Goal: Task Accomplishment & Management: Complete application form

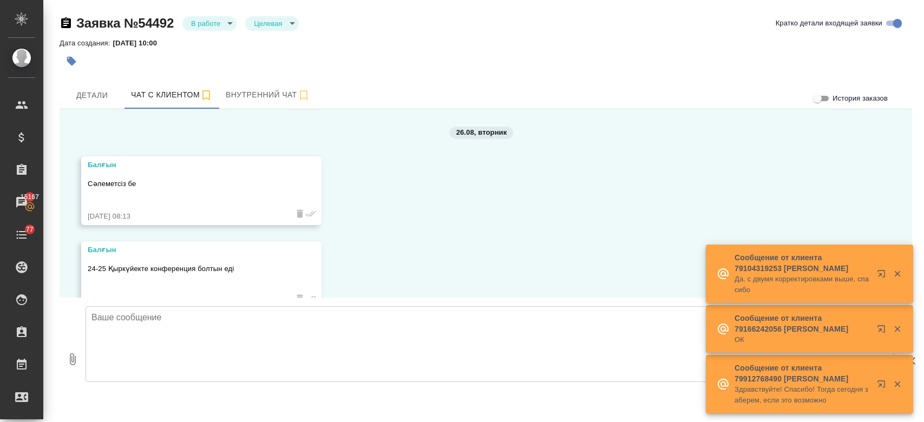
click at [360, 56] on div at bounding box center [344, 61] width 569 height 24
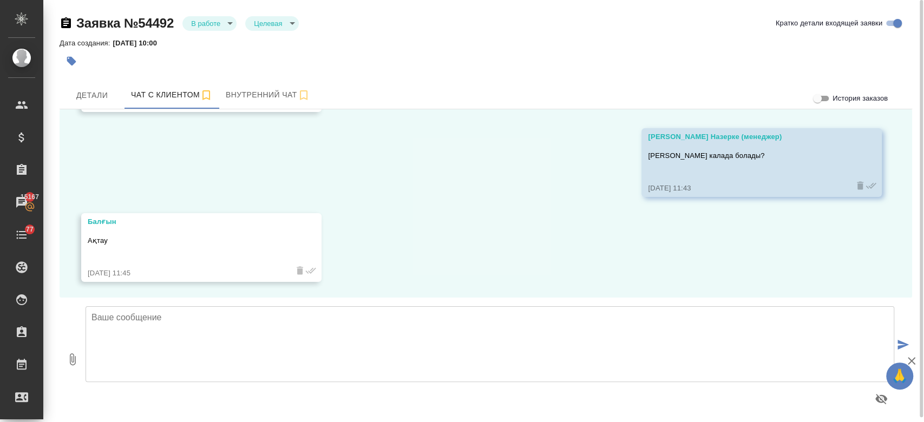
click at [250, 358] on textarea at bounding box center [490, 345] width 809 height 76
type textarea "Балгын, смета дайын болды"
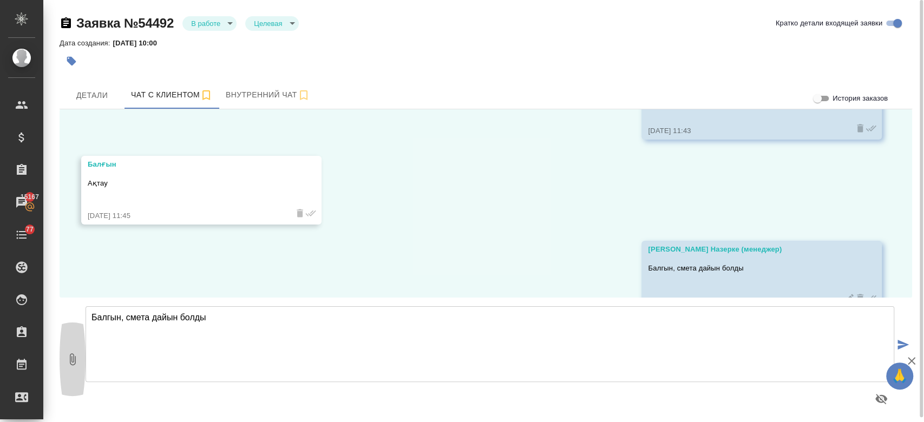
scroll to position [1580, 0]
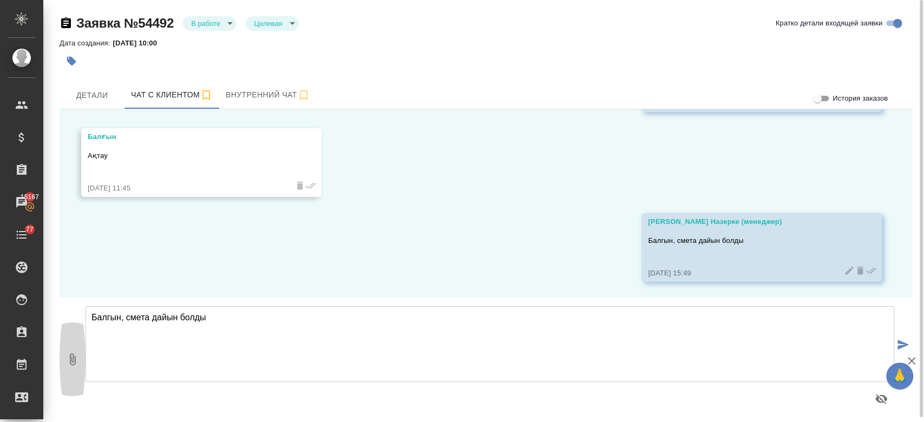
click at [74, 357] on icon "button" at bounding box center [73, 360] width 6 height 12
type input "C:\fakepath\Proposal_KZH_KZ-46.pdf"
click at [60, 298] on button "1" at bounding box center [73, 359] width 26 height 123
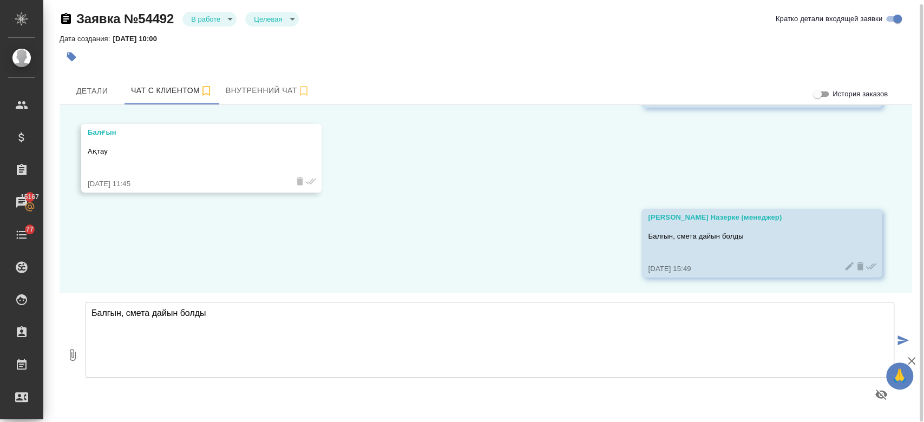
click at [134, 251] on div "26.08, вторник Балғын Сәлеметсіз бе 26.08.25, 08:13 Балғын 24-25 Қыркүйекте кон…" at bounding box center [486, 199] width 853 height 188
click at [76, 363] on button "0" at bounding box center [73, 355] width 26 height 123
type input "C:\fakepath\Proposal_KZH_KZ-46.pdf"
click at [213, 367] on textarea "Балгын, смета дайын болды" at bounding box center [490, 340] width 809 height 76
click at [268, 86] on span "Внутренний чат" at bounding box center [268, 91] width 84 height 14
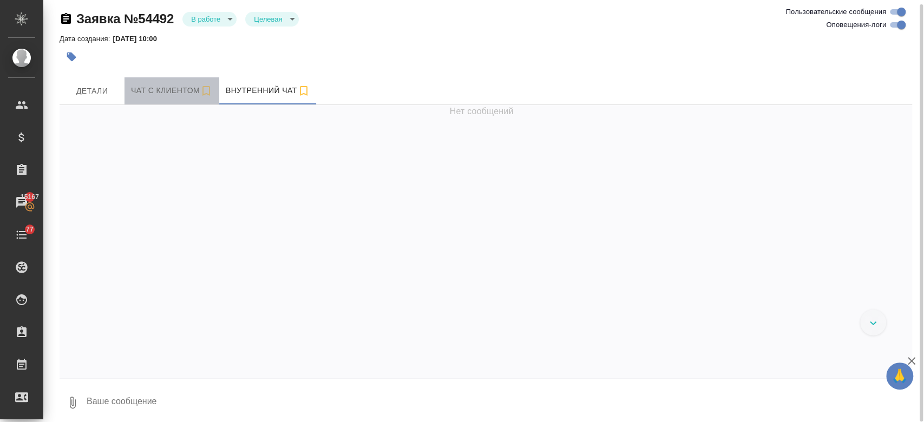
click at [156, 84] on span "Чат с клиентом" at bounding box center [172, 91] width 82 height 14
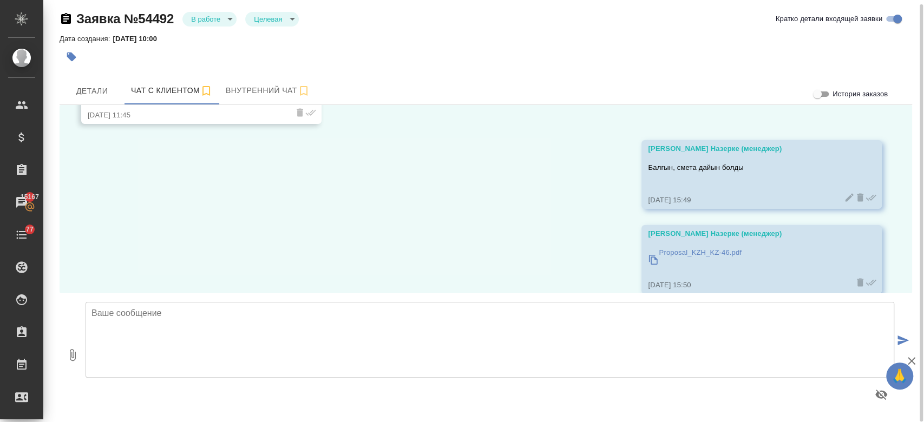
scroll to position [1665, 0]
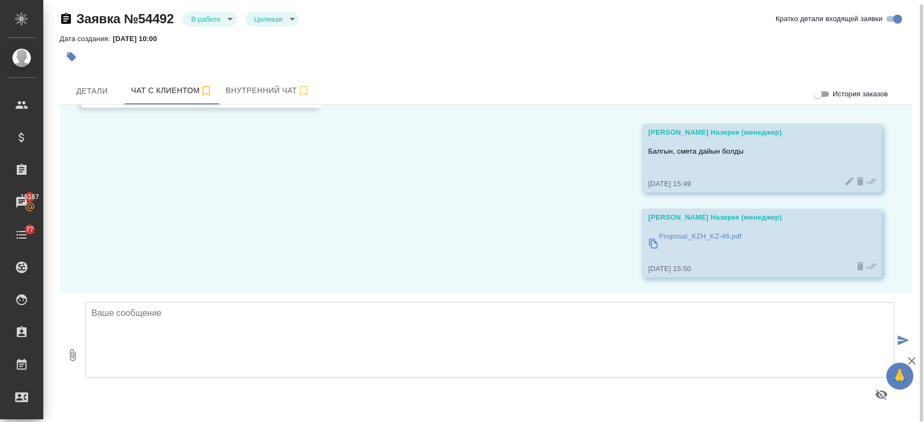
click at [277, 333] on textarea at bounding box center [490, 340] width 809 height 76
type textarea "К"
click at [374, 261] on div "26.08, вторник Балғын Сәлеметсіз бе 26.08.25, 08:13 Балғын 24-25 Қыркүйекте кон…" at bounding box center [486, 199] width 853 height 188
click at [369, 233] on div "26.08, вторник Балғын Сәлеметсіз бе 26.08.25, 08:13 Балғын 24-25 Қыркүйекте кон…" at bounding box center [486, 199] width 853 height 188
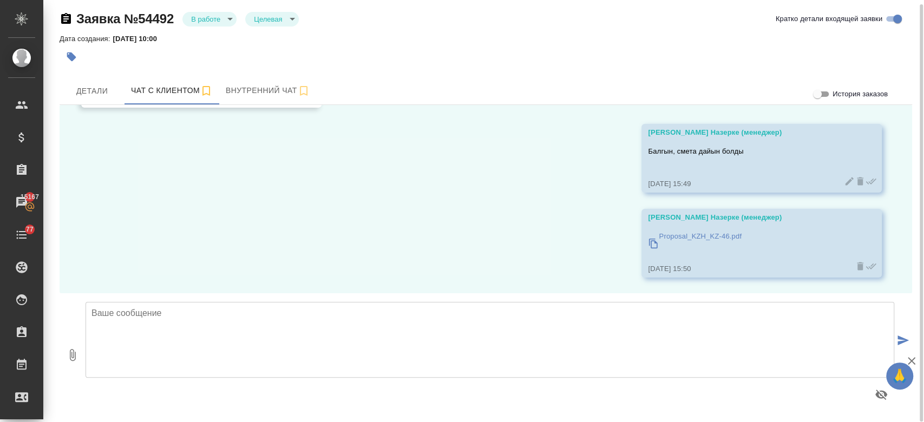
click at [363, 60] on div at bounding box center [344, 57] width 569 height 24
click at [367, 40] on div "Дата создания: 26.08.2025, 10:00" at bounding box center [486, 38] width 853 height 13
click at [367, 34] on div "Дата создания: 26.08.2025, 10:00" at bounding box center [486, 38] width 853 height 13
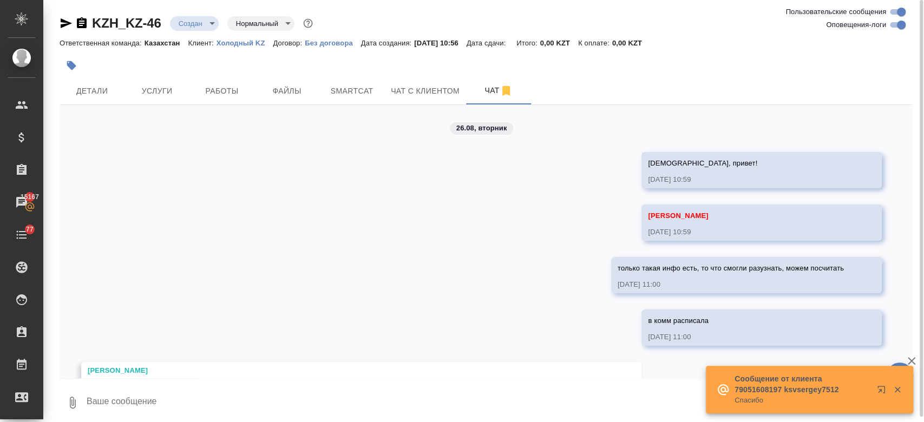
scroll to position [996, 0]
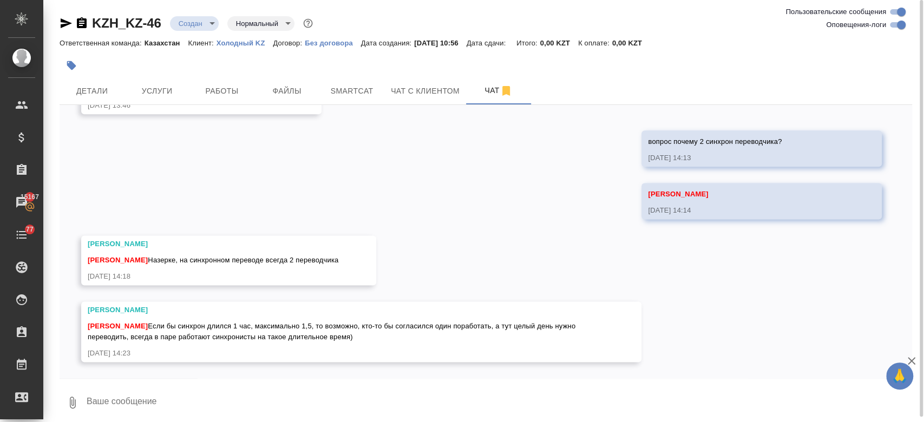
click at [289, 384] on textarea at bounding box center [499, 402] width 827 height 37
type textarea "j"
type textarea "Ок) еще резюме не отправили?"
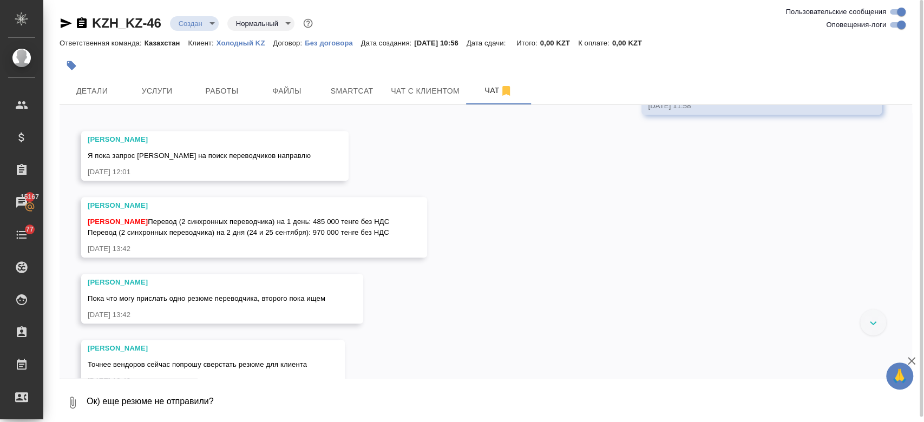
scroll to position [512, 0]
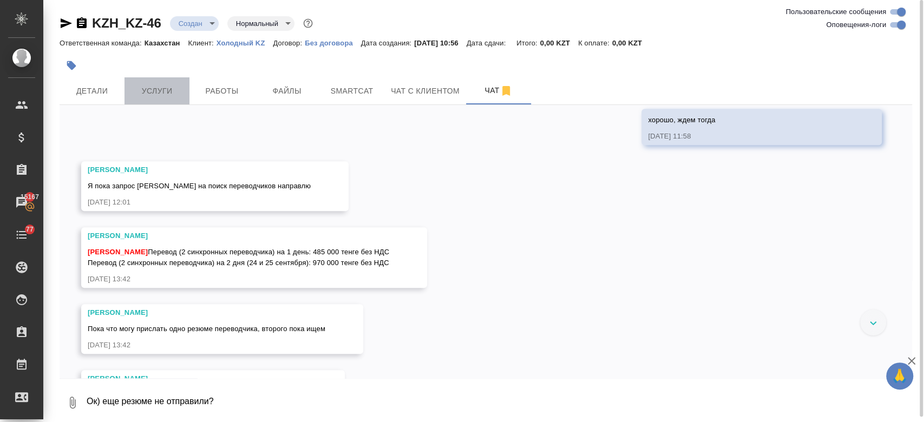
click at [169, 90] on span "Услуги" at bounding box center [157, 91] width 52 height 14
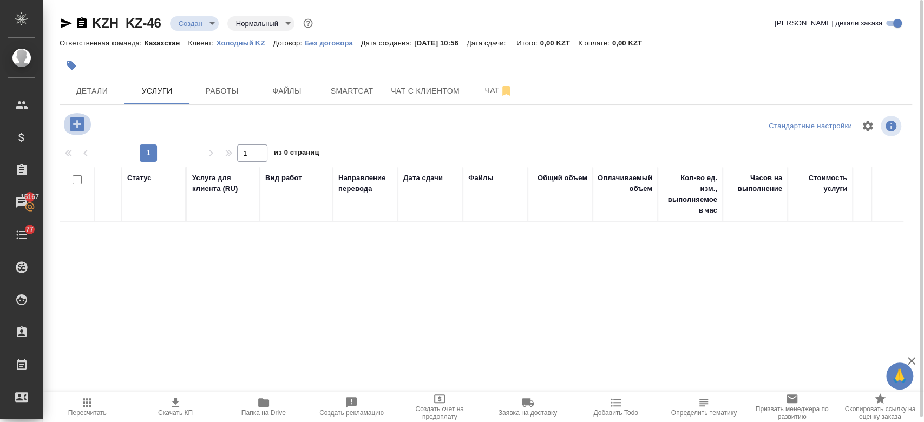
click at [80, 128] on icon "button" at bounding box center [77, 124] width 14 height 14
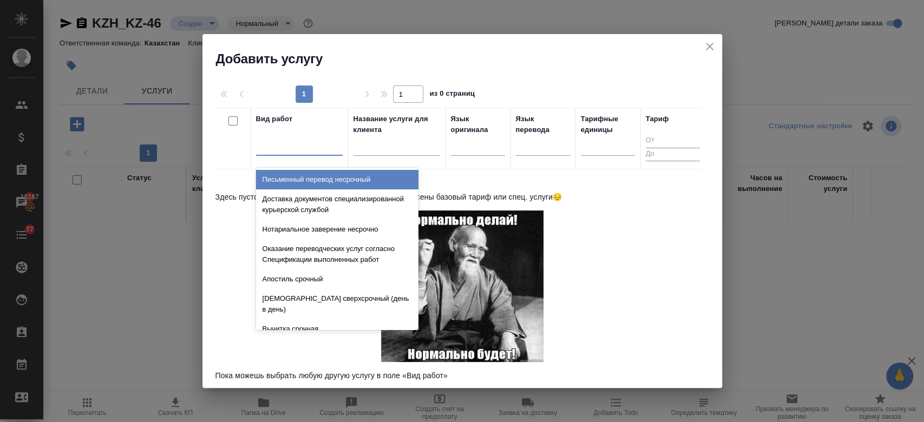
click at [290, 143] on div at bounding box center [299, 145] width 87 height 16
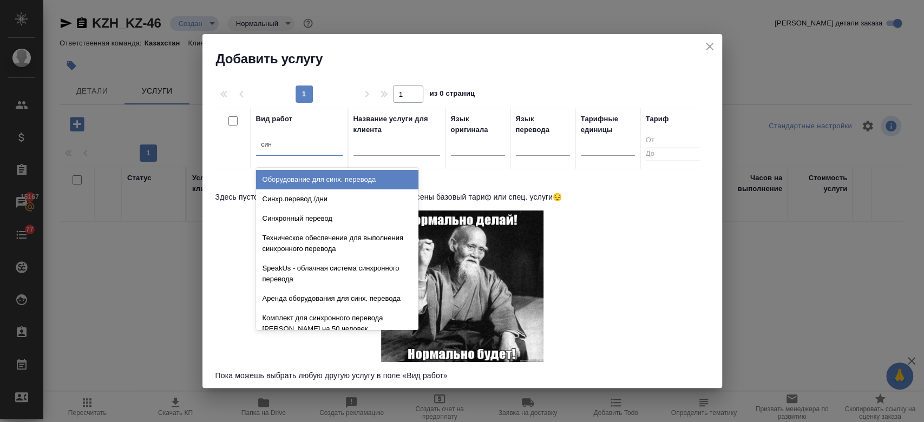
type input "синх"
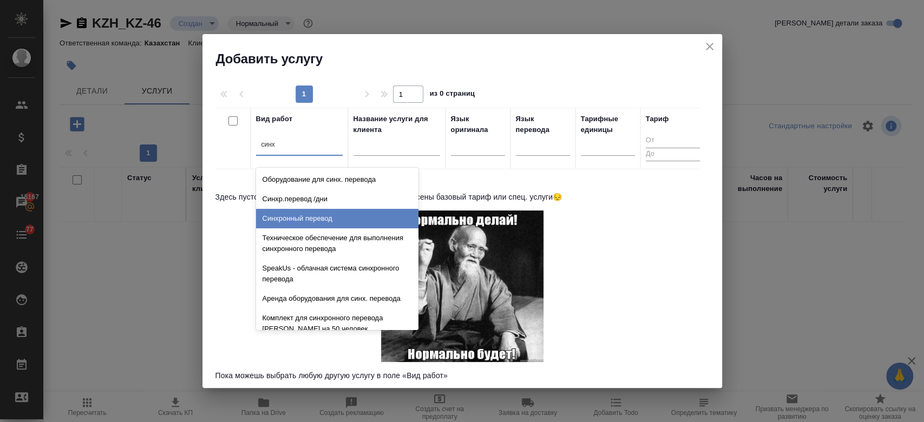
click at [315, 221] on div "Синхронный перевод" at bounding box center [337, 218] width 162 height 19
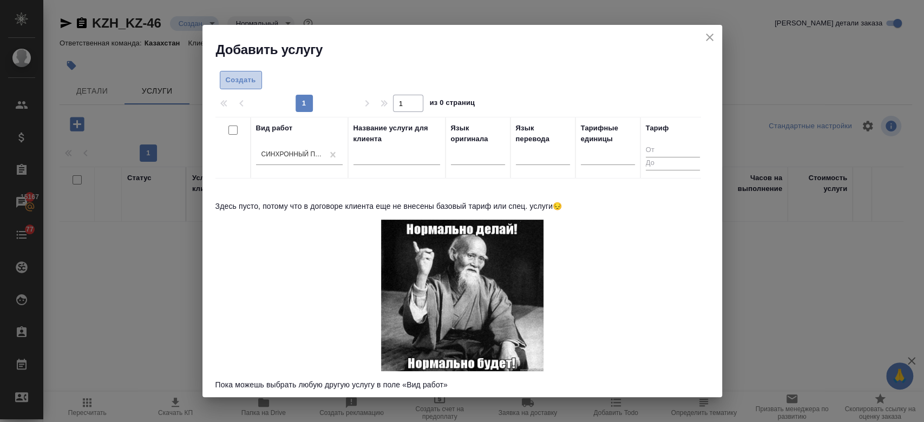
click at [236, 79] on span "Создать" at bounding box center [241, 80] width 30 height 12
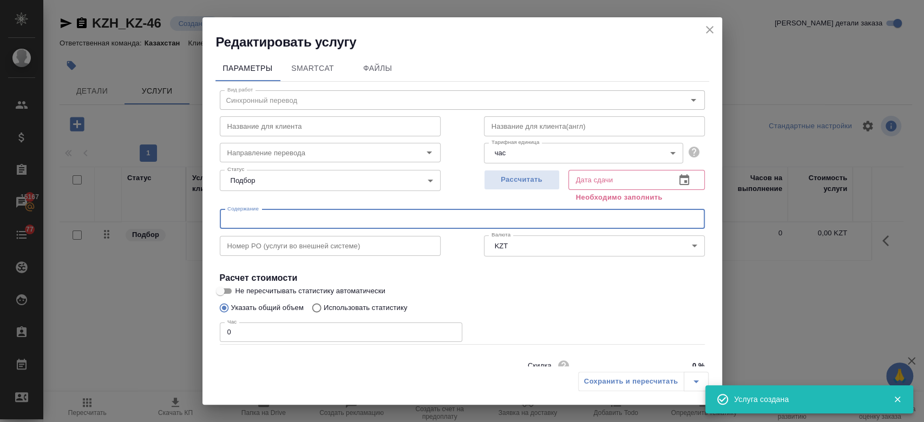
click at [303, 218] on input "text" at bounding box center [462, 219] width 485 height 19
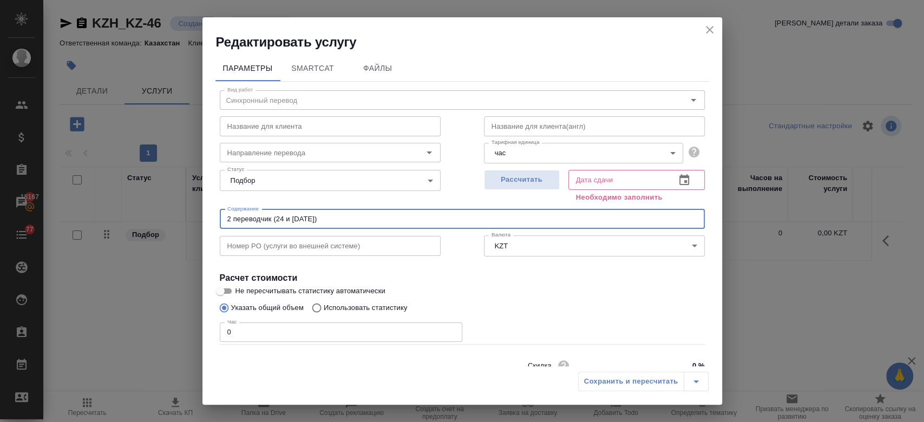
scroll to position [47, 0]
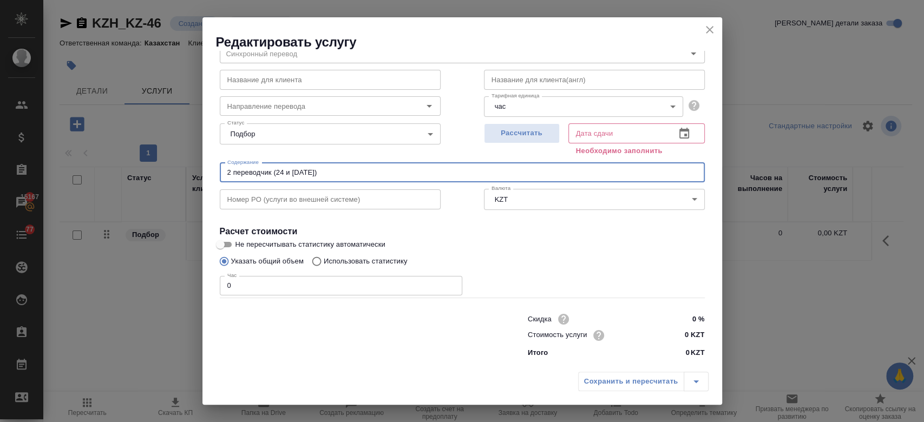
type input "2 переводчик (24 и 25 сентября)"
click at [683, 341] on input "0 KZT" at bounding box center [684, 336] width 40 height 16
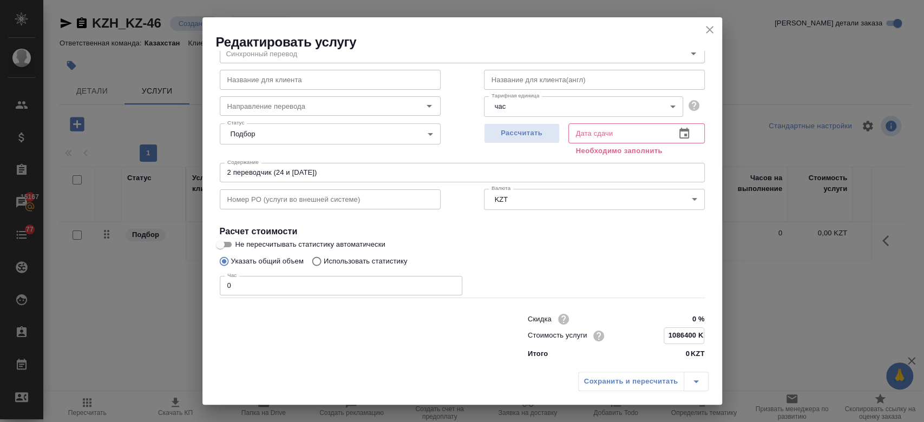
type input "1086400 KZT"
click at [585, 244] on label "Не пересчитывать статистику автоматически" at bounding box center [455, 244] width 483 height 13
click at [240, 244] on input "Не пересчитывать статистику автоматически" at bounding box center [220, 244] width 39 height 13
checkbox input "true"
click at [503, 131] on span "Рассчитать" at bounding box center [522, 133] width 64 height 12
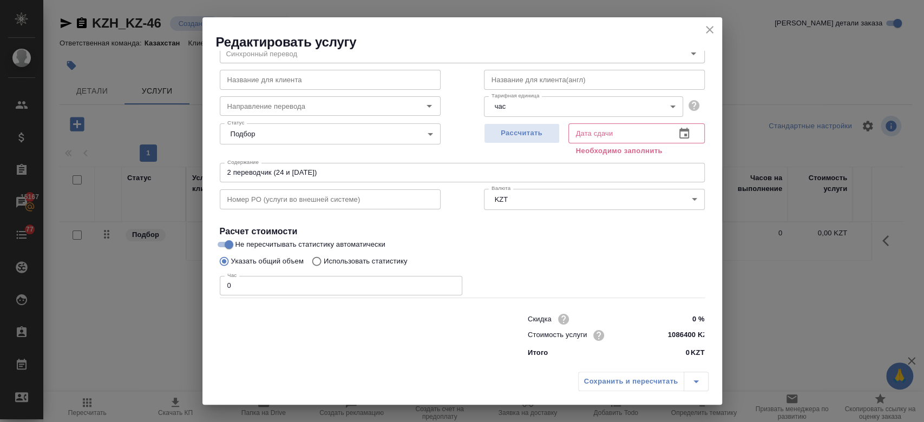
type input "26.08.2025 15:43"
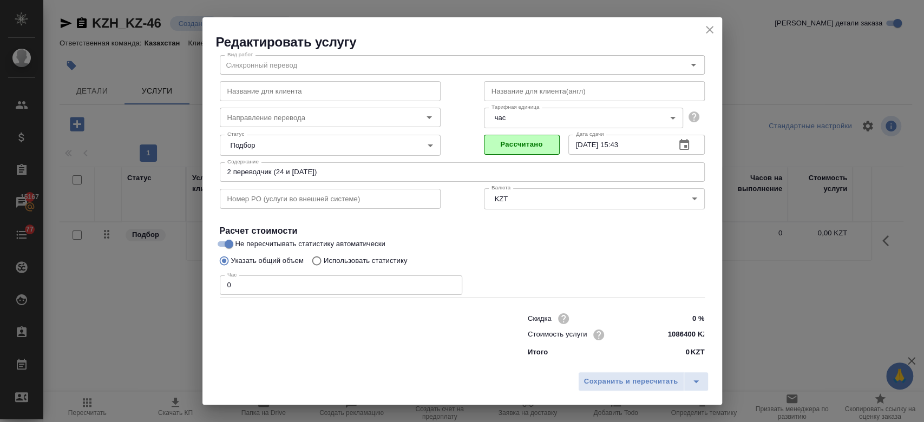
scroll to position [35, 0]
click at [340, 282] on input "0" at bounding box center [341, 285] width 243 height 19
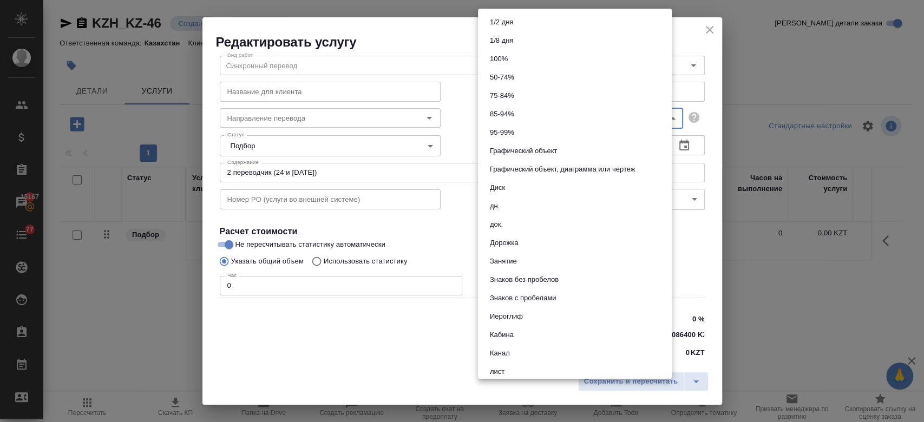
click at [605, 127] on body "🙏 .cls-1 fill:#fff; AWATERA Kosherbayeva Nazerke Клиенты Спецификации Заказы 15…" at bounding box center [462, 211] width 924 height 422
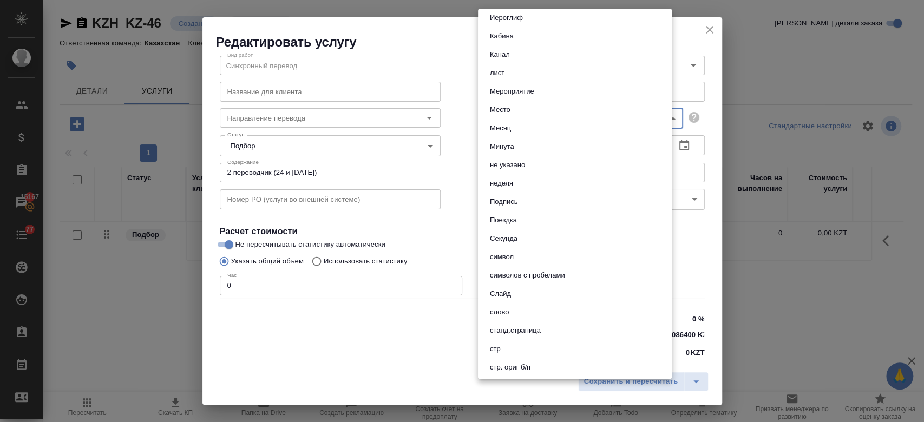
scroll to position [0, 0]
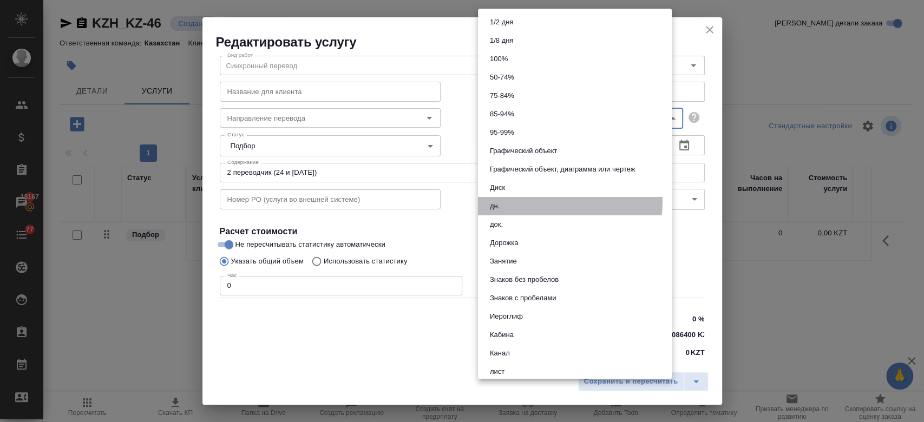
click at [501, 200] on button "дн." at bounding box center [495, 206] width 16 height 12
type input "5a8b1489cc6b4906c91bfd8a"
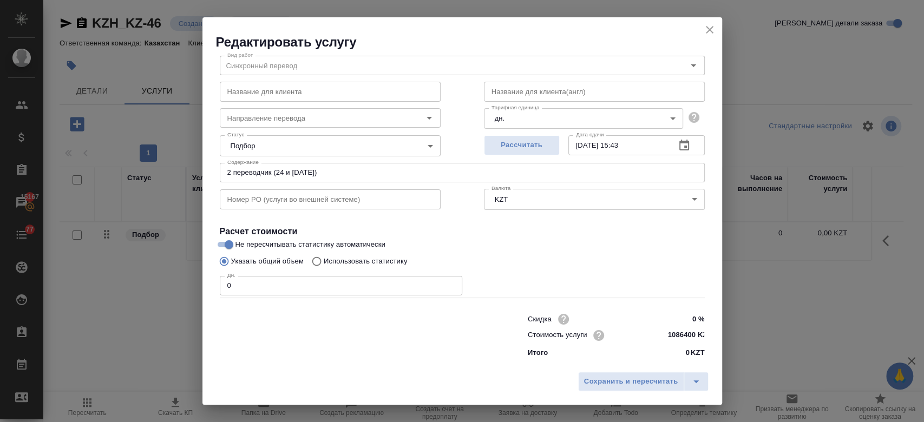
click at [429, 237] on h4 "Расчет стоимости" at bounding box center [462, 231] width 485 height 13
click at [307, 283] on input "0" at bounding box center [341, 285] width 243 height 19
type input "2"
click at [620, 387] on span "Сохранить и пересчитать" at bounding box center [631, 382] width 94 height 12
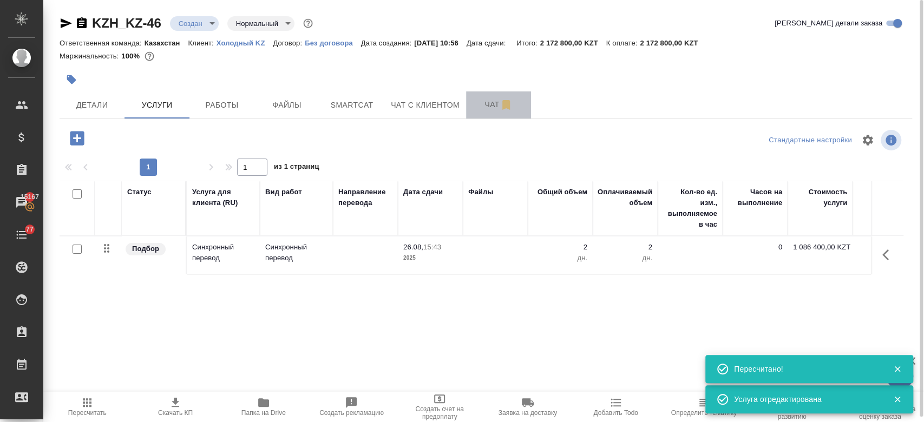
click at [487, 110] on span "Чат" at bounding box center [499, 105] width 52 height 14
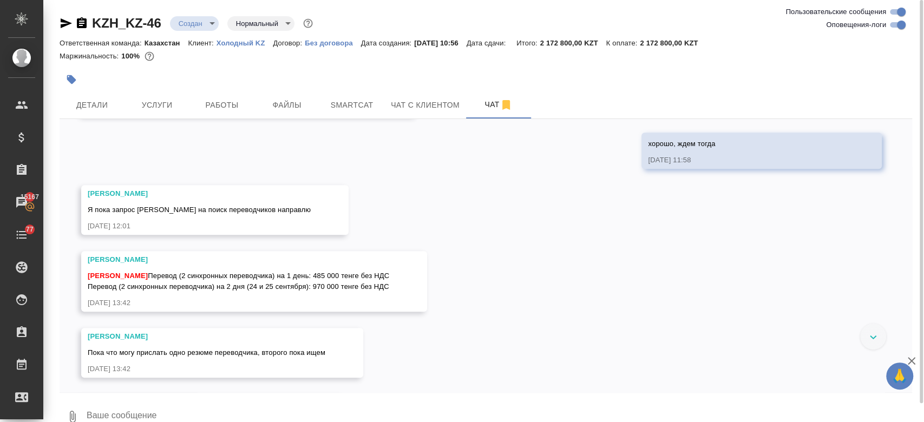
scroll to position [501, 0]
click at [149, 114] on button "Услуги" at bounding box center [157, 105] width 65 height 27
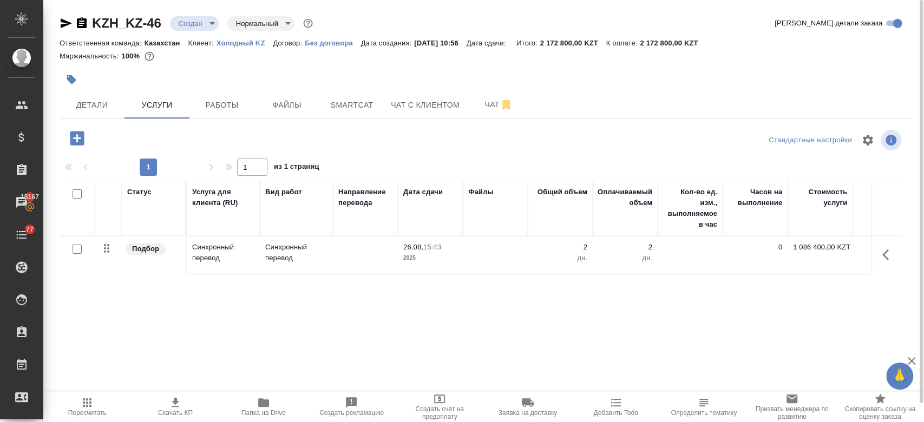
click at [460, 246] on td "26.08, 15:43 2025" at bounding box center [430, 256] width 65 height 38
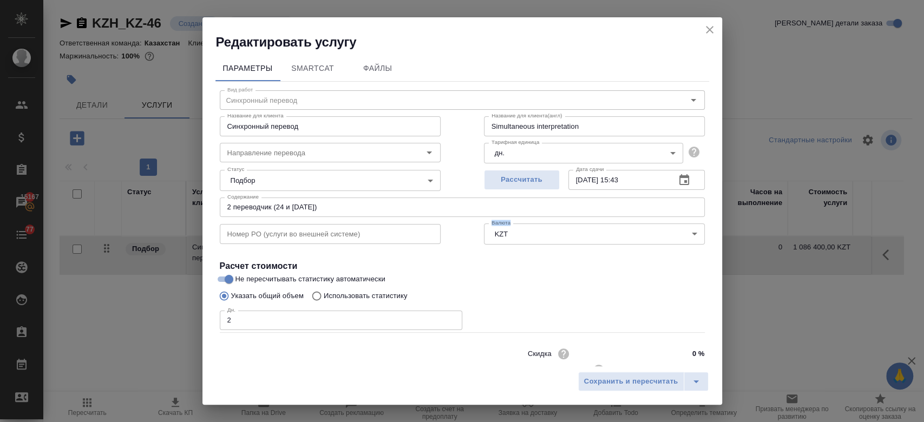
scroll to position [35, 0]
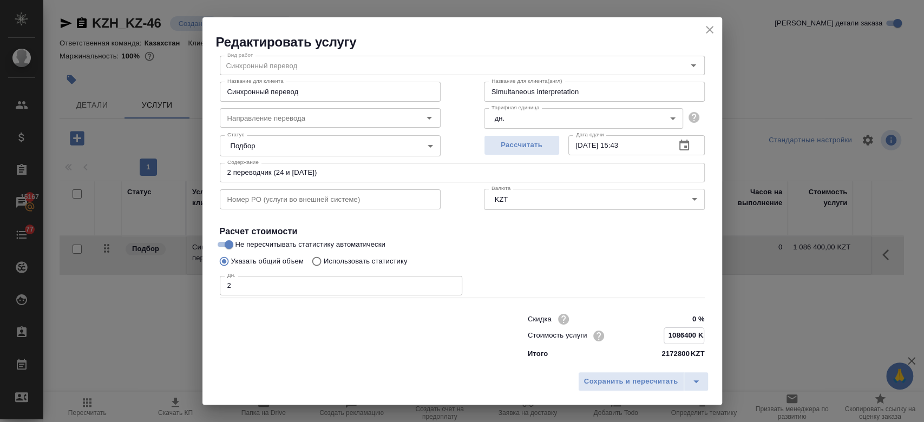
click at [686, 335] on input "1086400 KZT" at bounding box center [684, 336] width 40 height 16
type input "1 KZT"
type input "543200 KZT"
click at [628, 380] on span "Сохранить и пересчитать" at bounding box center [631, 382] width 94 height 12
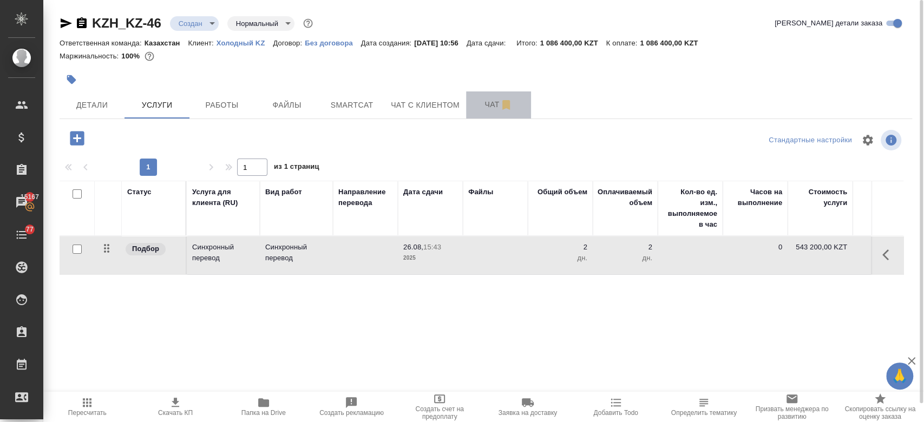
click at [487, 107] on span "Чат" at bounding box center [499, 105] width 52 height 14
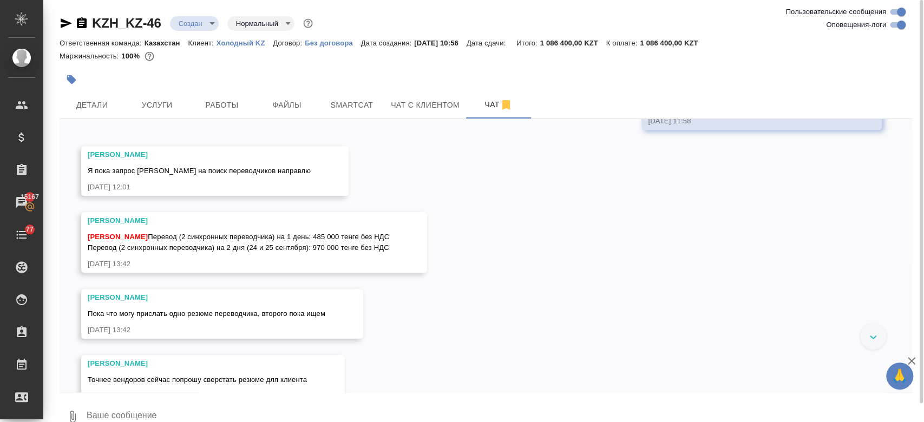
scroll to position [498, 0]
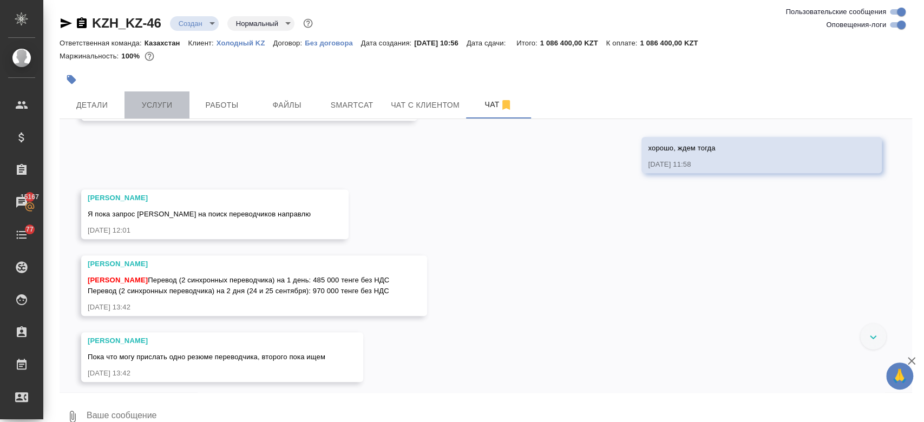
click at [182, 101] on span "Услуги" at bounding box center [157, 106] width 52 height 14
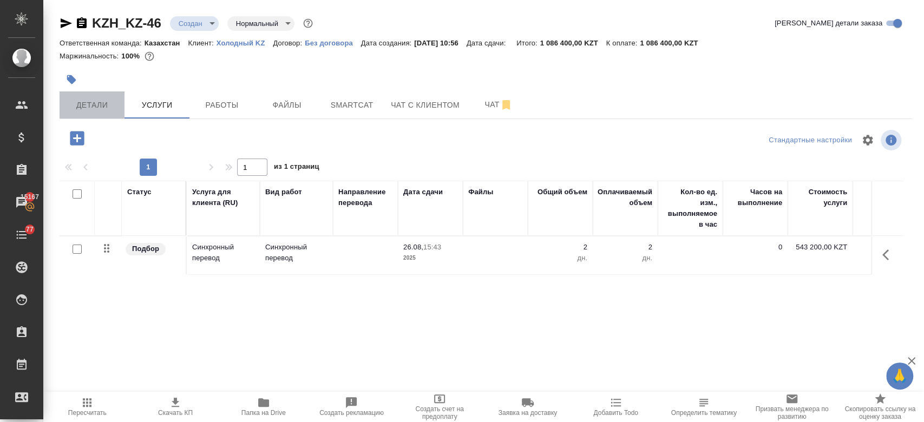
click at [88, 106] on span "Детали" at bounding box center [92, 106] width 52 height 14
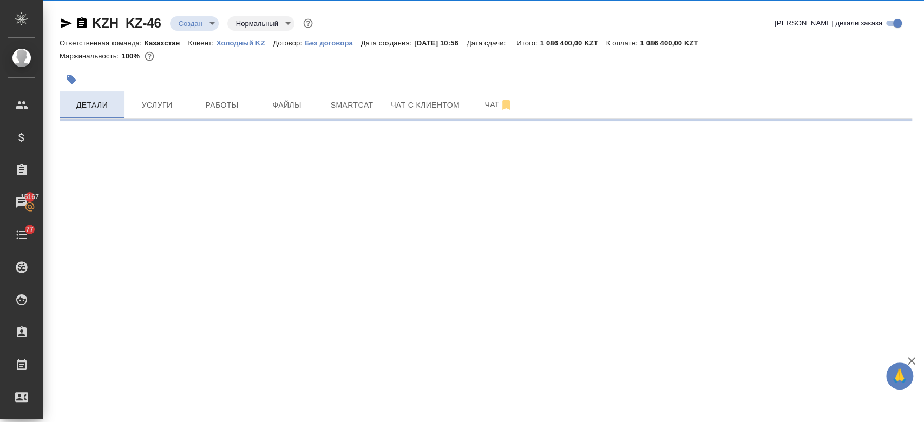
select select "RU"
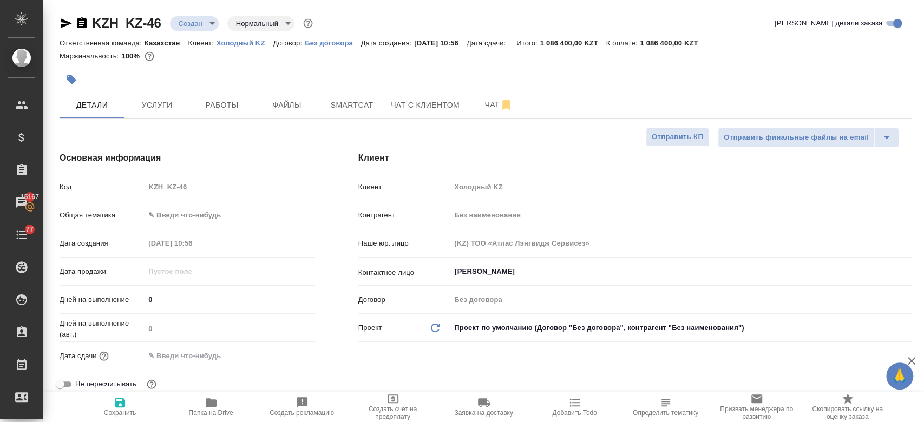
type textarea "x"
type input "Федотова Ирина"
click at [163, 118] on button "Услуги" at bounding box center [157, 105] width 65 height 27
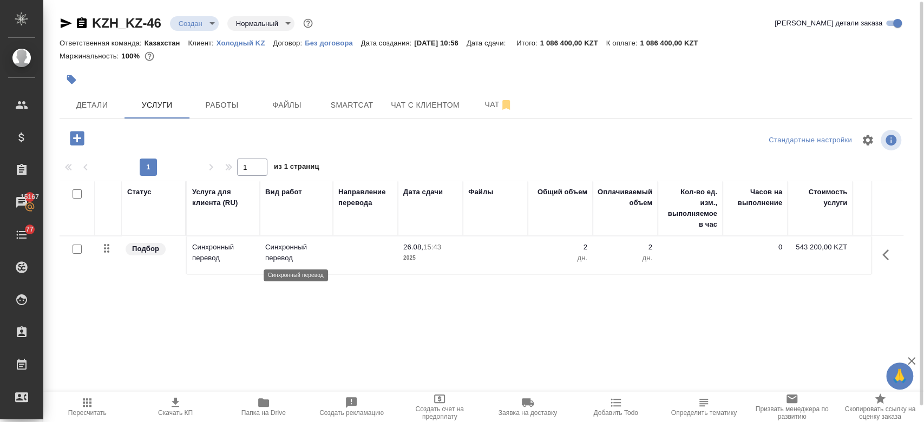
scroll to position [4, 0]
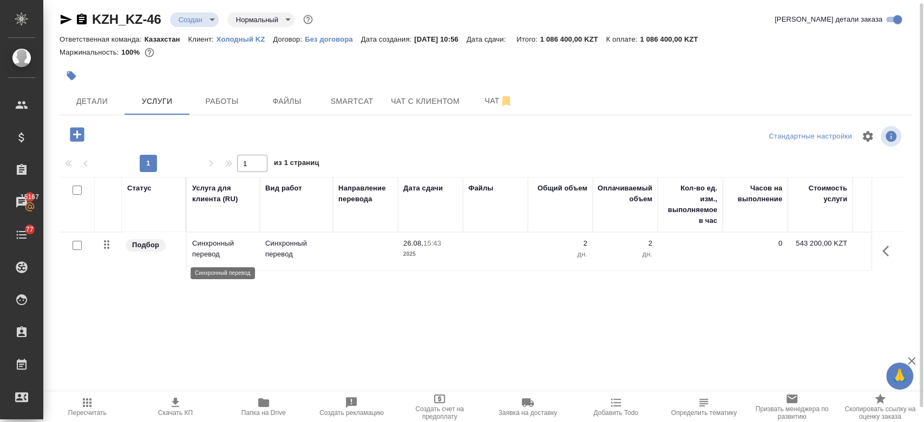
click at [247, 258] on p "Синхронный перевод" at bounding box center [223, 249] width 62 height 22
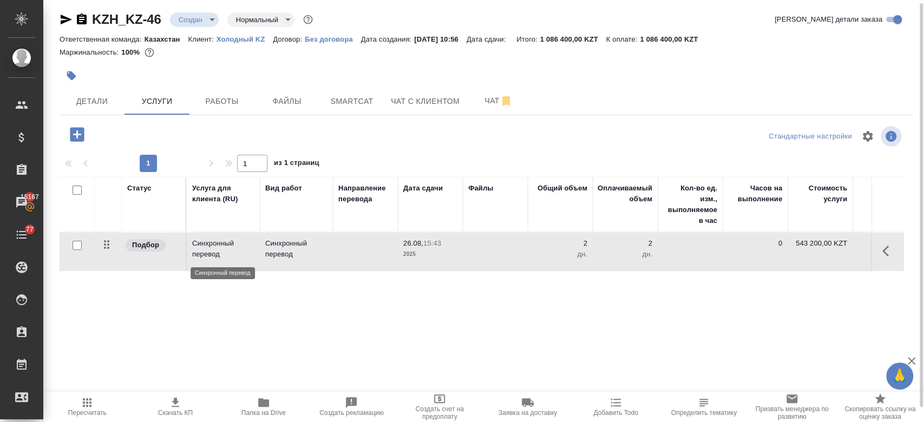
click at [247, 258] on p "Синхронный перевод" at bounding box center [223, 249] width 62 height 22
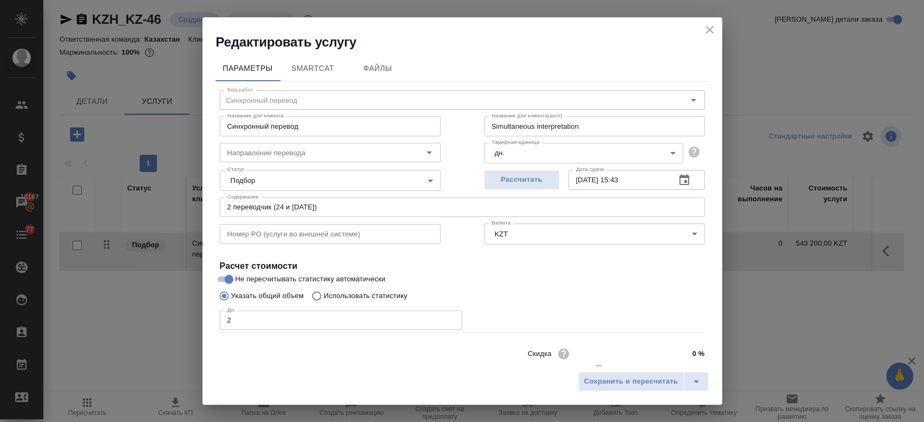
scroll to position [35, 0]
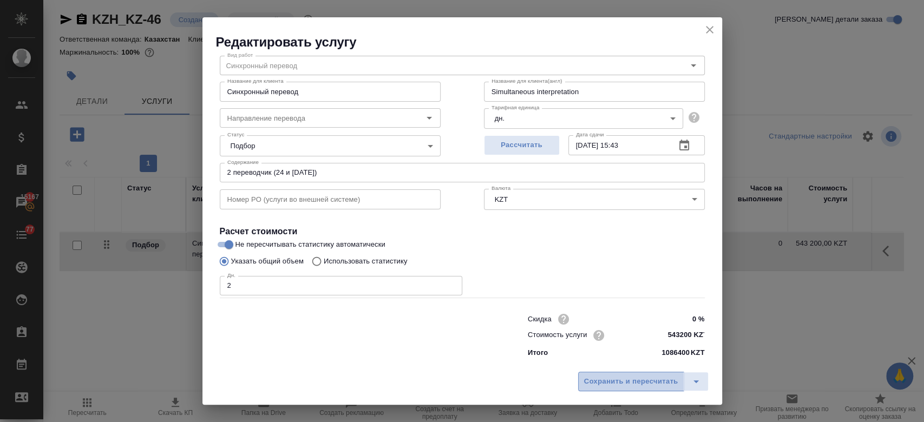
click at [607, 388] on span "Сохранить и пересчитать" at bounding box center [631, 382] width 94 height 12
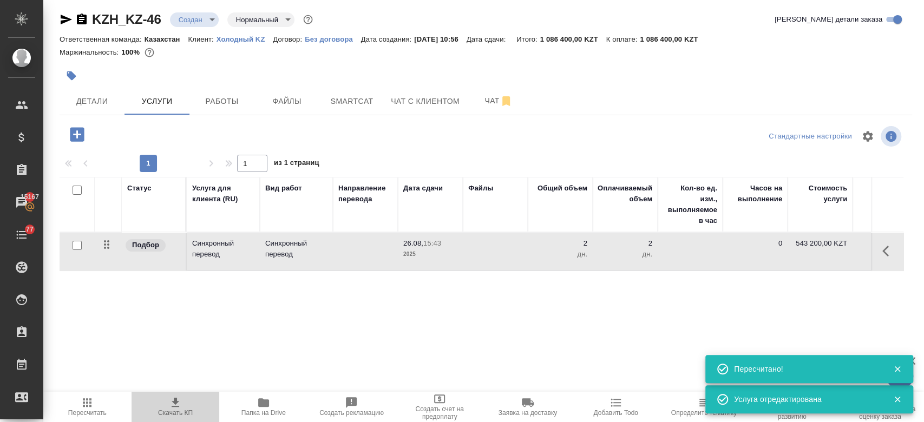
click at [178, 401] on icon "button" at bounding box center [176, 402] width 8 height 9
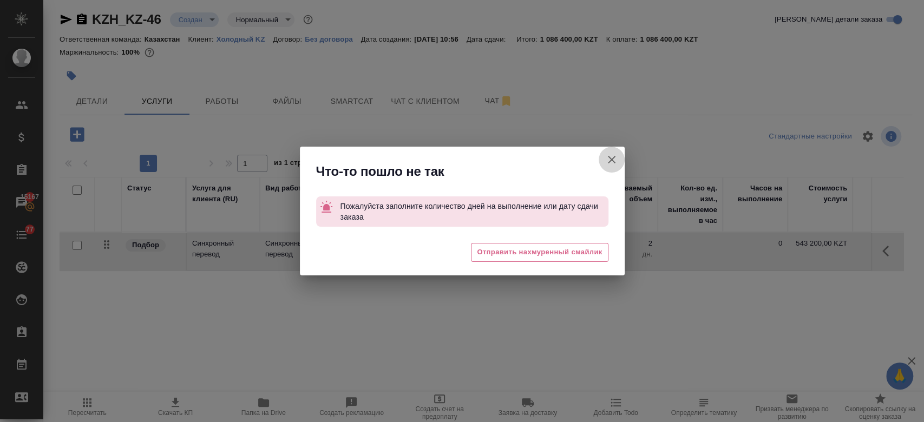
click at [615, 158] on icon "button" at bounding box center [611, 159] width 13 height 13
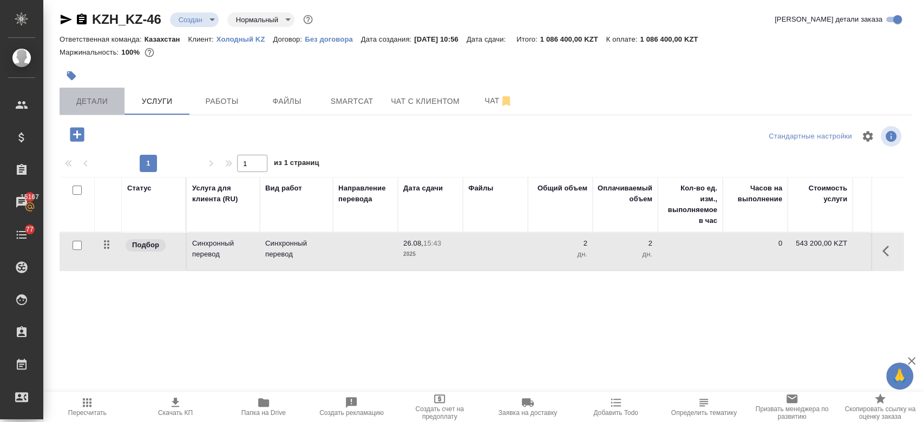
click at [103, 102] on span "Детали" at bounding box center [92, 102] width 52 height 14
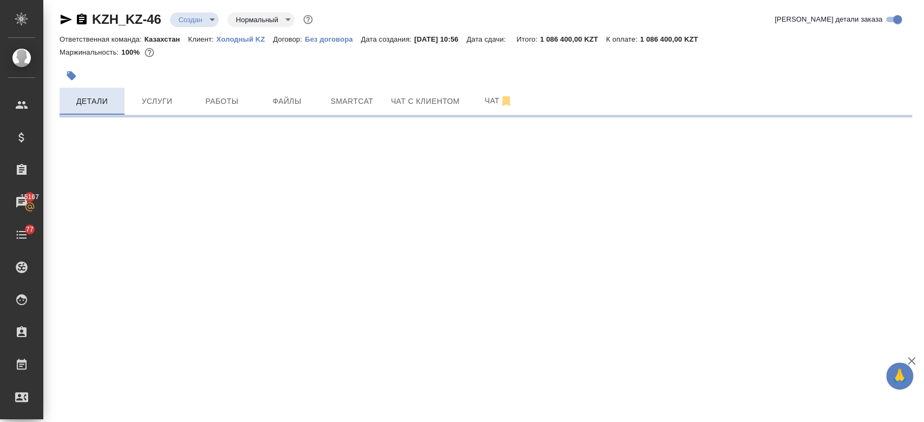
select select "RU"
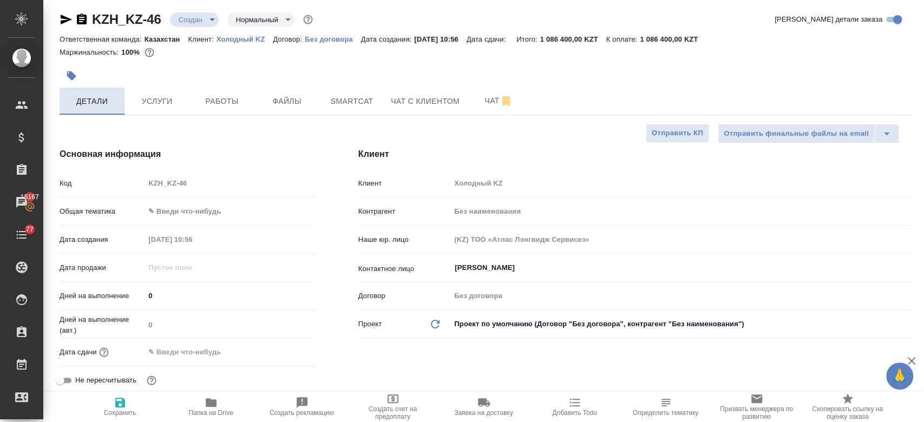
type textarea "x"
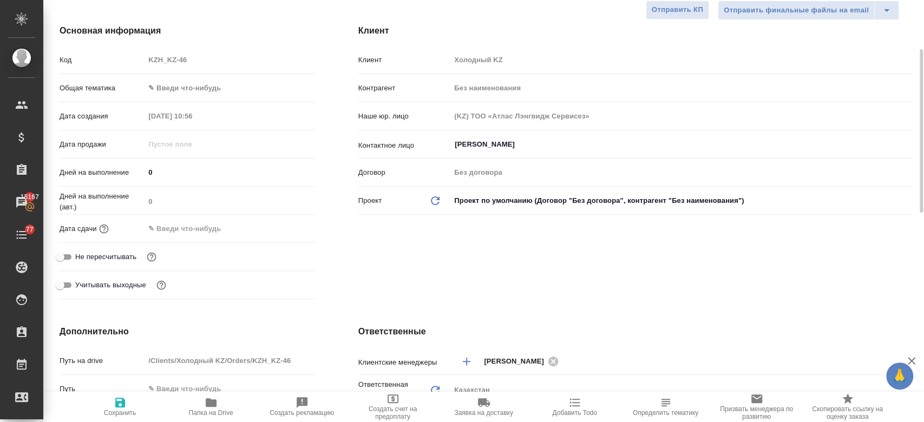
scroll to position [128, 0]
click at [173, 218] on div "Дата сдачи" at bounding box center [188, 227] width 256 height 19
click at [173, 223] on input "text" at bounding box center [192, 228] width 95 height 16
click at [285, 227] on icon "button" at bounding box center [283, 227] width 13 height 13
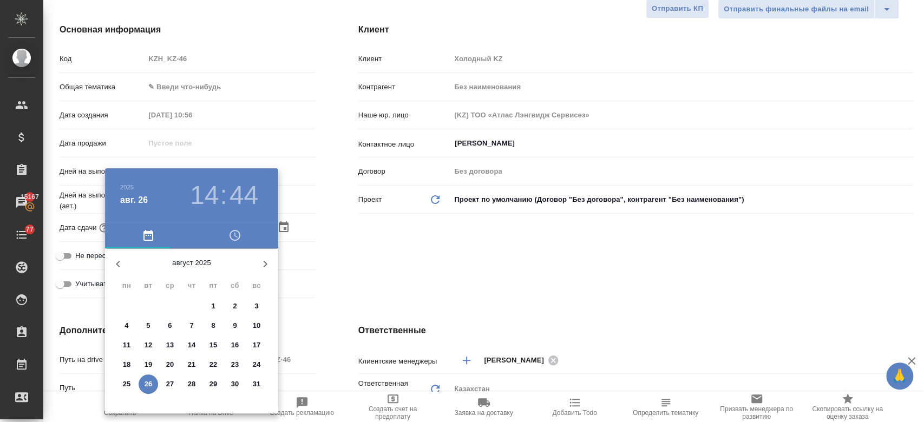
click at [264, 270] on icon "button" at bounding box center [265, 264] width 13 height 13
click at [186, 366] on span "25" at bounding box center [191, 365] width 19 height 11
type input "25.09.2025 14:44"
type textarea "x"
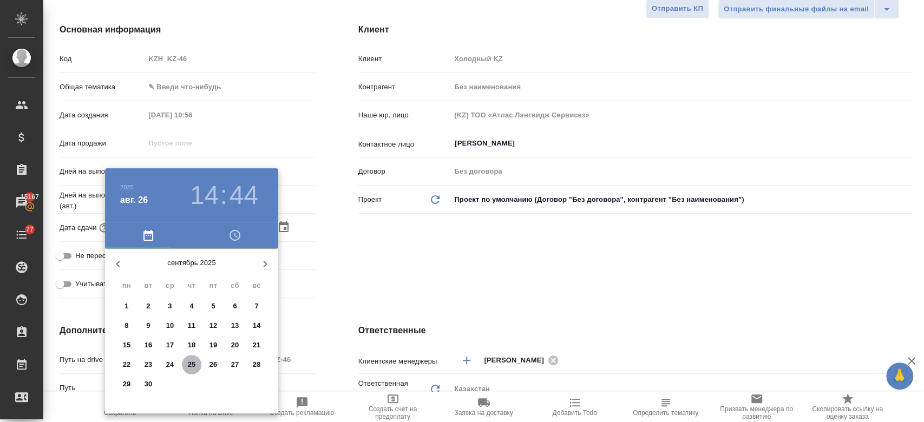
type textarea "x"
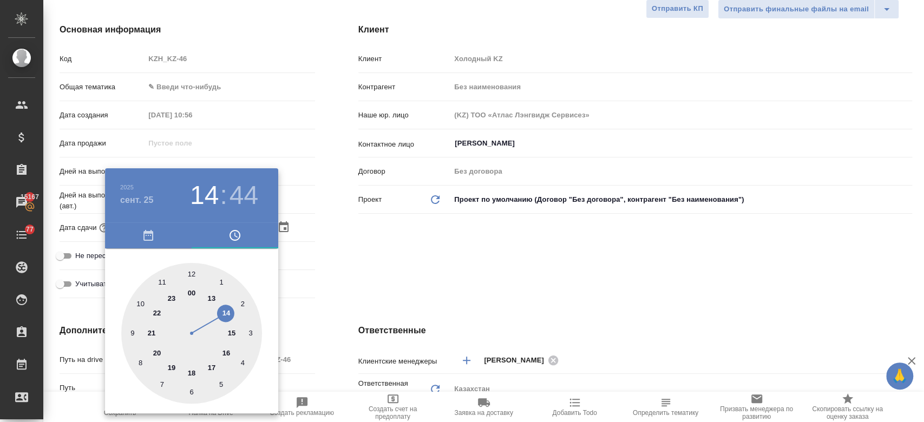
click at [374, 274] on div at bounding box center [462, 211] width 924 height 422
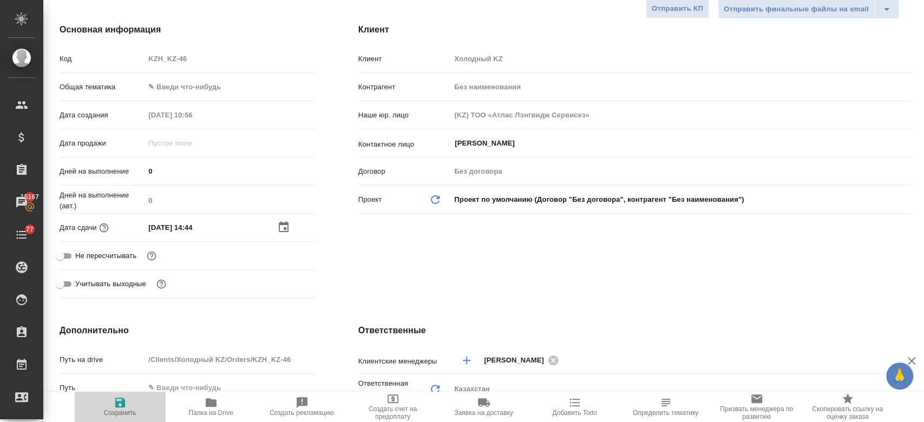
click at [125, 406] on icon "button" at bounding box center [120, 402] width 13 height 13
type textarea "x"
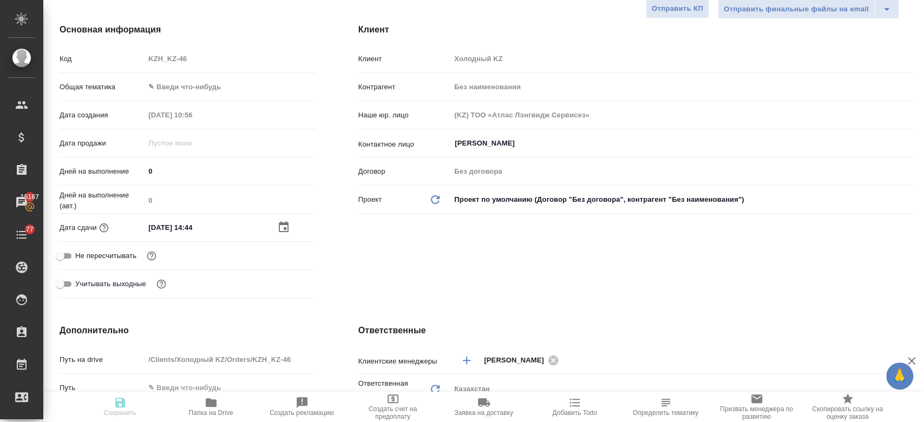
type textarea "x"
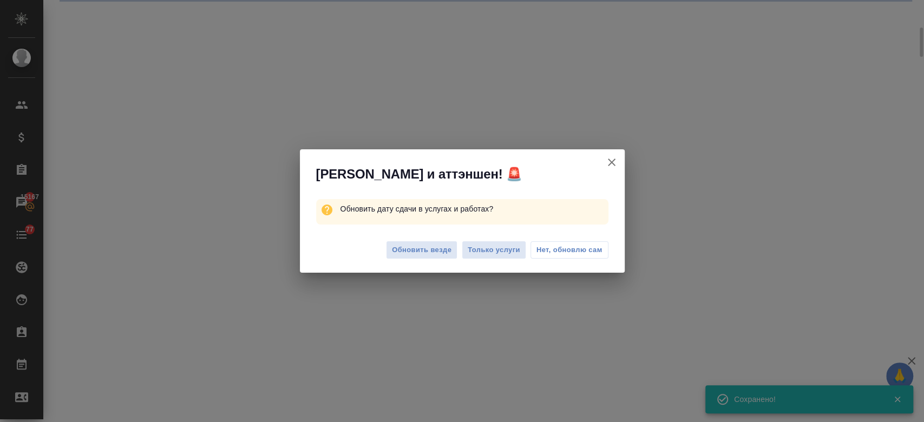
scroll to position [120, 0]
select select "RU"
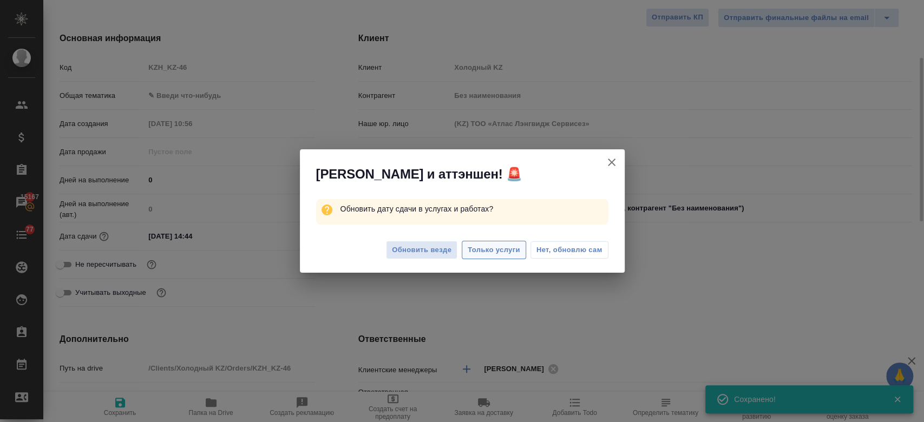
scroll to position [128, 0]
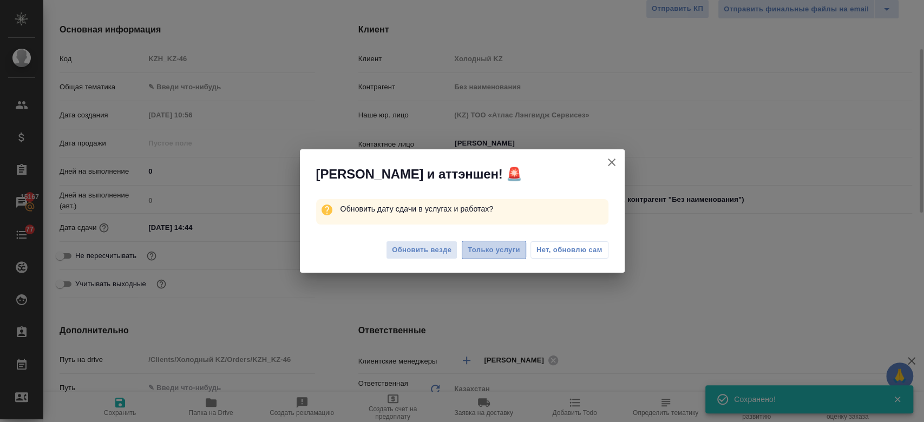
type textarea "x"
click at [489, 243] on button "Только услуги" at bounding box center [494, 250] width 64 height 19
type textarea "x"
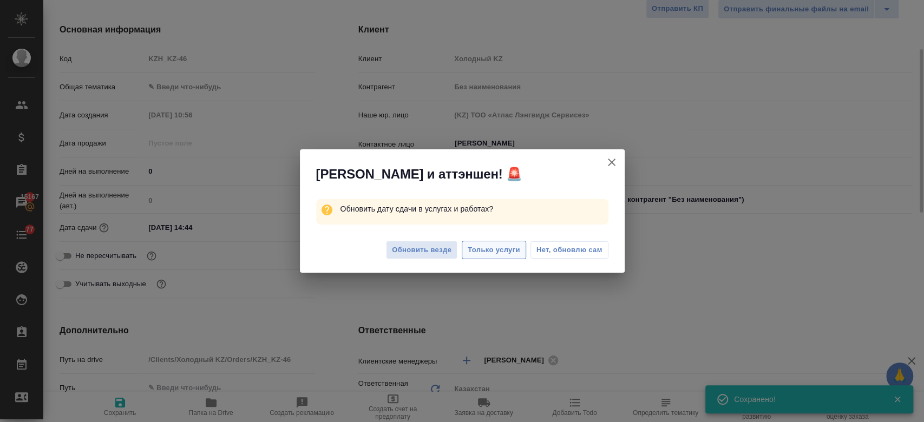
type textarea "x"
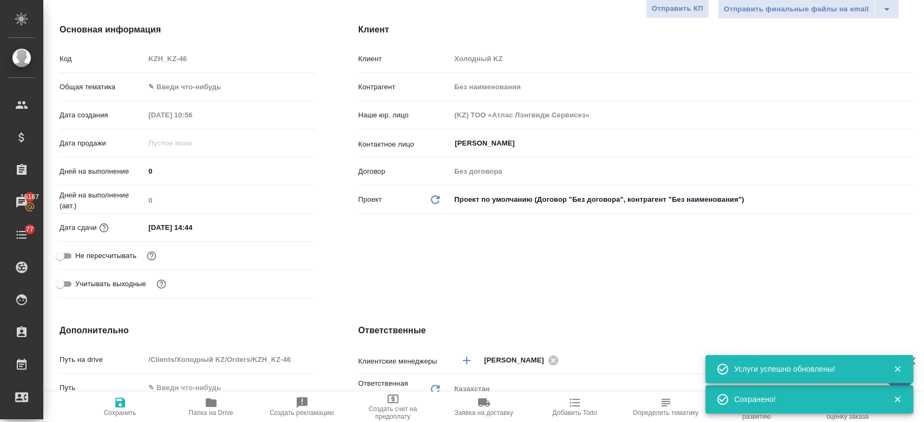
scroll to position [0, 0]
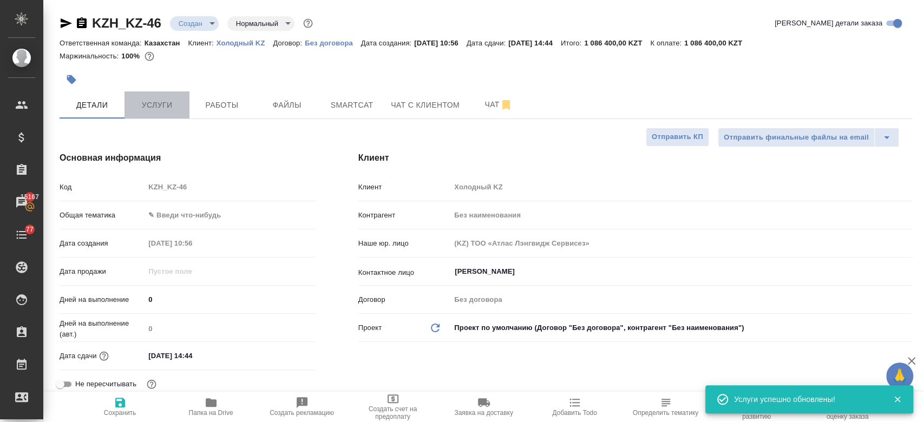
click at [151, 99] on span "Услуги" at bounding box center [157, 106] width 52 height 14
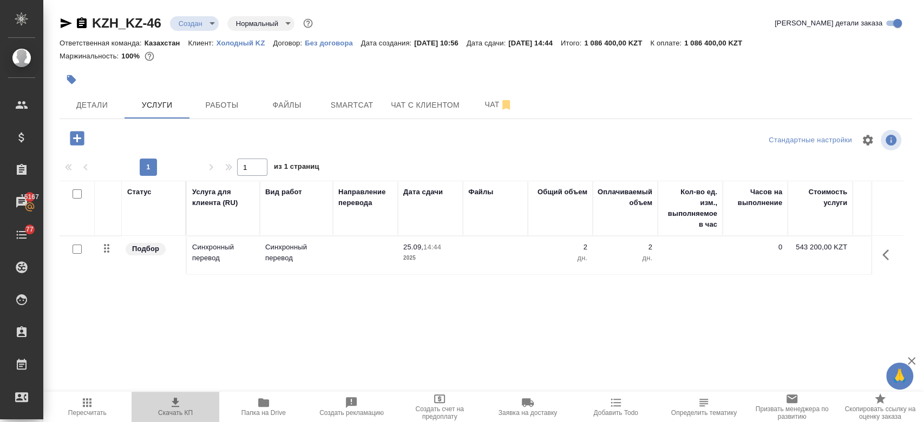
click at [169, 402] on icon "button" at bounding box center [175, 402] width 13 height 13
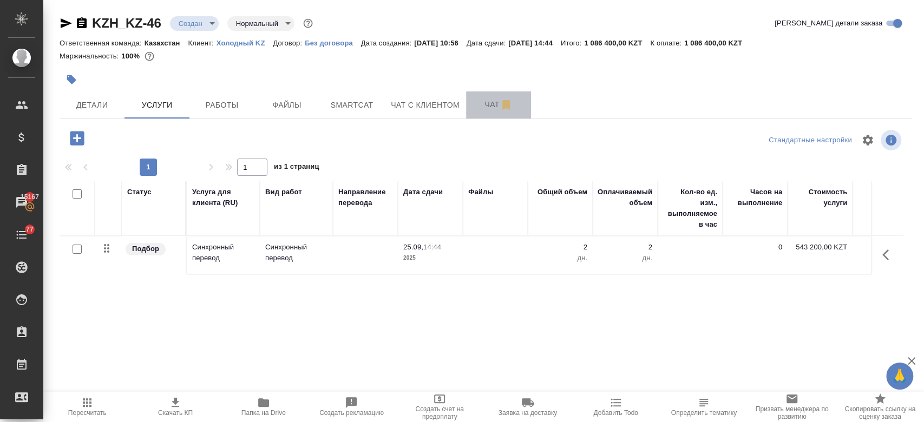
click at [485, 105] on span "Чат" at bounding box center [499, 105] width 52 height 14
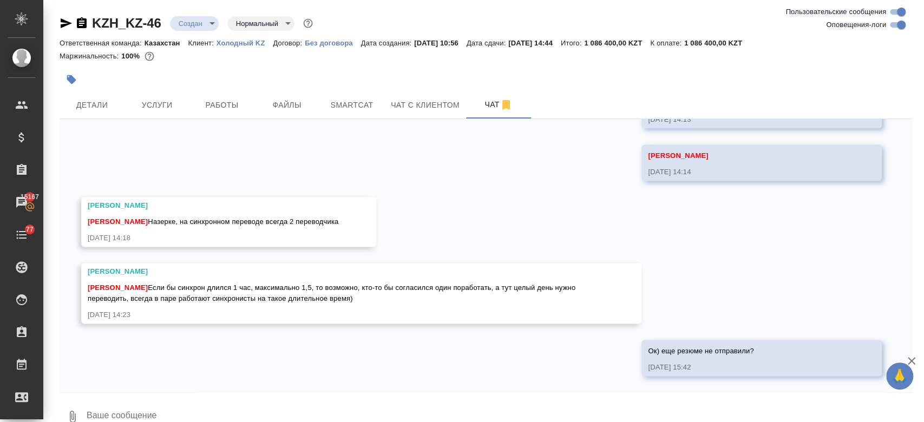
scroll to position [19, 0]
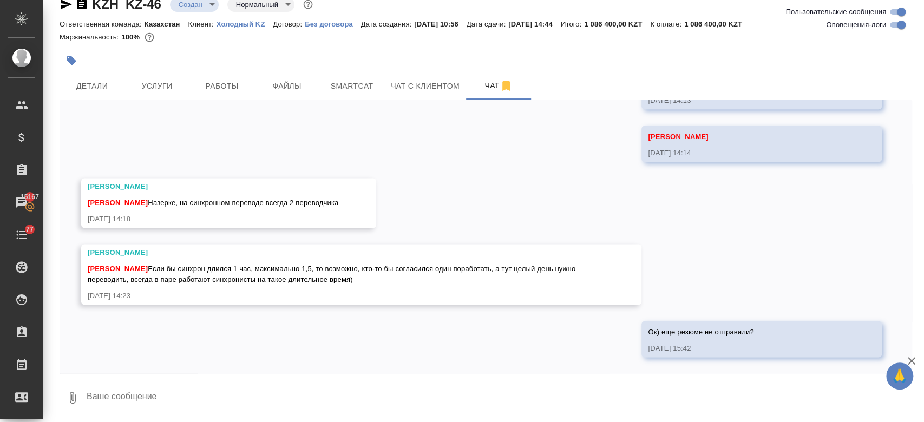
click at [329, 383] on textarea at bounding box center [499, 398] width 827 height 37
type textarea "2"
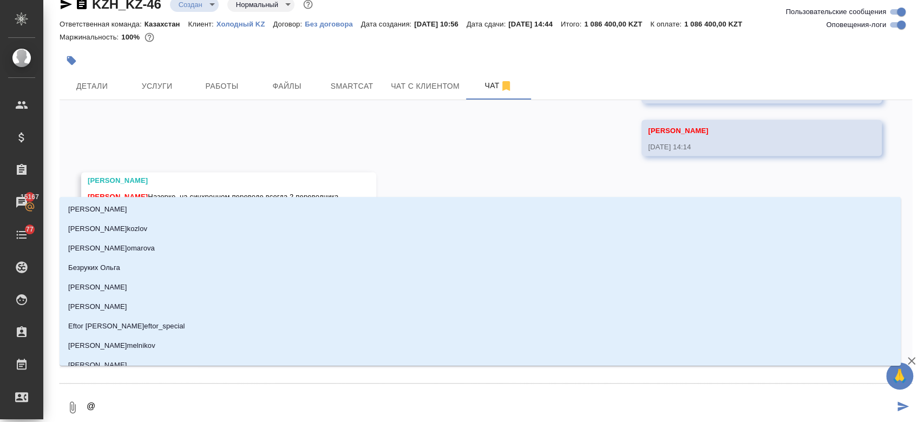
type textarea "@ф"
type input "ф"
type textarea "@фе"
type input "фе"
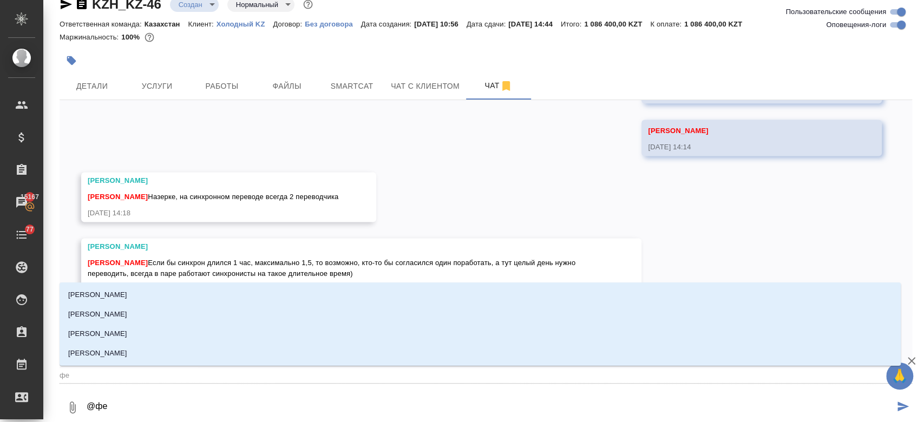
type textarea "@фед"
type input "фед"
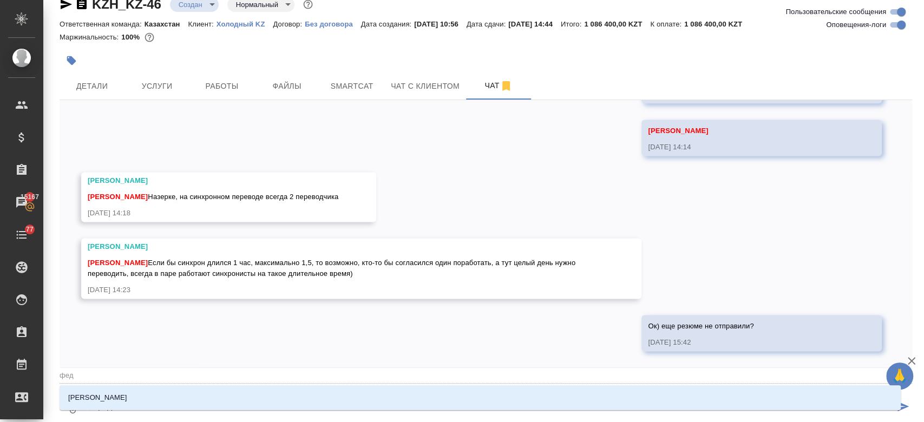
type textarea "@федо"
type input "федо"
type textarea "@федот"
type input "федот"
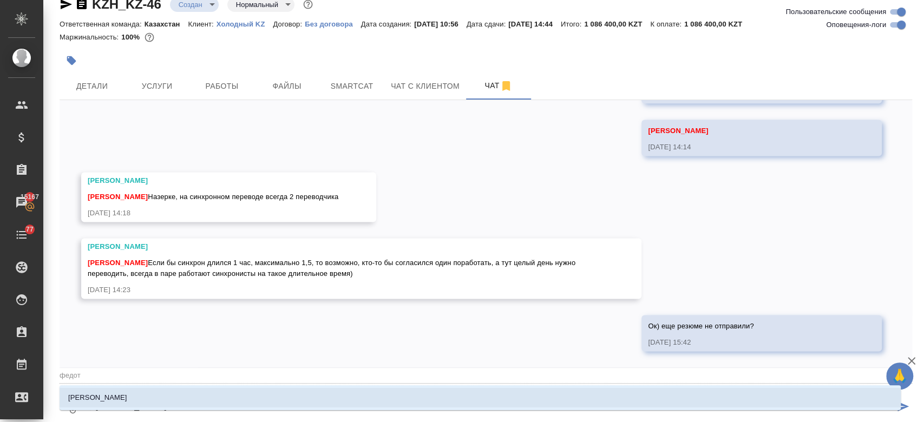
click at [304, 396] on li "Федотова Ирина" at bounding box center [481, 397] width 842 height 19
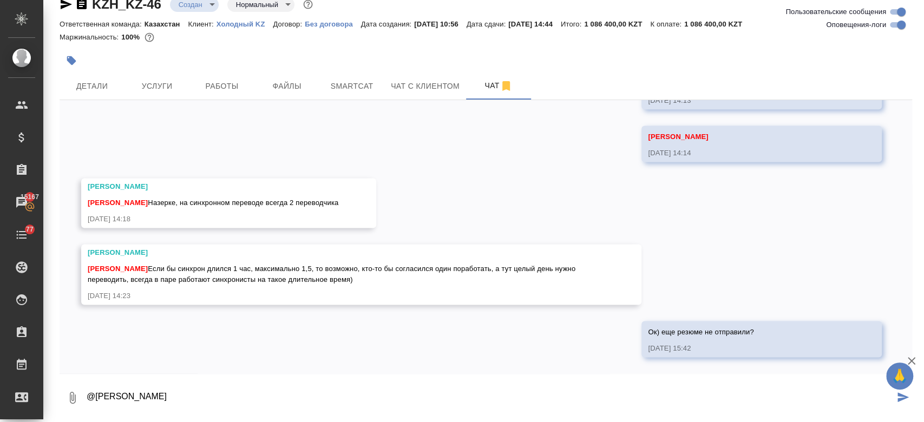
type textarea "@Федотова Ирина"
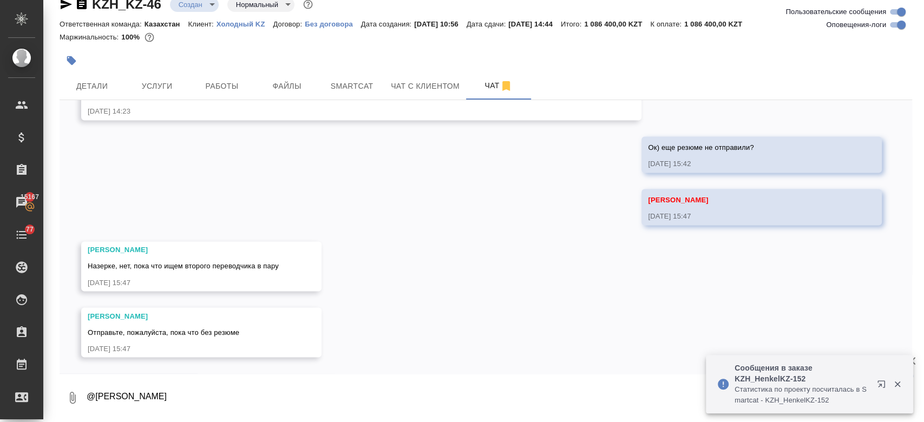
scroll to position [1233, 0]
click at [245, 394] on textarea "@Федотова Ирина" at bounding box center [499, 398] width 827 height 37
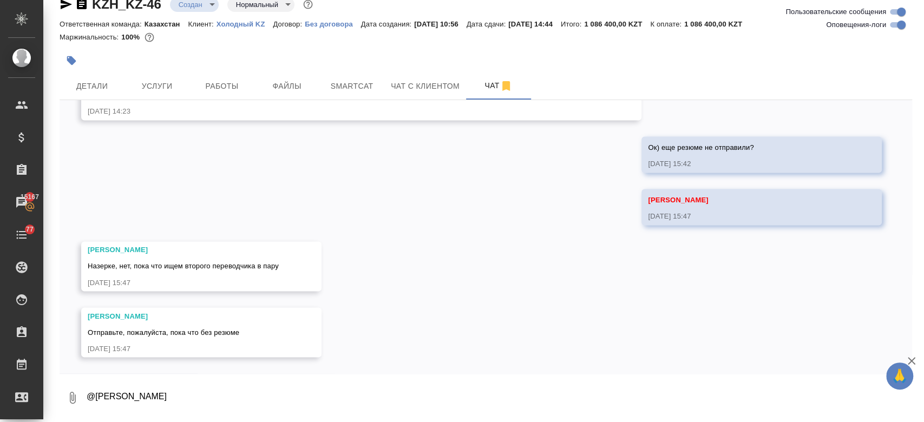
click at [354, 188] on div "26.08, вторник Ира, привет! 26.08.25, 10:59 Федотова Ирина 26.08.25, 10:59 толь…" at bounding box center [486, 236] width 853 height 273
click at [352, 50] on div at bounding box center [344, 61] width 569 height 24
click at [468, 35] on div "Маржинальность: 100%" at bounding box center [486, 37] width 853 height 14
click at [327, 63] on div at bounding box center [344, 61] width 569 height 24
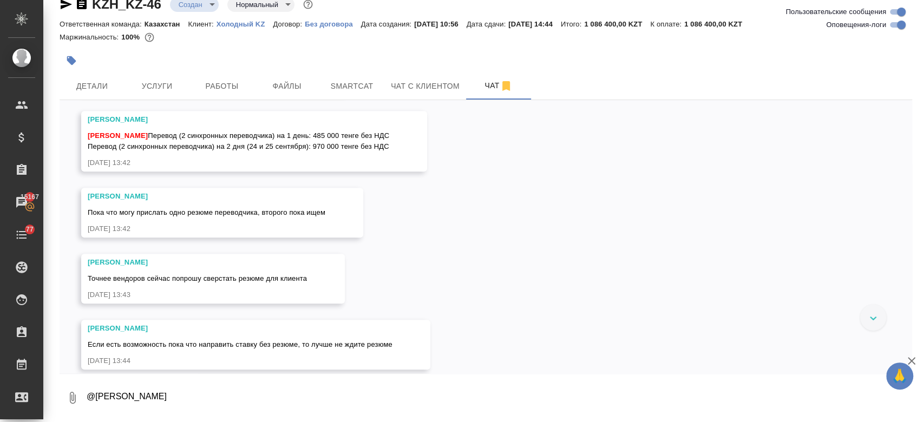
scroll to position [623, 0]
click at [149, 83] on span "Услуги" at bounding box center [157, 87] width 52 height 14
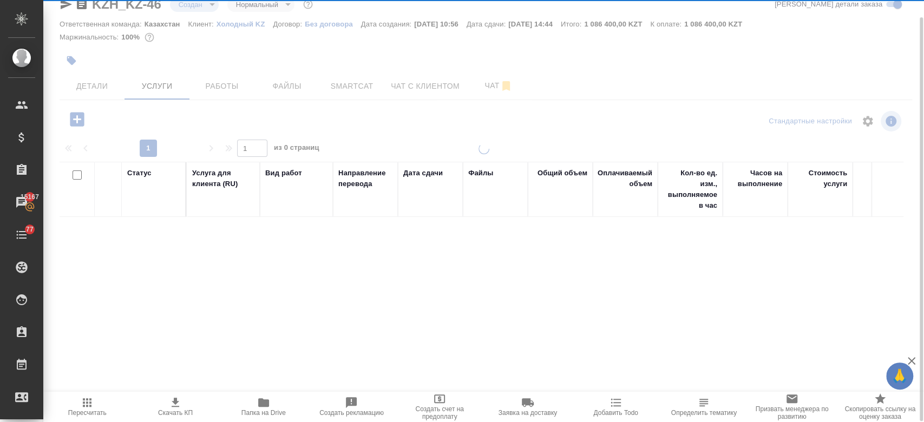
scroll to position [18, 0]
click at [208, 56] on div at bounding box center [483, 193] width 881 height 422
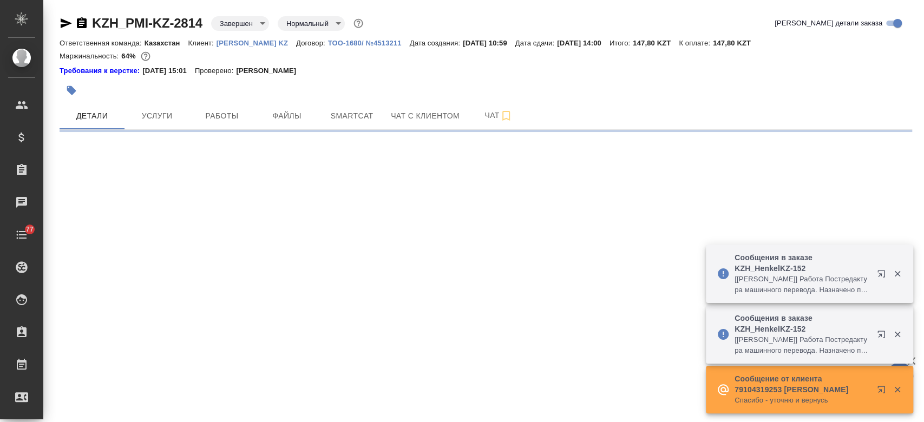
select select "RU"
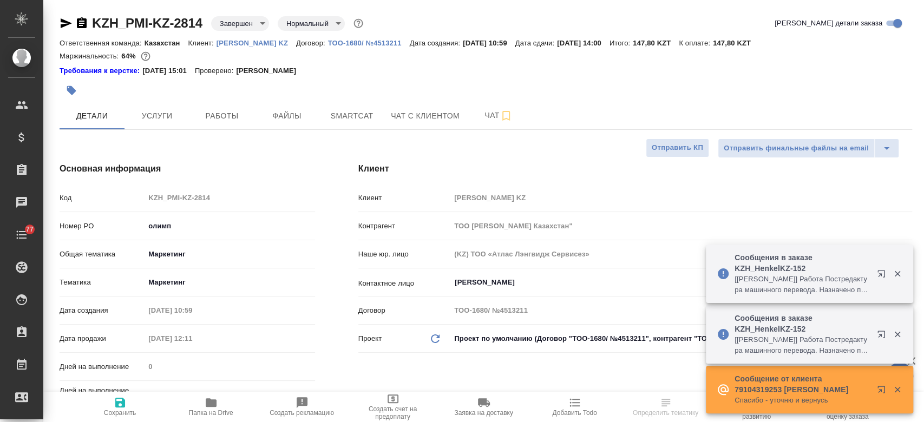
type textarea "x"
click at [246, 44] on p "Philip Morris KZ" at bounding box center [257, 43] width 80 height 8
type textarea "x"
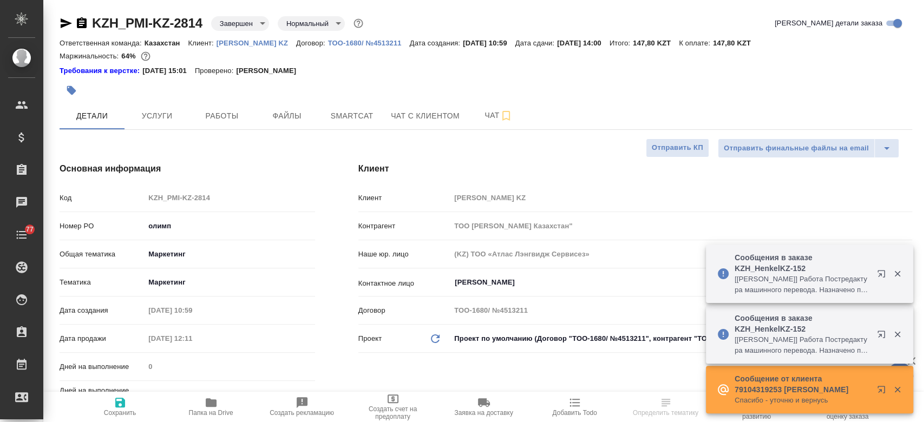
type textarea "x"
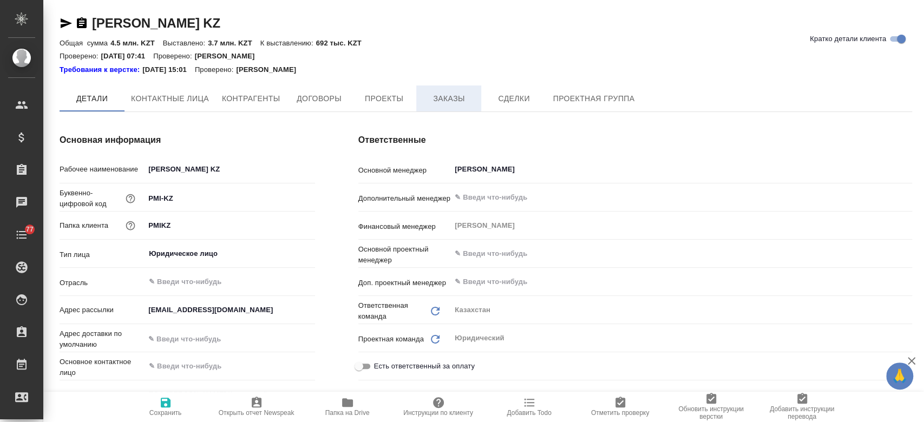
type textarea "x"
click at [460, 100] on span "Заказы" at bounding box center [449, 100] width 52 height 14
type textarea "x"
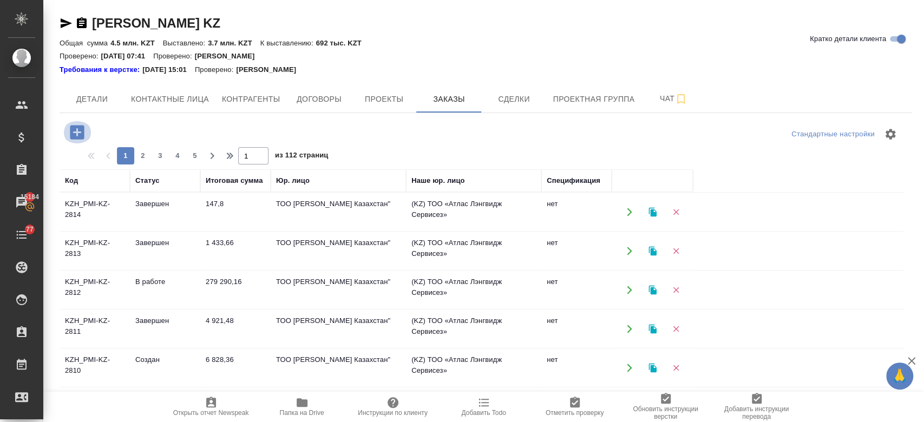
click at [76, 133] on icon "button" at bounding box center [77, 132] width 19 height 19
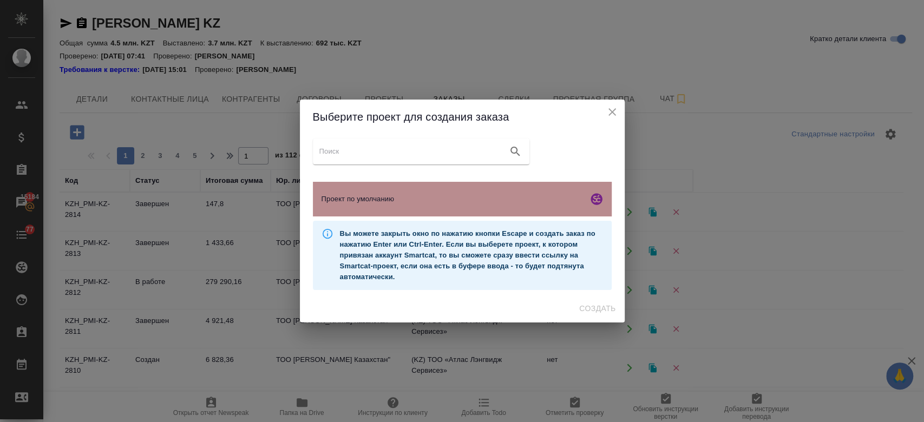
click at [352, 207] on div "Проект по умолчанию" at bounding box center [462, 199] width 299 height 35
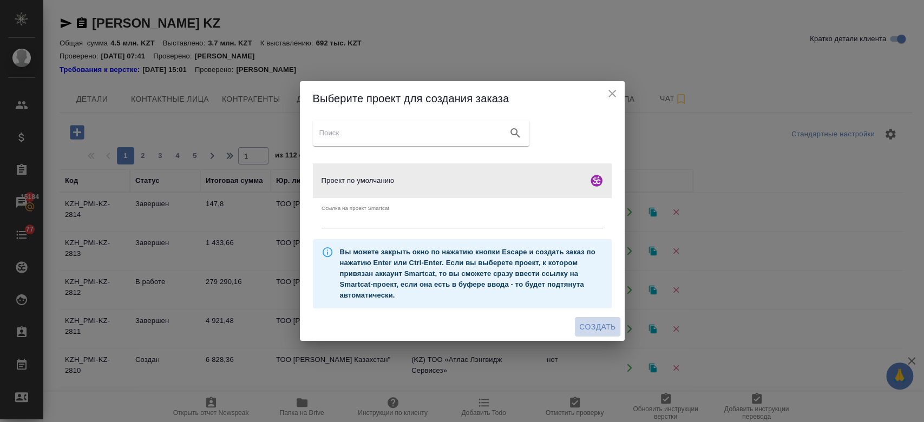
click at [592, 321] on span "Создать" at bounding box center [597, 328] width 36 height 14
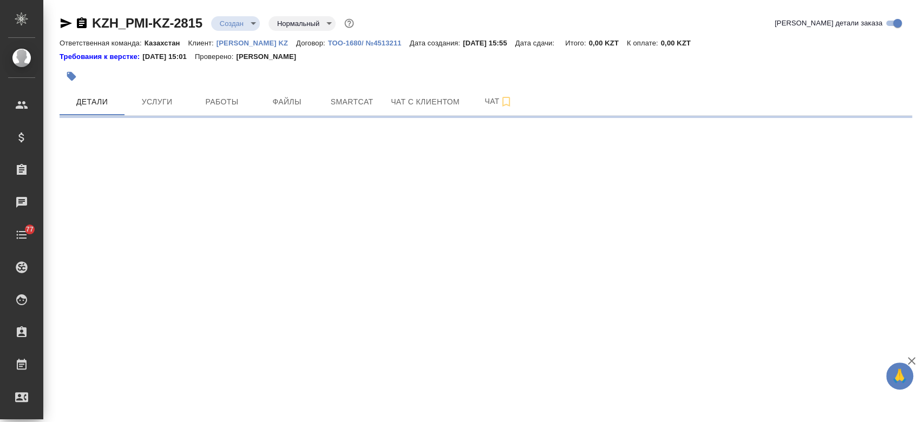
select select "RU"
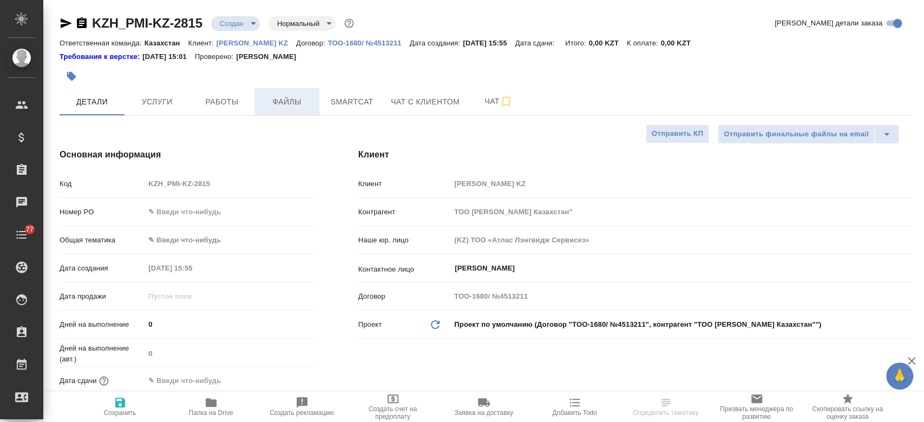
type textarea "x"
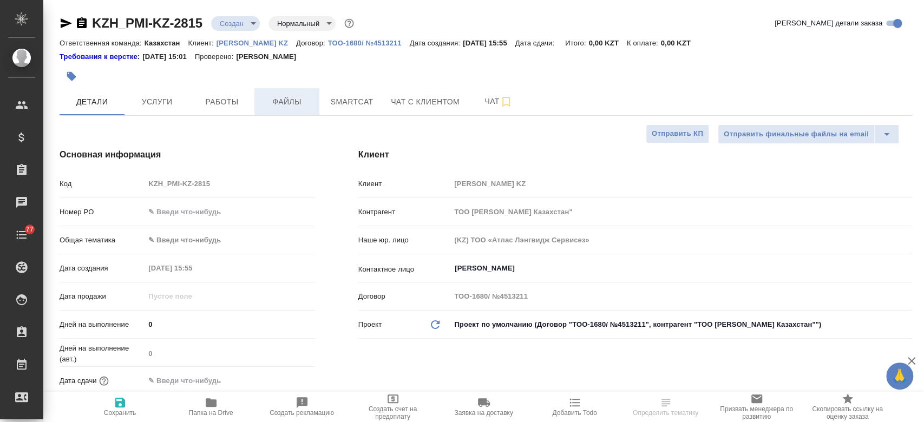
type textarea "x"
click at [299, 107] on span "Файлы" at bounding box center [287, 102] width 52 height 14
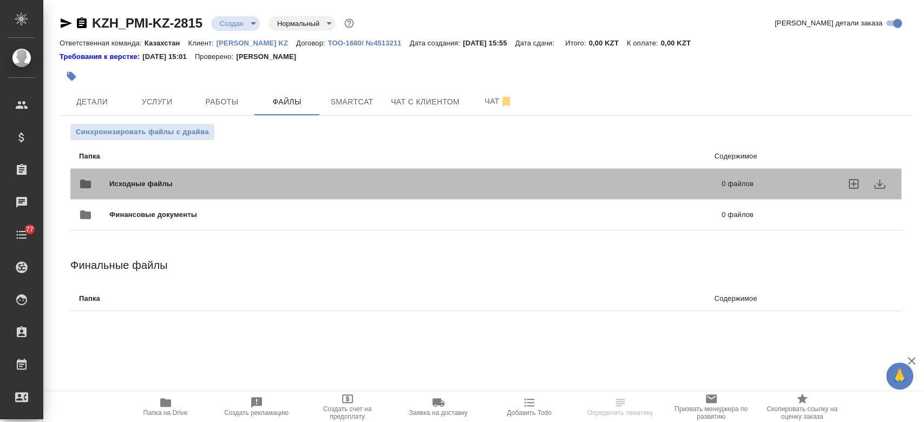
click at [185, 185] on span "Исходные файлы" at bounding box center [278, 184] width 338 height 11
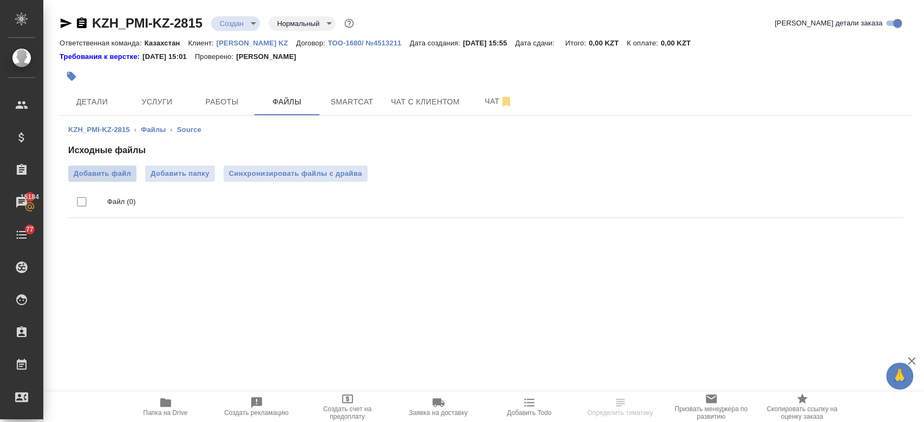
click at [116, 171] on span "Добавить файл" at bounding box center [102, 173] width 57 height 11
click at [0, 0] on input "Добавить файл" at bounding box center [0, 0] width 0 height 0
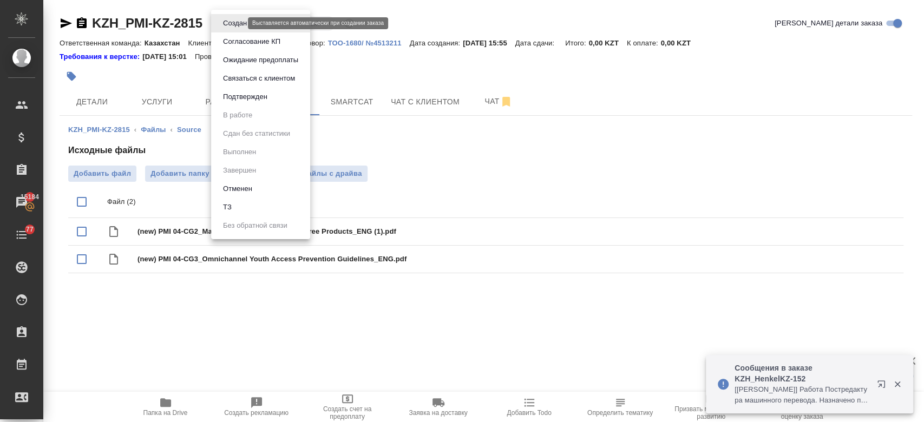
click at [229, 25] on body "🙏 .cls-1 fill:#fff; AWATERA Kosherbayeva Nazerke Клиенты Спецификации Заказы 15…" at bounding box center [462, 211] width 924 height 422
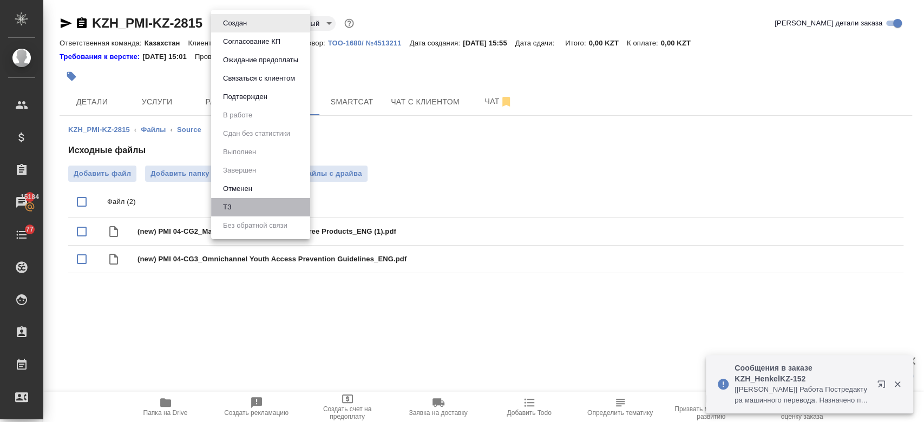
click at [241, 199] on li "ТЗ" at bounding box center [260, 207] width 99 height 18
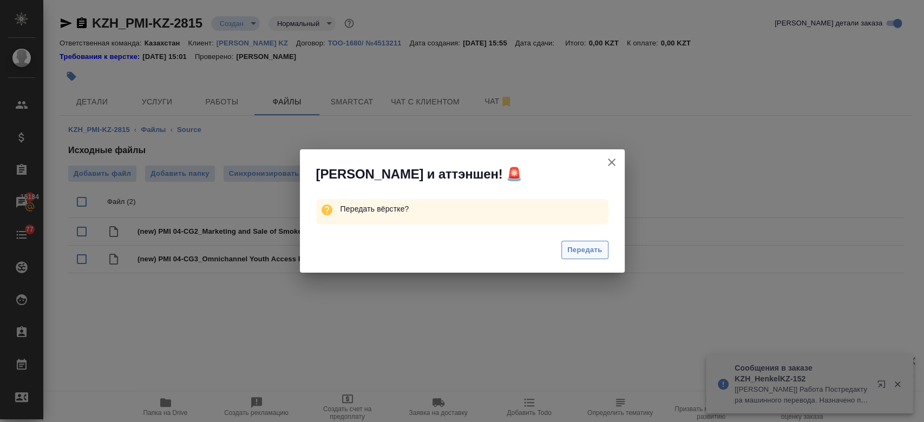
click at [571, 254] on span "Передать" at bounding box center [585, 250] width 35 height 12
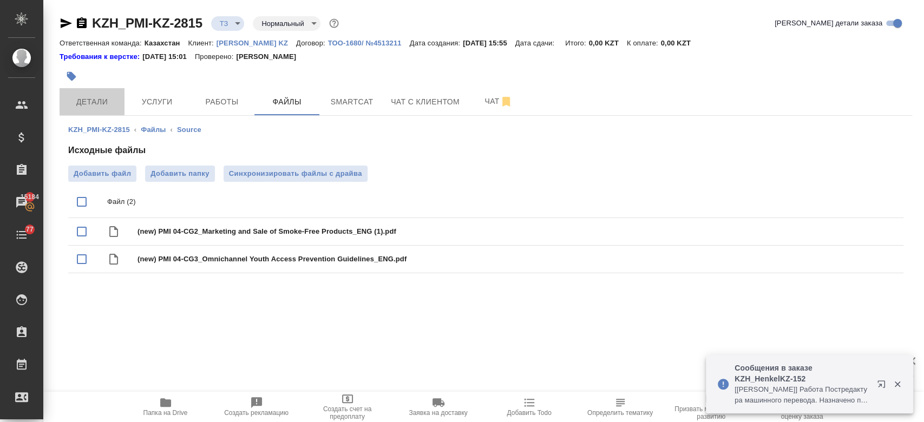
click at [96, 108] on button "Детали" at bounding box center [92, 101] width 65 height 27
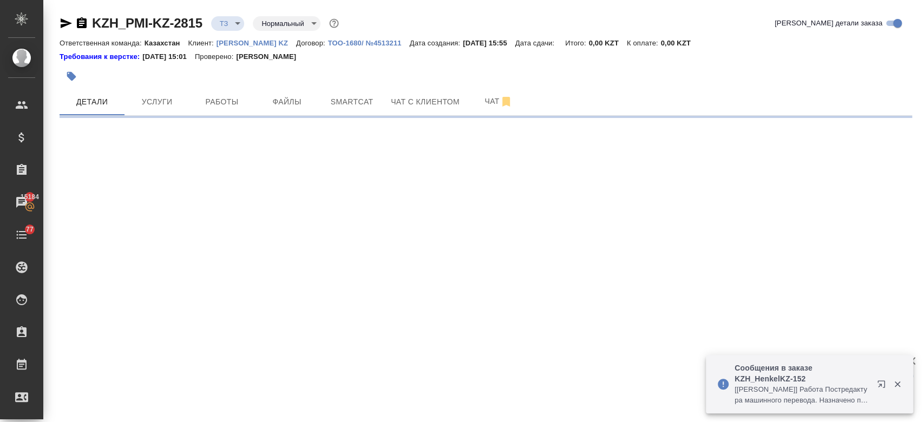
select select "RU"
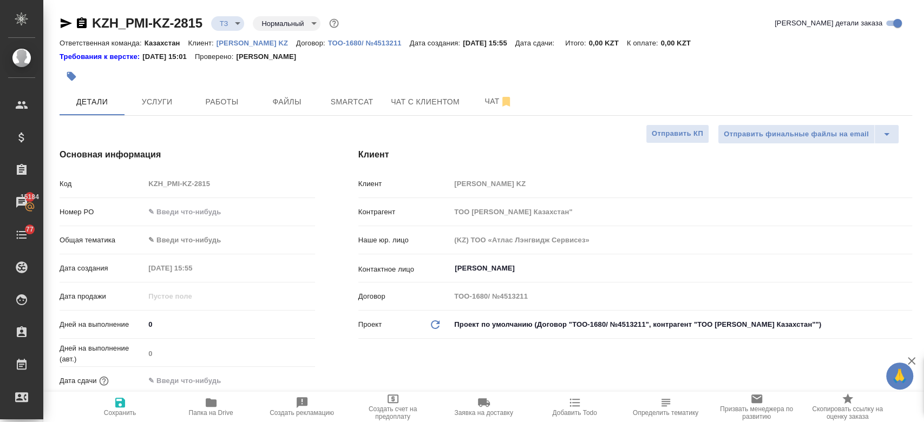
type textarea "x"
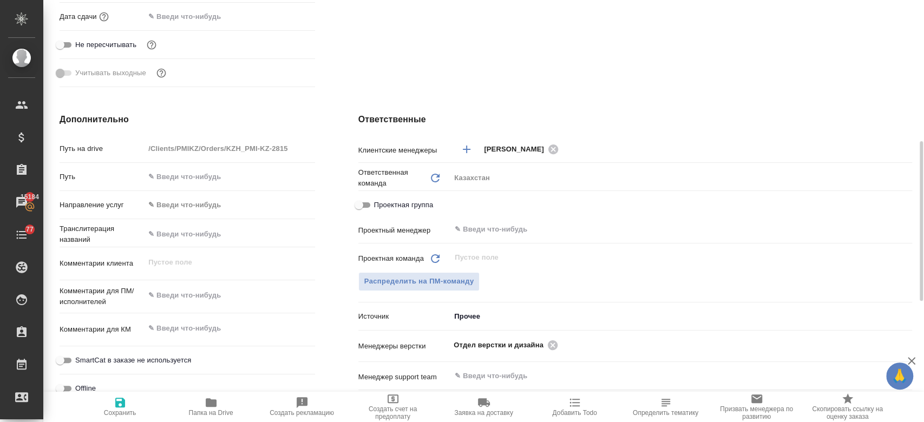
scroll to position [367, 0]
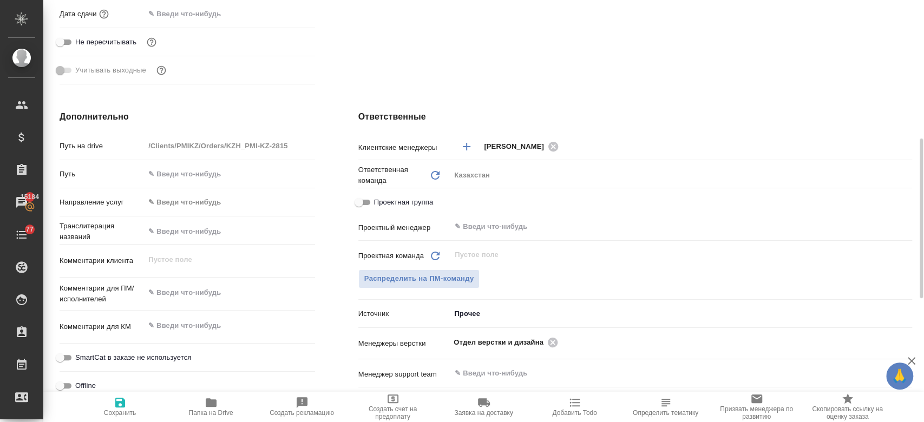
type textarea "x"
click at [196, 290] on textarea at bounding box center [229, 293] width 169 height 18
paste textarea "перевод вложенных документов на русский язык."
type textarea "перевод вложенных документов на русский язык."
type textarea "x"
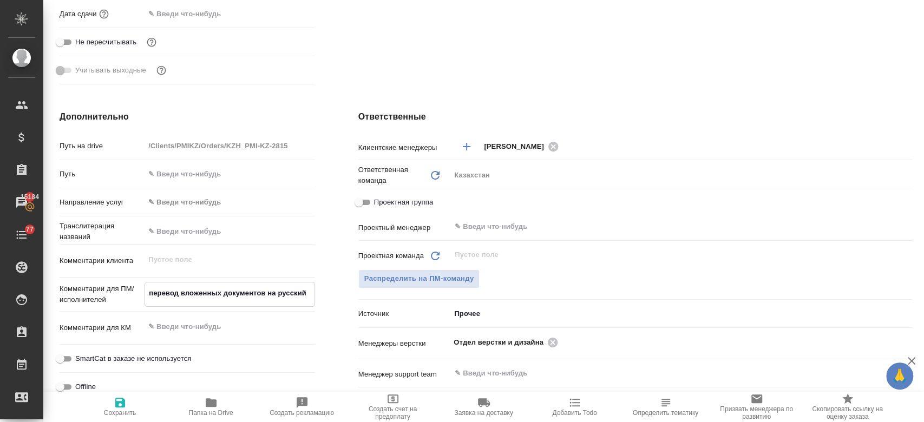
type textarea "x"
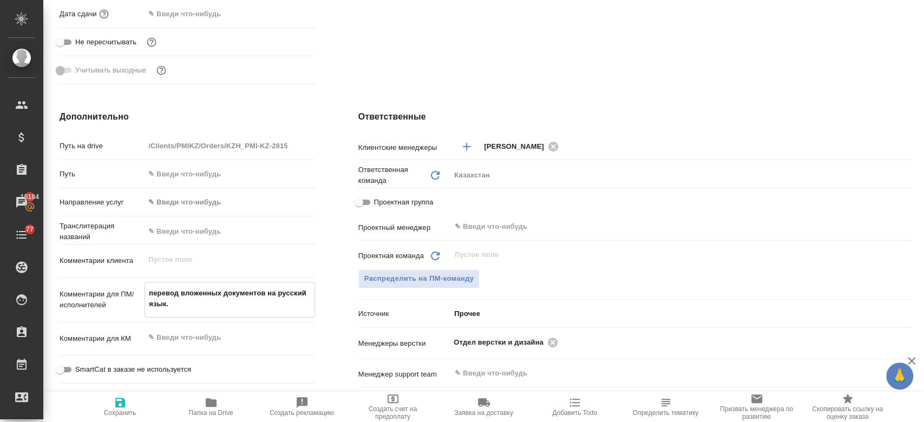
type textarea "перевод вложенных документов на русский язык."
type textarea "x"
click at [124, 408] on icon "button" at bounding box center [120, 402] width 13 height 13
type textarea "x"
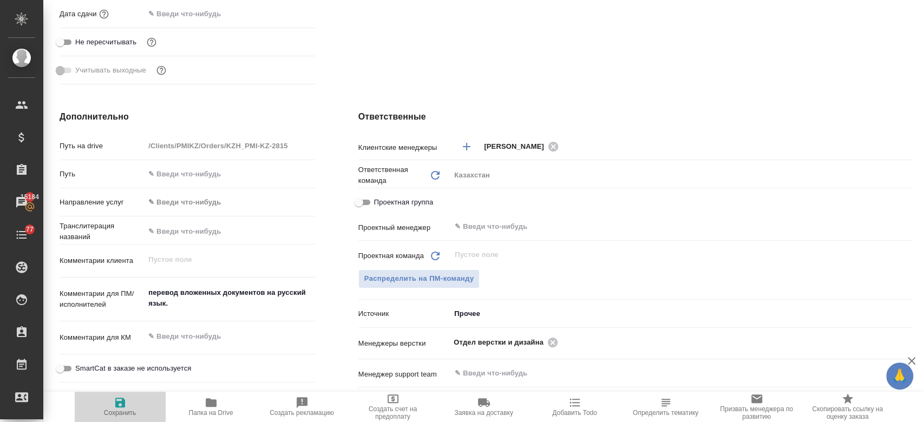
type textarea "x"
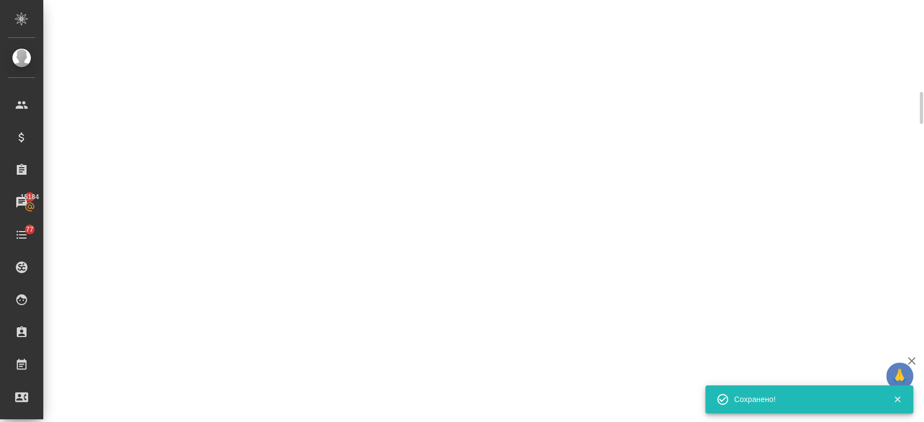
select select "RU"
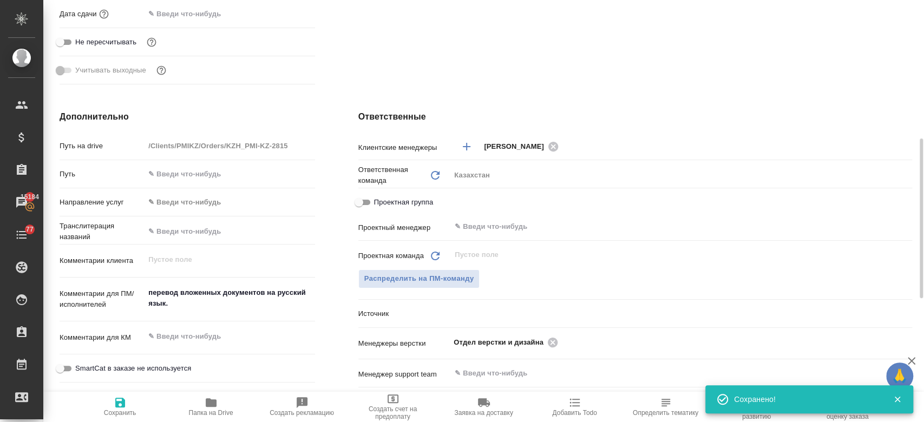
type textarea "x"
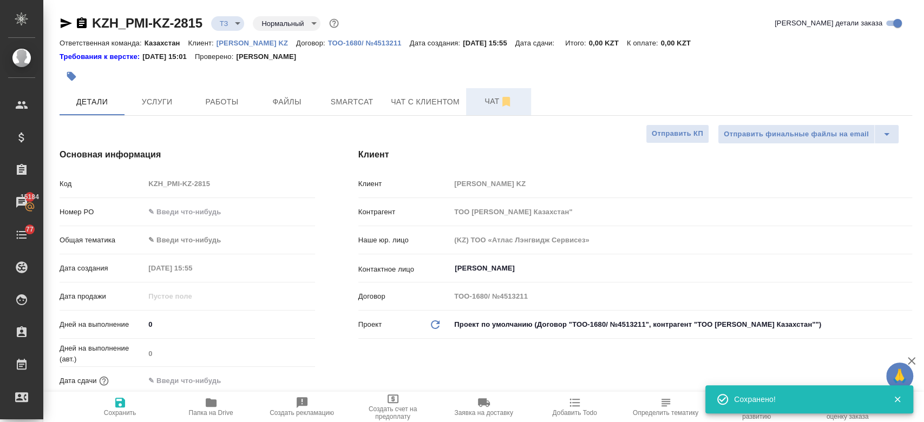
click at [481, 98] on span "Чат" at bounding box center [499, 102] width 52 height 14
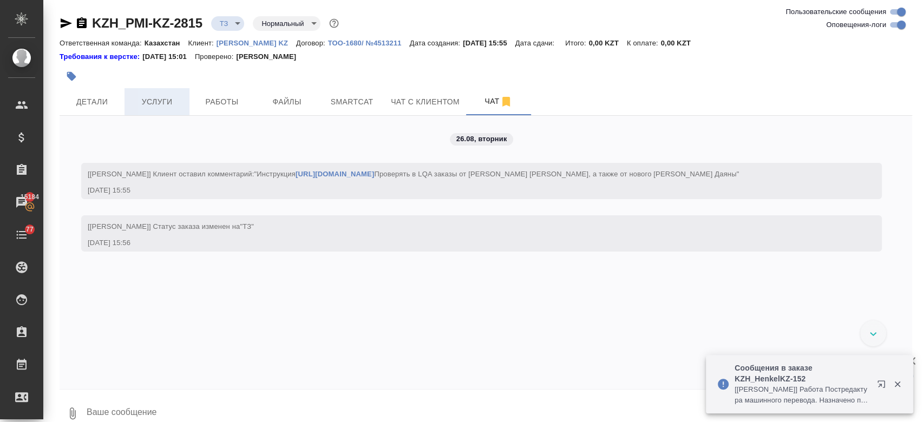
click at [157, 101] on span "Услуги" at bounding box center [157, 102] width 52 height 14
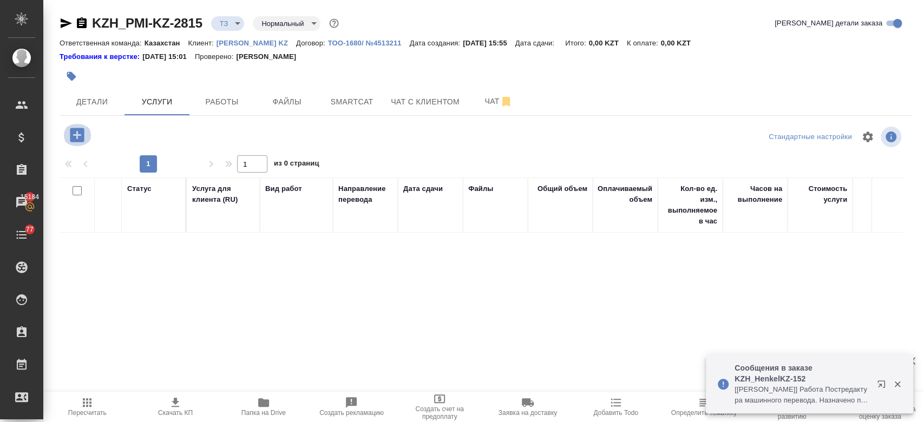
click at [74, 140] on icon "button" at bounding box center [77, 135] width 14 height 14
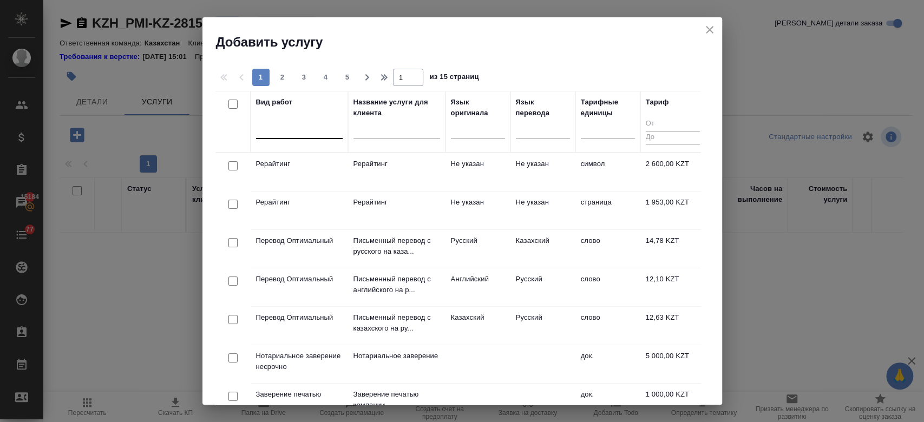
click at [286, 132] on div at bounding box center [299, 128] width 87 height 16
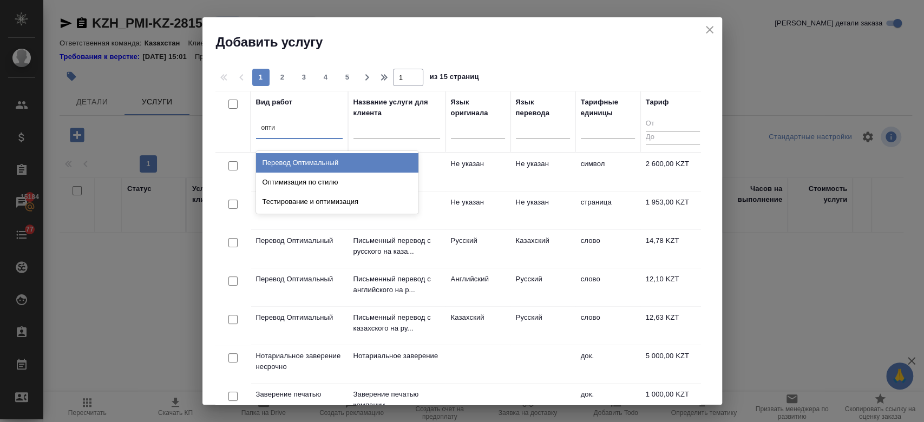
type input "оптим"
click at [297, 157] on div "Перевод Оптимальный" at bounding box center [337, 162] width 162 height 19
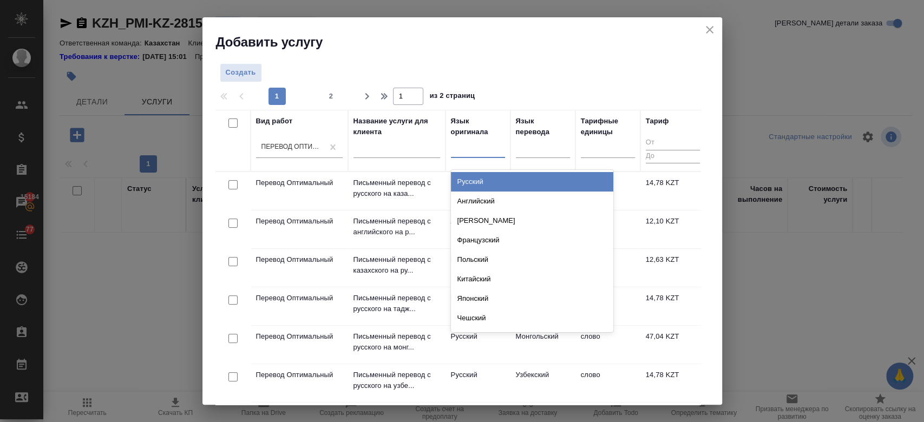
click at [482, 145] on div at bounding box center [478, 147] width 54 height 16
type input "анг"
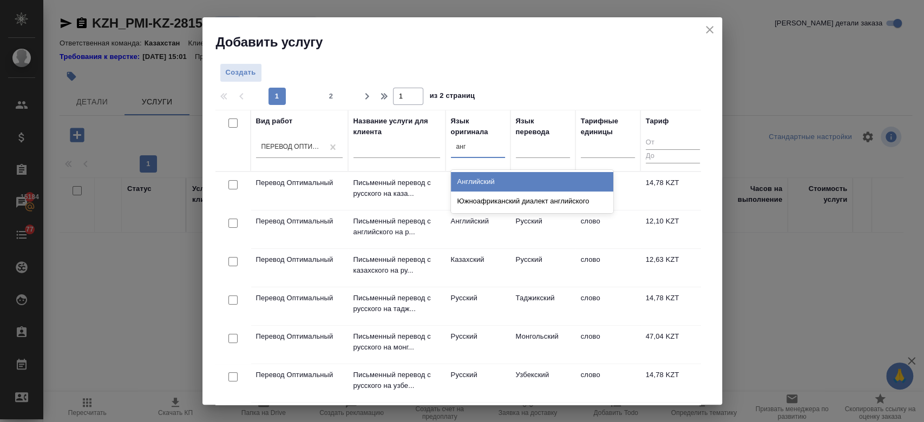
click at [476, 174] on div "Английский" at bounding box center [532, 181] width 162 height 19
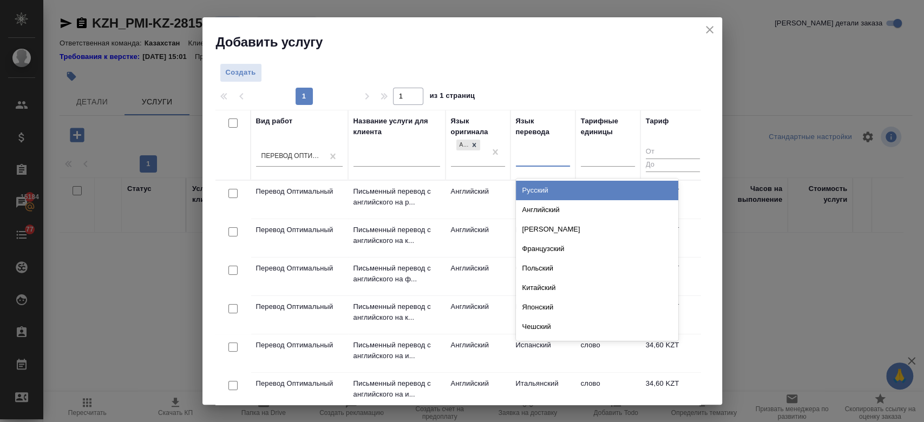
click at [535, 155] on div at bounding box center [543, 156] width 54 height 16
type input "русс"
click at [537, 193] on div "Русский" at bounding box center [597, 190] width 162 height 19
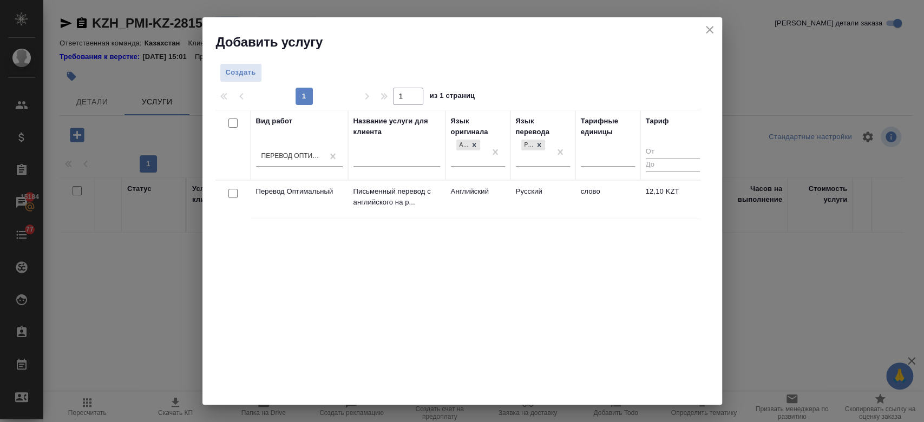
click at [452, 199] on td "Английский" at bounding box center [478, 200] width 65 height 38
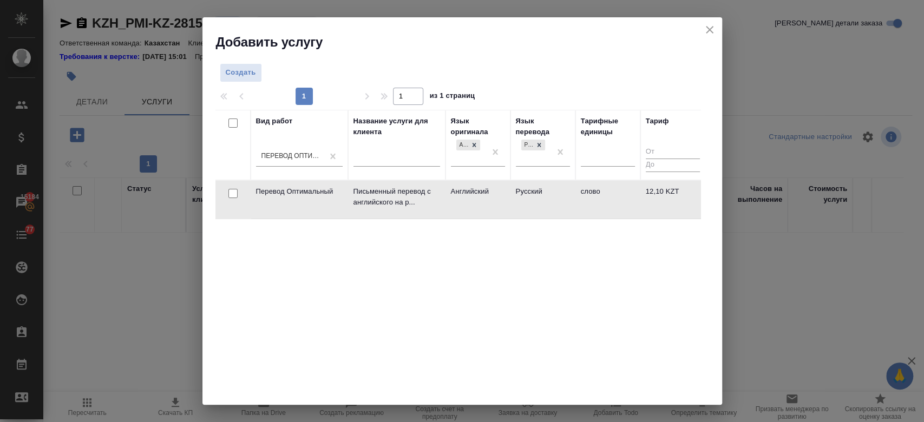
click at [452, 199] on td "Английский" at bounding box center [478, 200] width 65 height 38
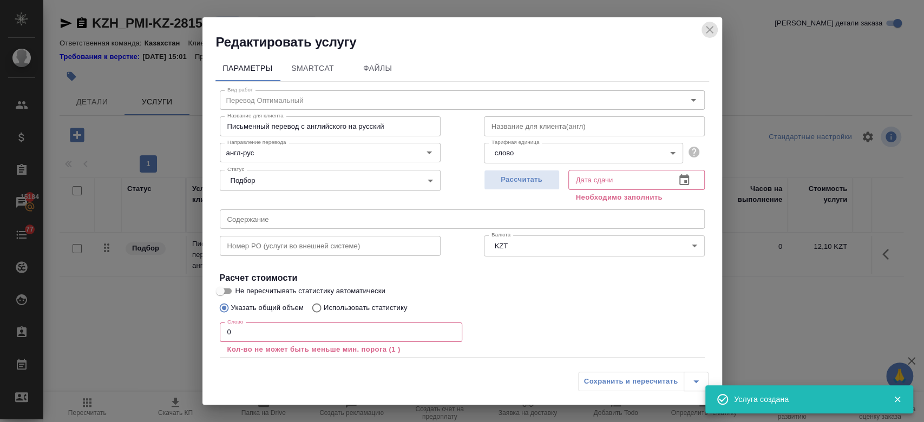
click at [709, 27] on icon "close" at bounding box center [709, 29] width 13 height 13
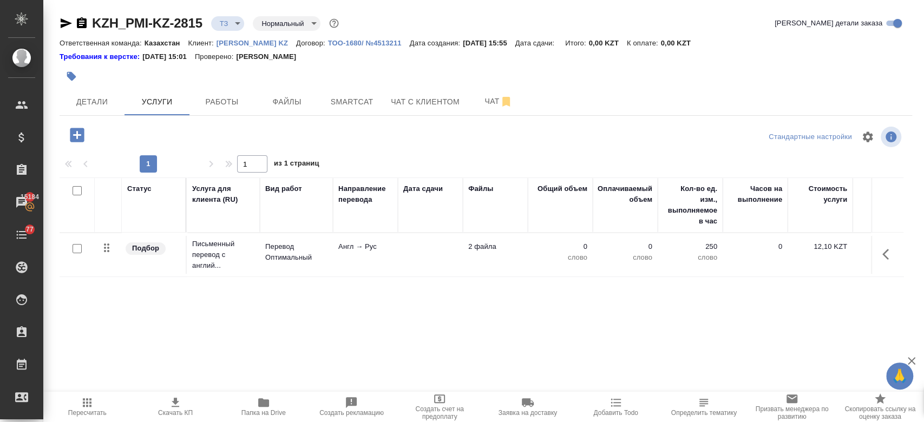
click at [265, 415] on span "Папка на Drive" at bounding box center [264, 413] width 44 height 8
click at [80, 245] on input "checkbox" at bounding box center [77, 248] width 9 height 9
checkbox input "true"
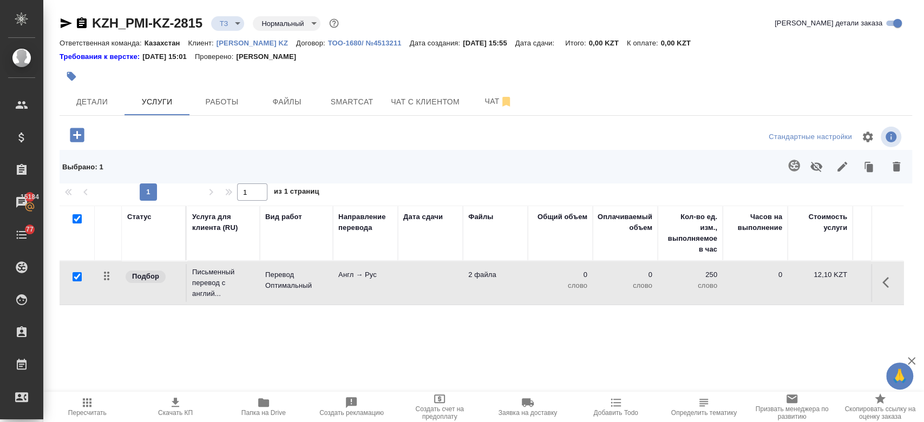
checkbox input "true"
click at [788, 167] on icon "button" at bounding box center [794, 165] width 13 height 13
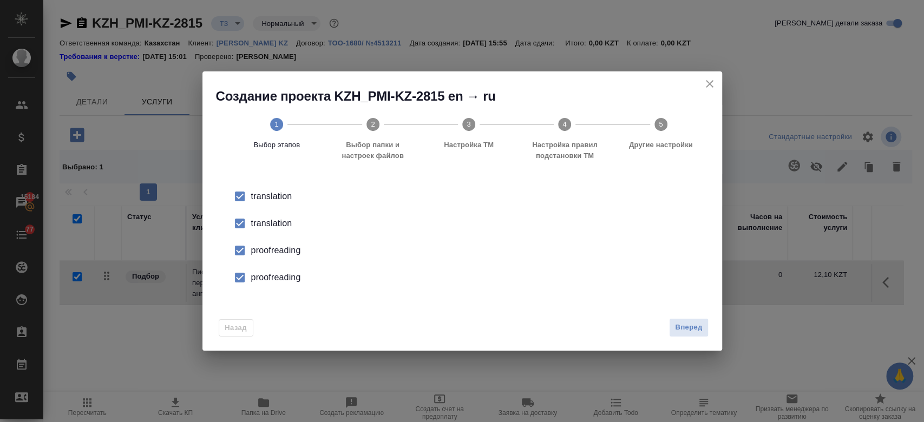
click at [266, 223] on div "translation" at bounding box center [473, 223] width 445 height 13
click at [277, 245] on div "proofreading" at bounding box center [473, 250] width 445 height 13
click at [289, 283] on div "proofreading" at bounding box center [473, 277] width 445 height 13
click at [693, 331] on span "Вперед" at bounding box center [688, 328] width 27 height 12
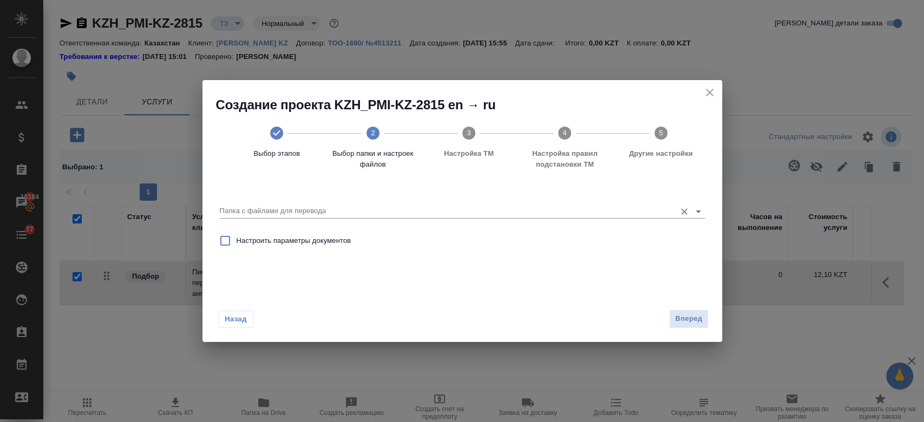
click at [453, 210] on input "Папка с файлами для перевода" at bounding box center [445, 211] width 451 height 13
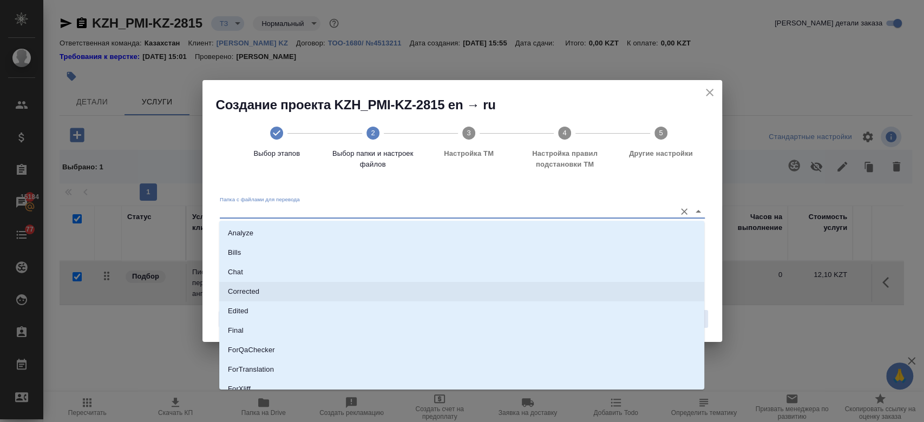
scroll to position [87, 0]
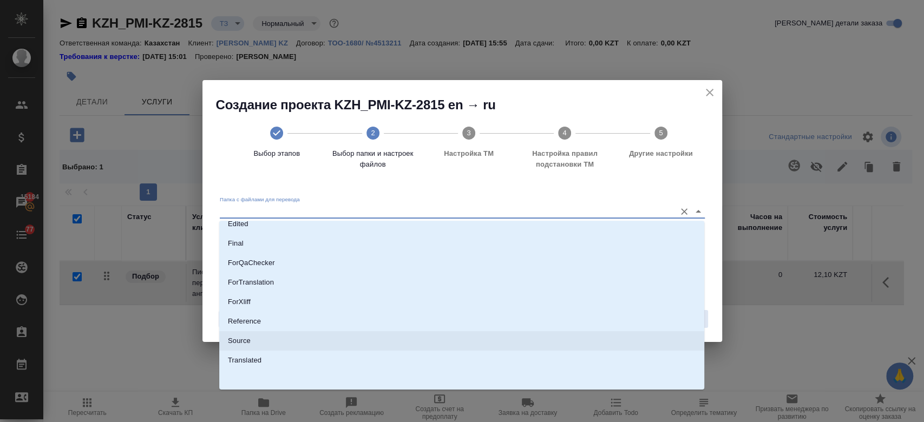
click at [375, 337] on li "Source" at bounding box center [461, 340] width 485 height 19
type input "Source"
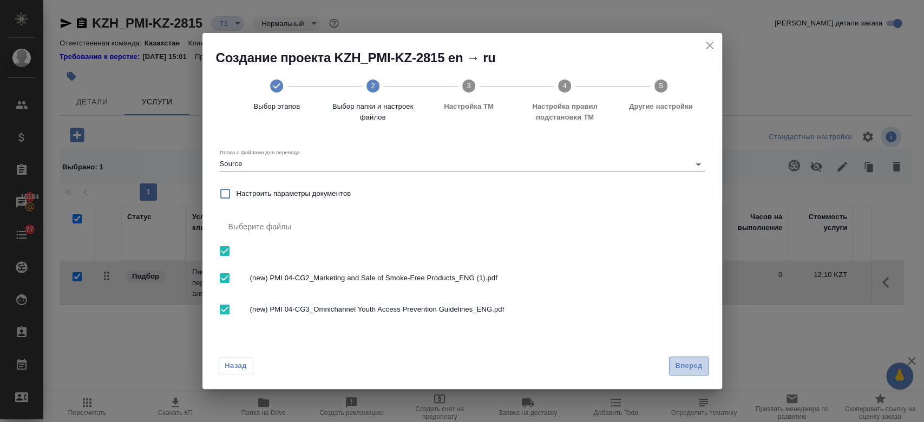
click at [674, 363] on button "Вперед" at bounding box center [688, 366] width 39 height 19
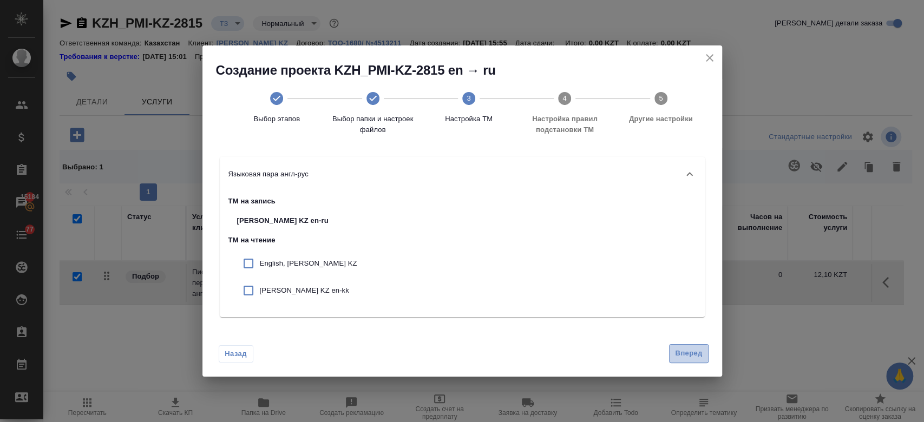
click at [688, 354] on span "Вперед" at bounding box center [688, 354] width 27 height 12
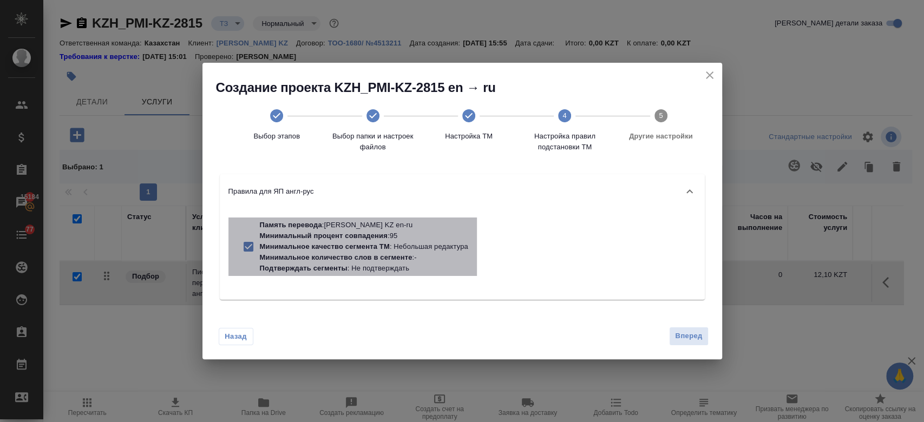
click at [396, 243] on p "Минимальное качество сегмента ТМ : Небольшая редактура" at bounding box center [364, 247] width 208 height 11
checkbox input "false"
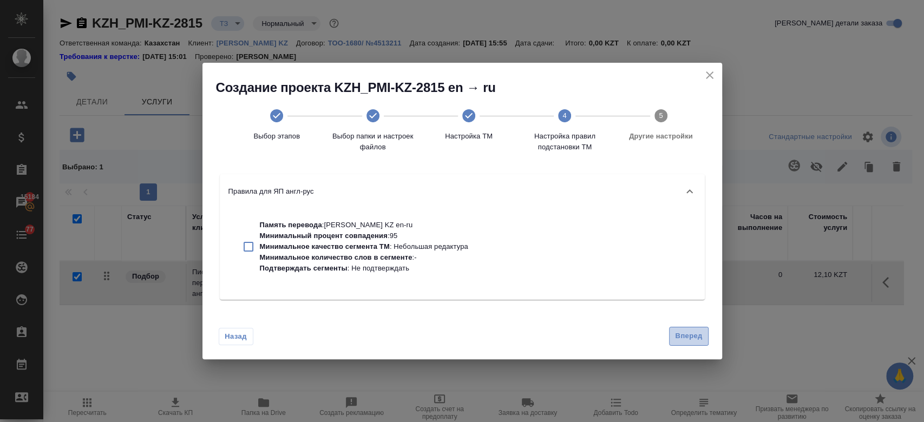
click at [695, 338] on span "Вперед" at bounding box center [688, 336] width 27 height 12
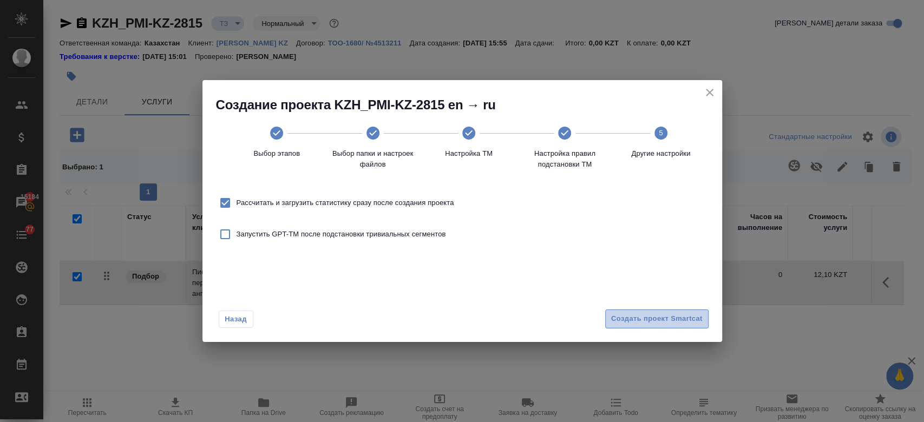
click at [638, 311] on button "Создать проект Smartcat" at bounding box center [656, 319] width 103 height 19
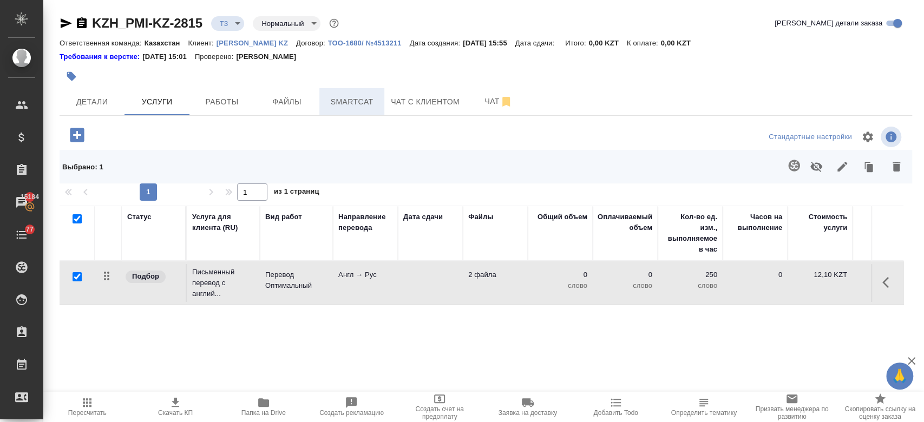
click at [348, 103] on span "Smartcat" at bounding box center [352, 102] width 52 height 14
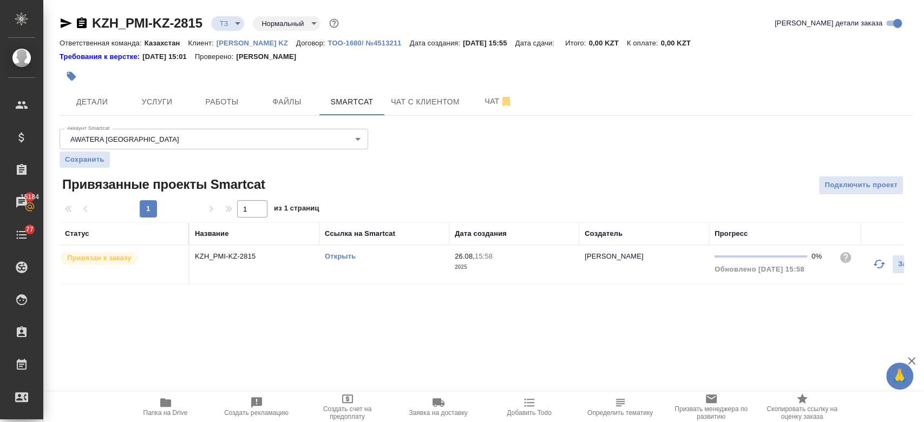
click at [342, 254] on link "Открыть" at bounding box center [340, 256] width 31 height 8
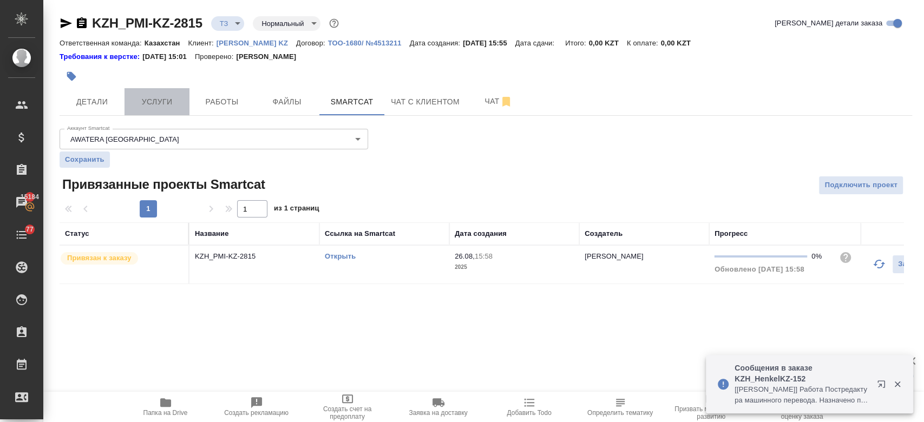
click at [145, 100] on span "Услуги" at bounding box center [157, 102] width 52 height 14
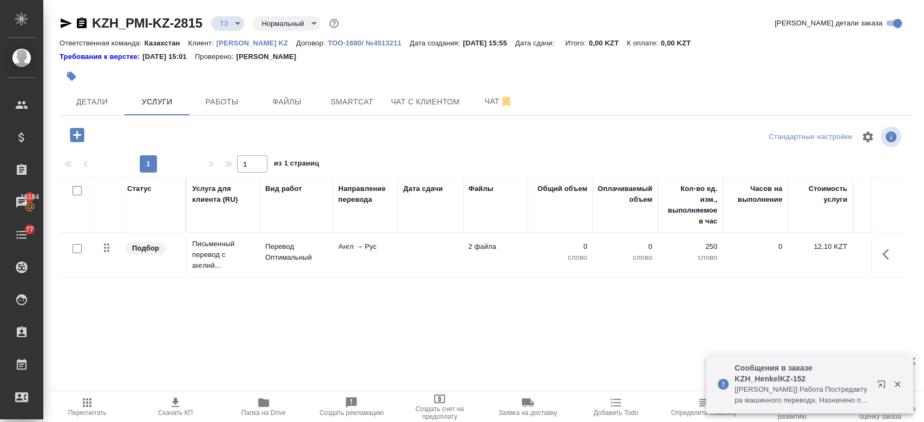
click at [272, 266] on td "Перевод Оптимальный" at bounding box center [296, 255] width 73 height 38
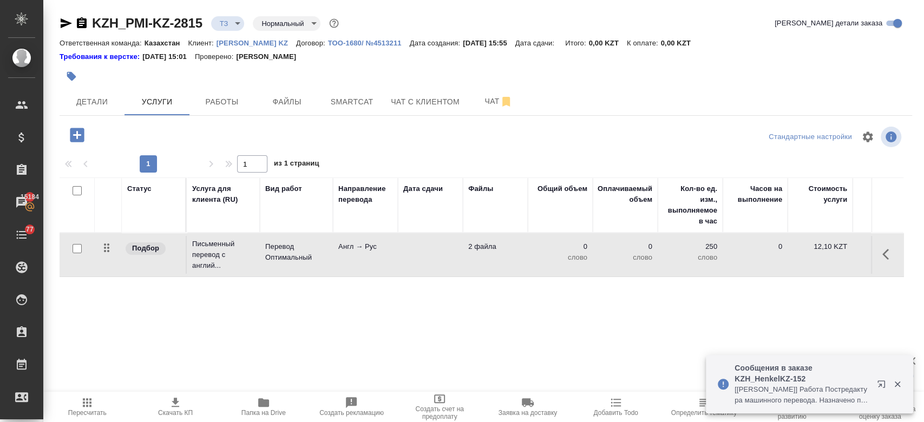
click at [272, 266] on td "Перевод Оптимальный" at bounding box center [296, 255] width 73 height 38
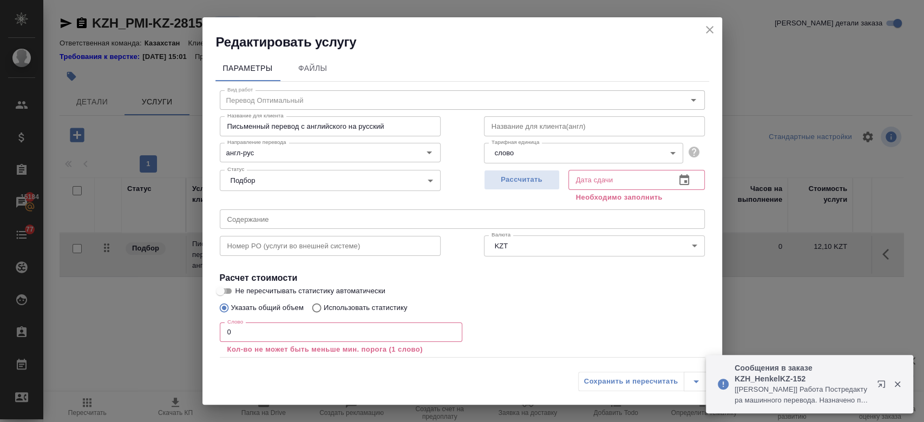
click at [227, 295] on input "Не пересчитывать статистику автоматически" at bounding box center [220, 291] width 39 height 13
checkbox input "true"
click at [258, 330] on input "0" at bounding box center [341, 332] width 243 height 19
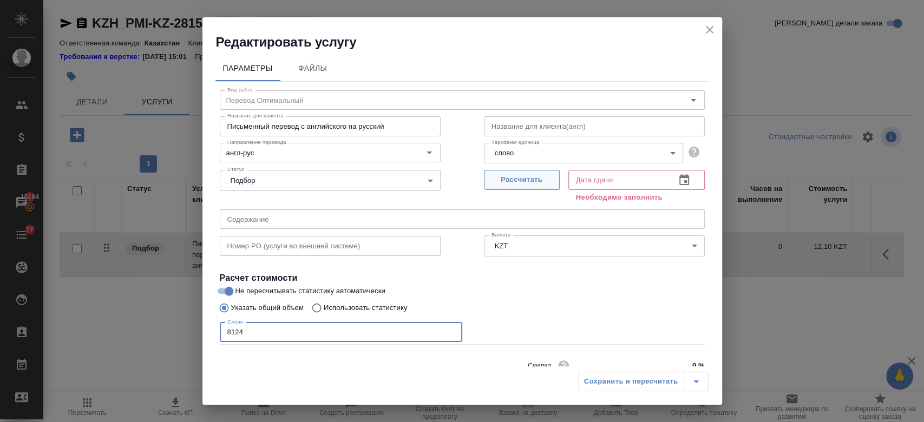
type input "8124"
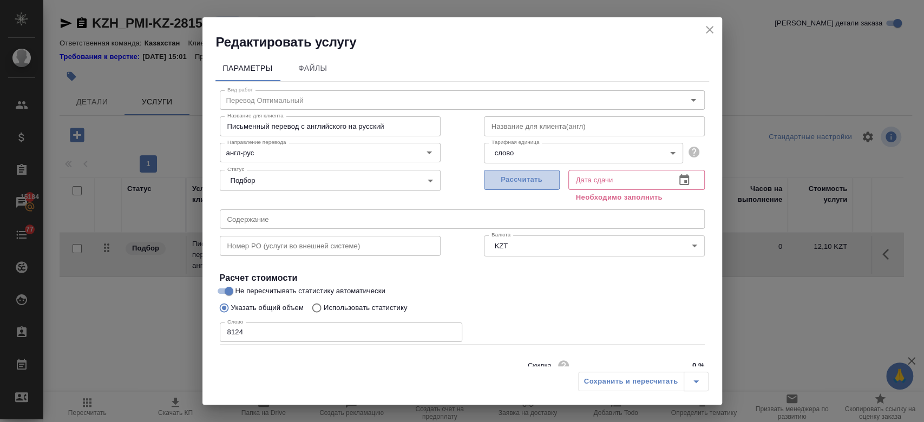
click at [538, 188] on button "Рассчитать" at bounding box center [522, 180] width 76 height 20
type input "01.09.2025 16:29"
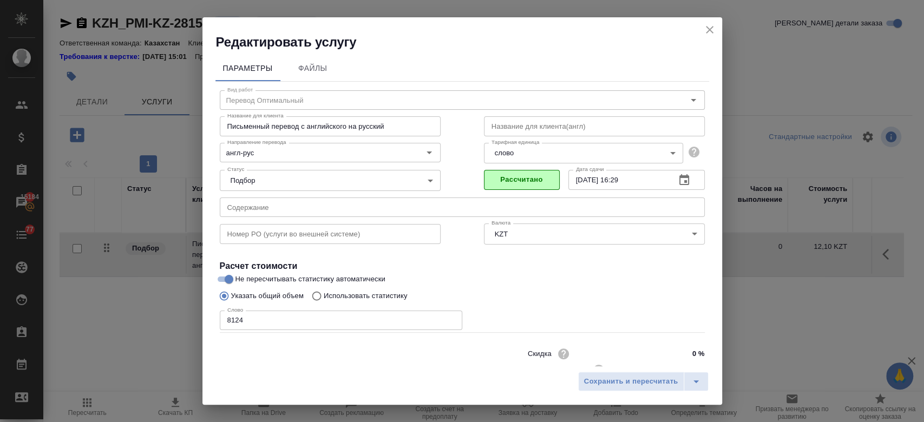
scroll to position [35, 0]
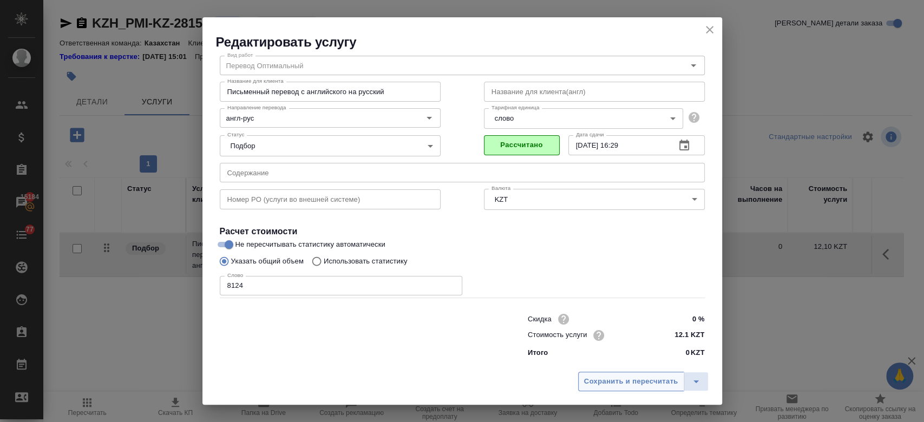
click at [605, 388] on span "Сохранить и пересчитать" at bounding box center [631, 382] width 94 height 12
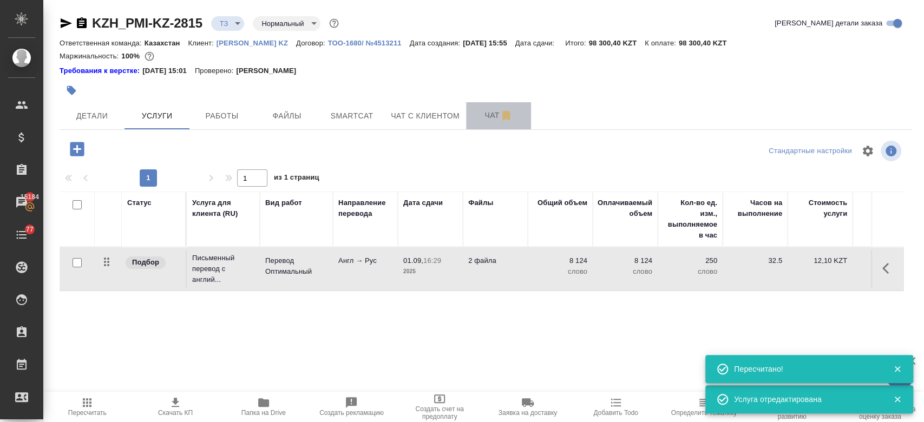
click at [488, 116] on span "Чат" at bounding box center [499, 116] width 52 height 14
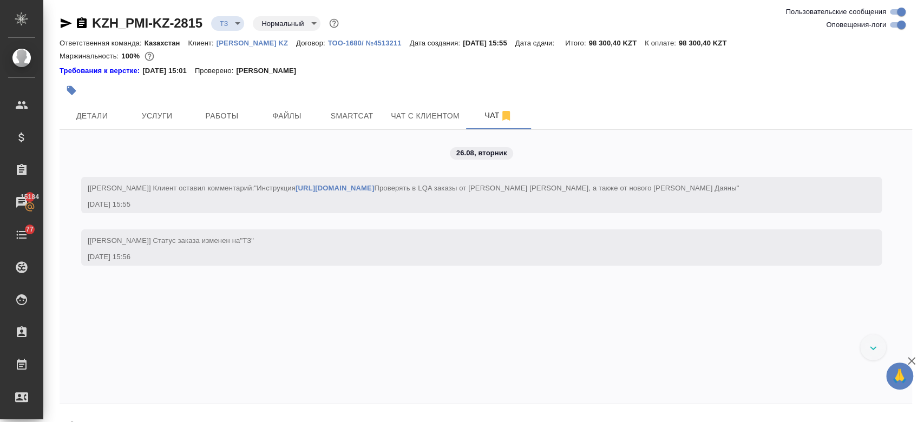
click at [62, 30] on div "KZH_PMI-KZ-2815 ТЗ tz Нормальный normal" at bounding box center [201, 23] width 282 height 17
click at [61, 25] on icon "button" at bounding box center [66, 23] width 11 height 10
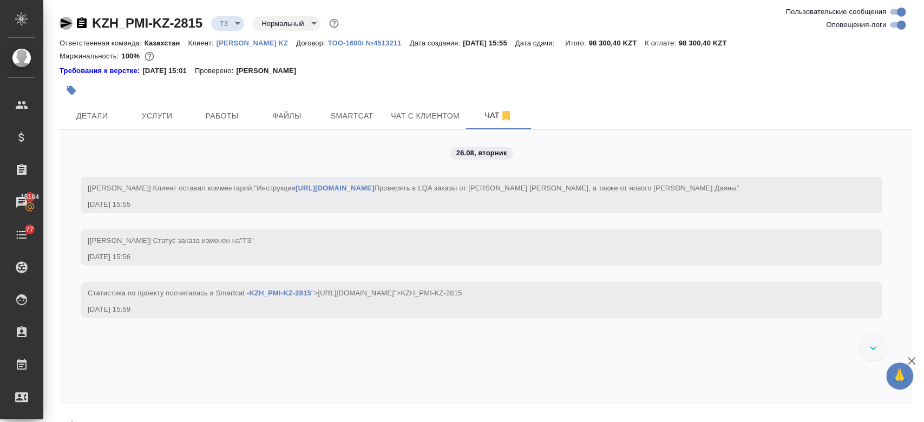
click at [62, 29] on icon "button" at bounding box center [66, 23] width 13 height 13
click at [348, 74] on div "Требования к верстке: 28.08.2024 15:01 Проверено: Петрова Валерия" at bounding box center [486, 71] width 853 height 11
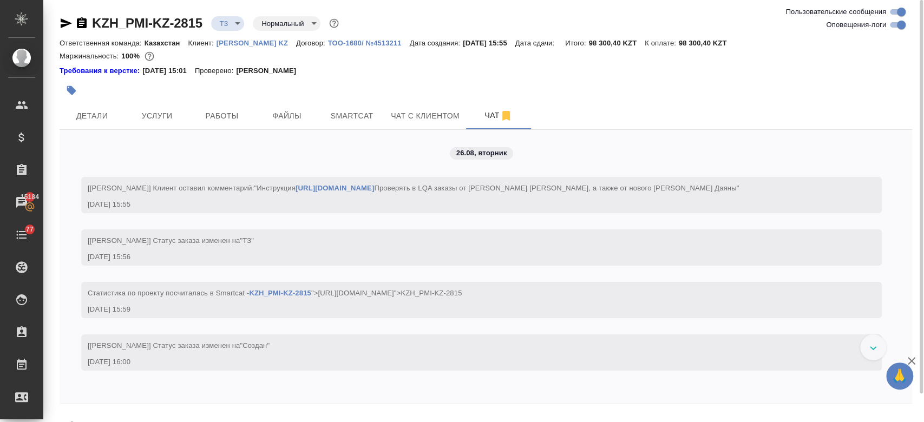
click at [373, 84] on div at bounding box center [344, 91] width 569 height 24
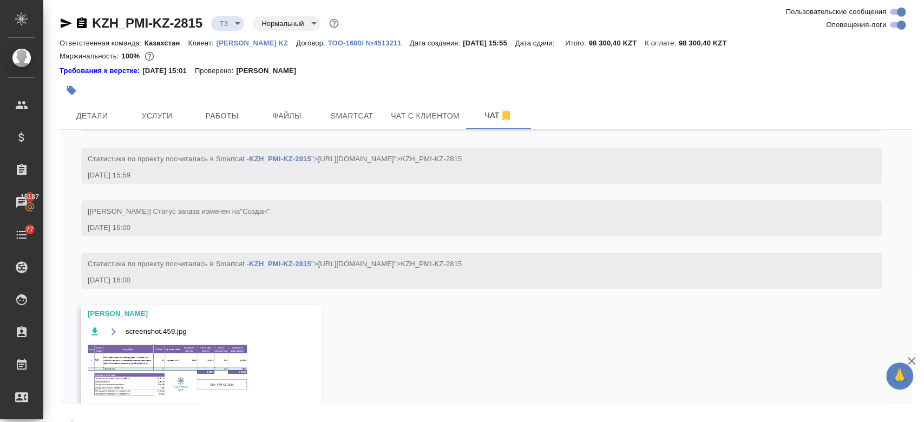
scroll to position [30, 0]
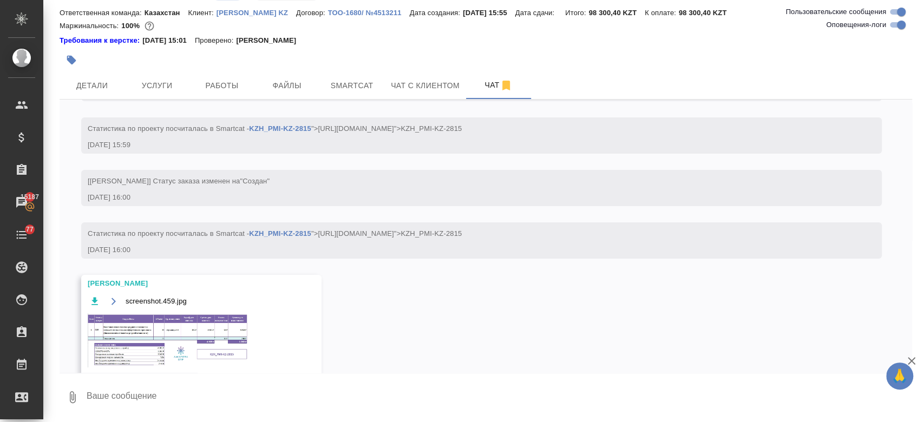
click at [165, 349] on img at bounding box center [169, 341] width 162 height 54
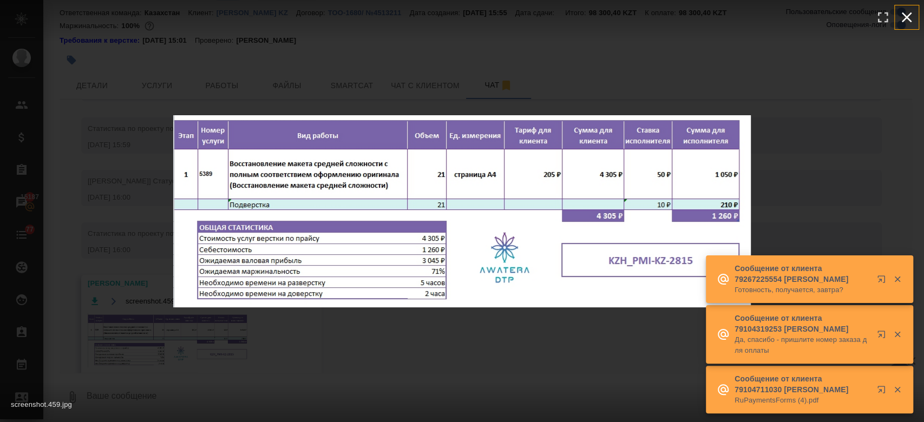
click at [912, 21] on icon "button" at bounding box center [906, 17] width 17 height 17
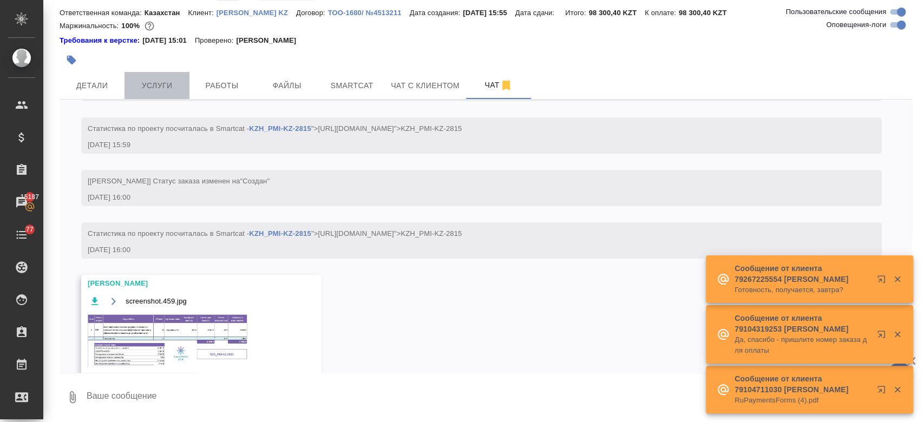
click at [170, 93] on button "Услуги" at bounding box center [157, 85] width 65 height 27
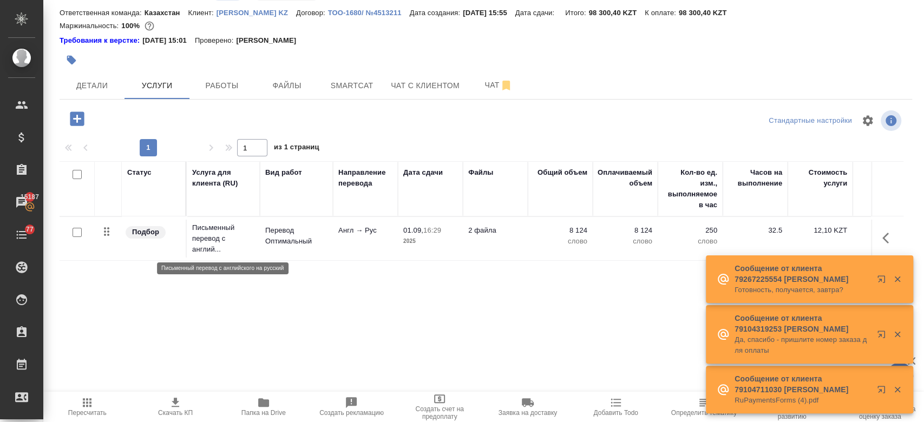
click at [206, 239] on p "Письменный перевод с англий..." at bounding box center [223, 239] width 62 height 32
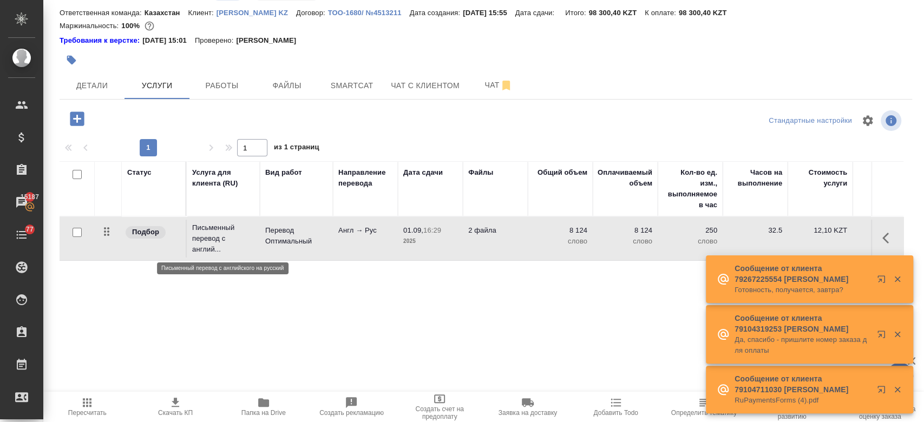
click at [206, 239] on p "Письменный перевод с англий..." at bounding box center [223, 239] width 62 height 32
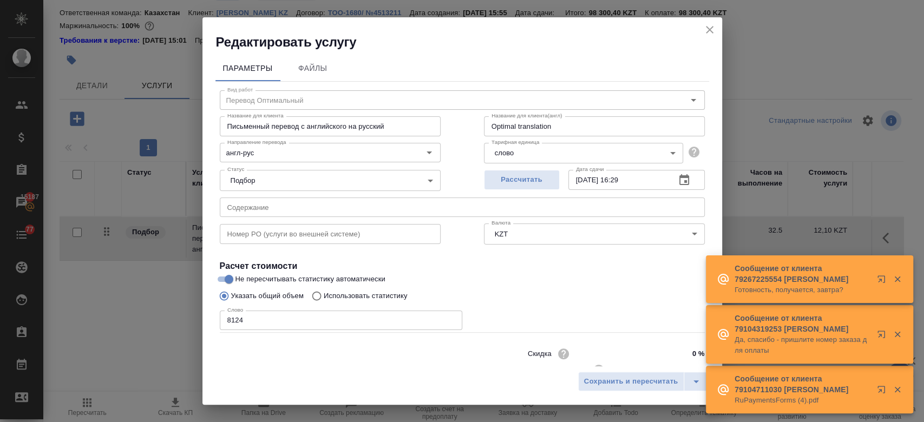
scroll to position [35, 0]
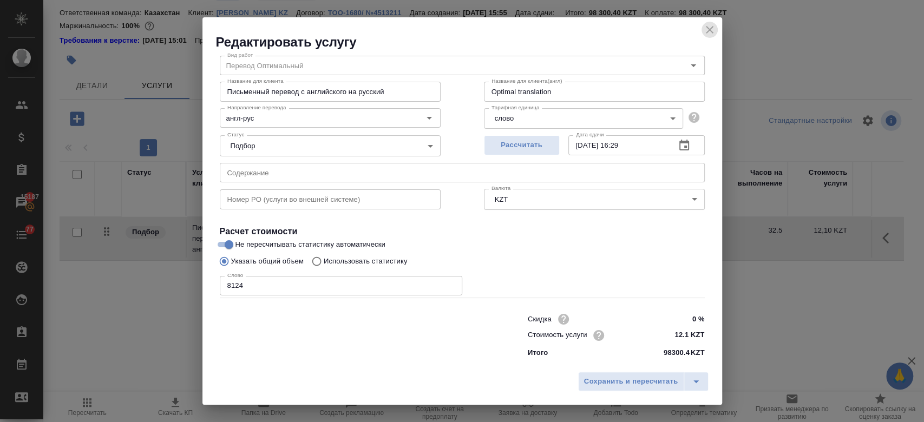
click at [706, 37] on button "close" at bounding box center [710, 30] width 16 height 16
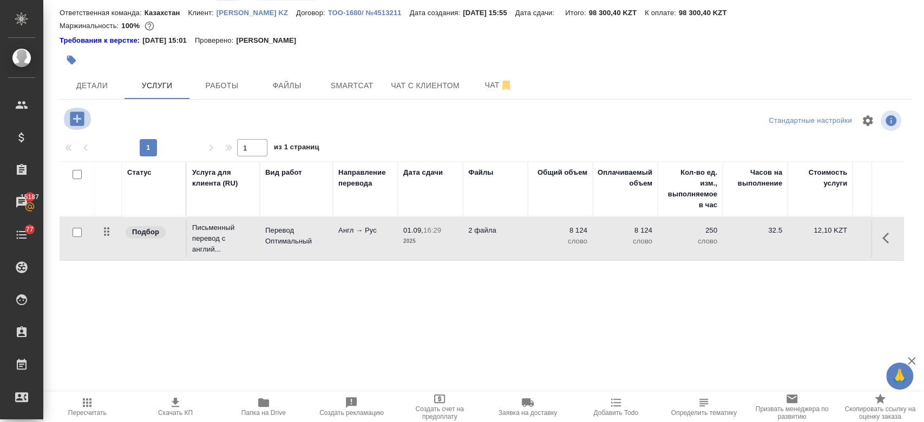
click at [74, 115] on icon "button" at bounding box center [77, 119] width 14 height 14
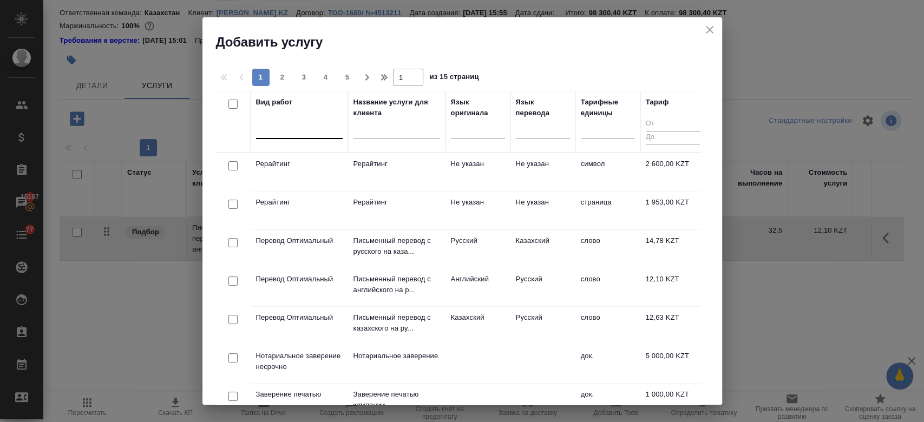
click at [311, 127] on div at bounding box center [299, 128] width 87 height 16
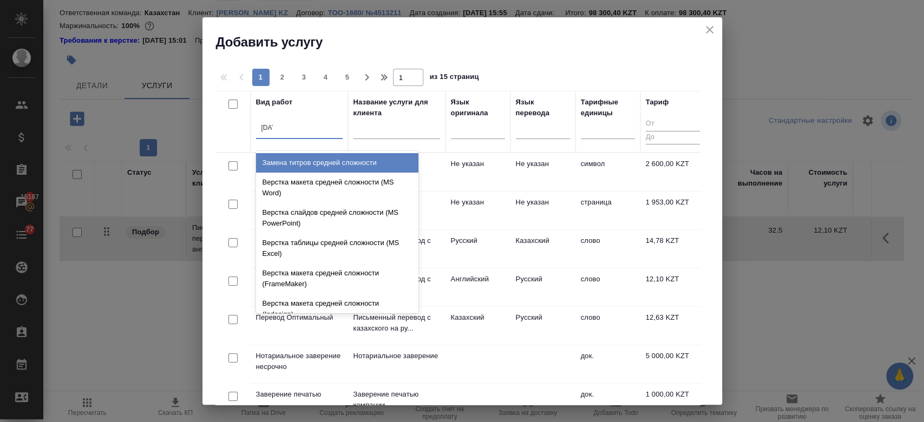
type input "средн"
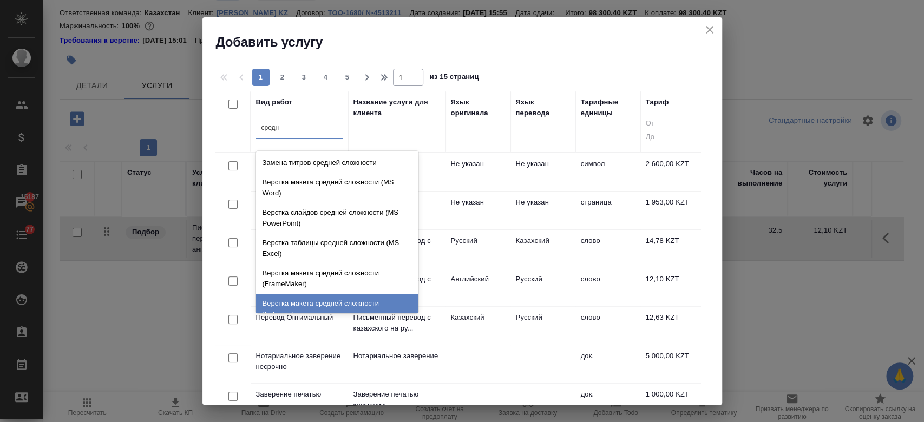
scroll to position [114, 0]
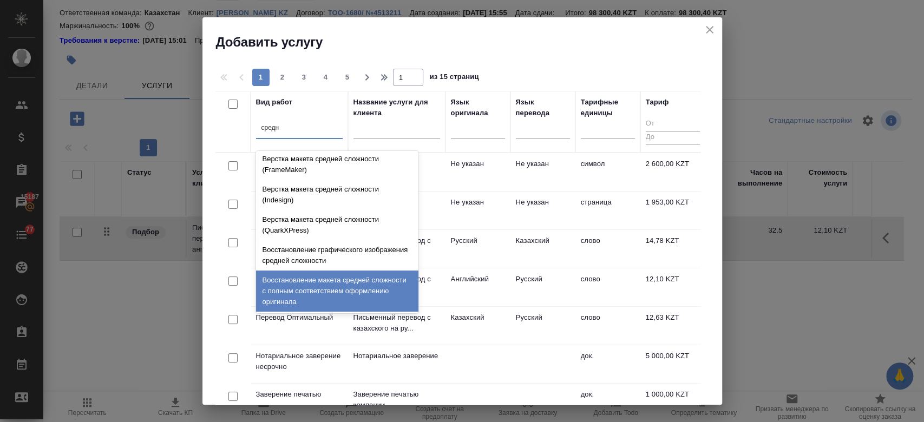
click at [325, 284] on div "Восстановление макета средней сложности с полным соответствием оформлению ориги…" at bounding box center [337, 291] width 162 height 41
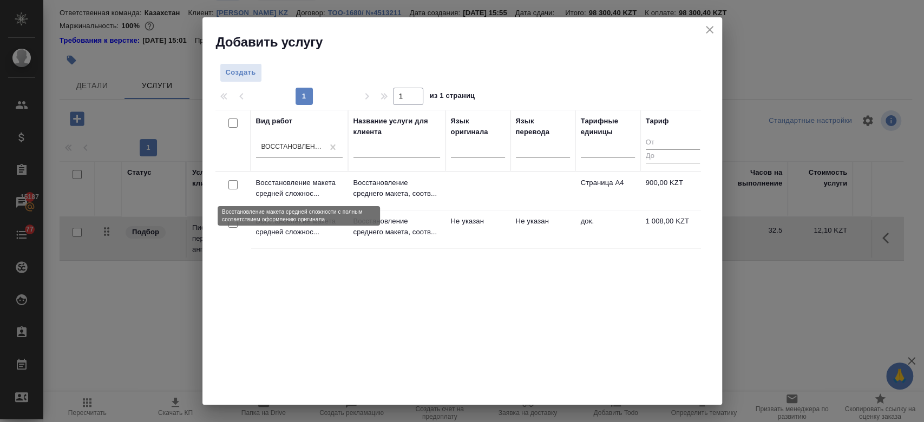
click at [317, 193] on p "Восстановление макета средней сложнос..." at bounding box center [299, 189] width 87 height 22
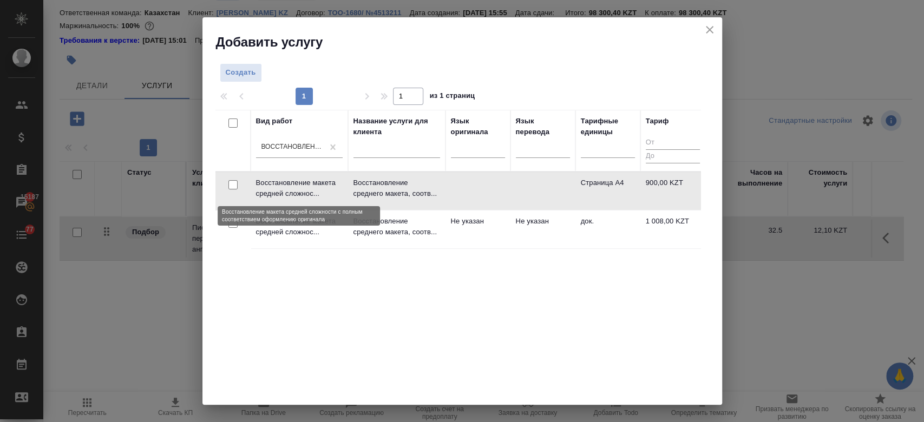
click at [317, 193] on p "Восстановление макета средней сложнос..." at bounding box center [299, 189] width 87 height 22
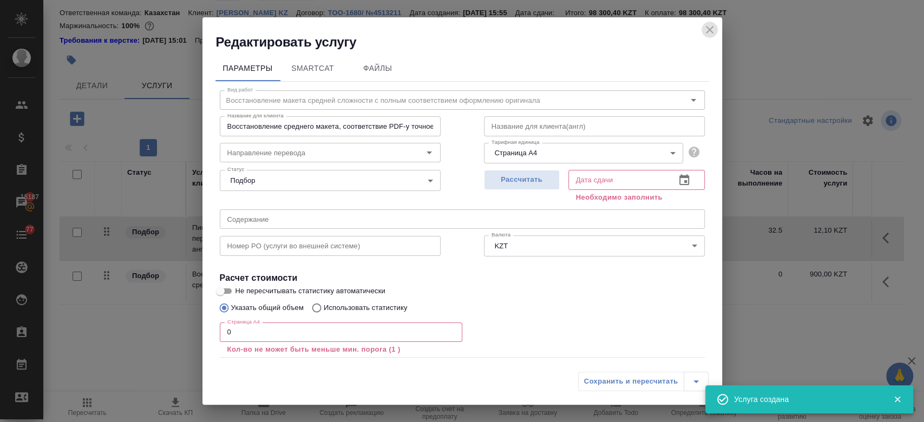
click at [708, 30] on icon "close" at bounding box center [710, 30] width 8 height 8
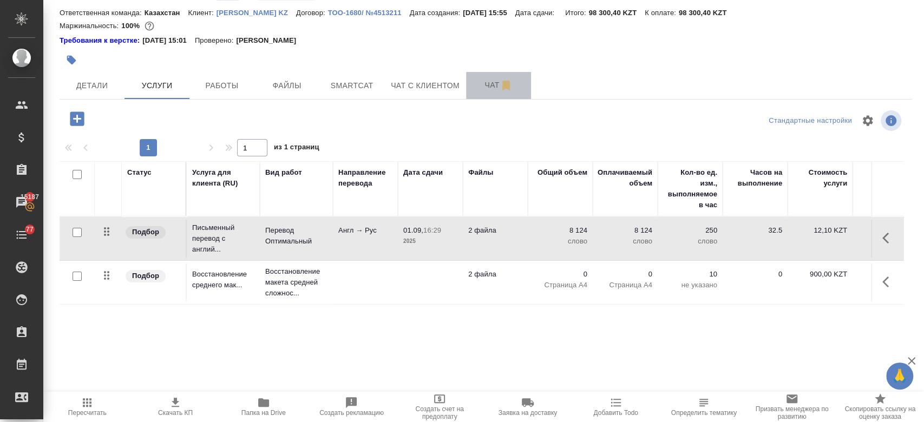
click at [481, 90] on span "Чат" at bounding box center [499, 86] width 52 height 14
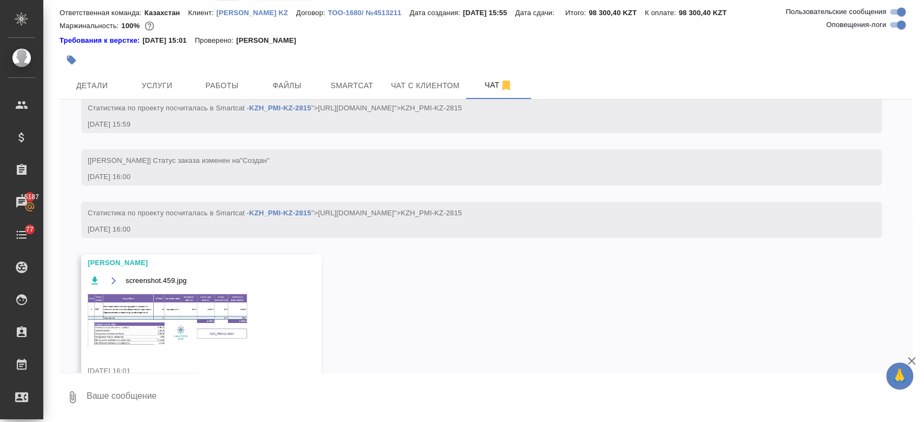
scroll to position [188, 0]
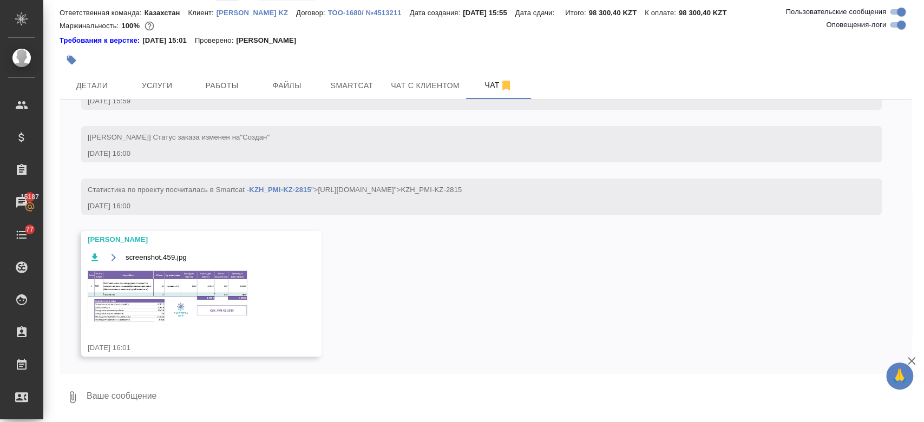
click at [214, 263] on div "screenshot.459.jpg" at bounding box center [186, 258] width 196 height 14
click at [196, 287] on img at bounding box center [169, 297] width 162 height 54
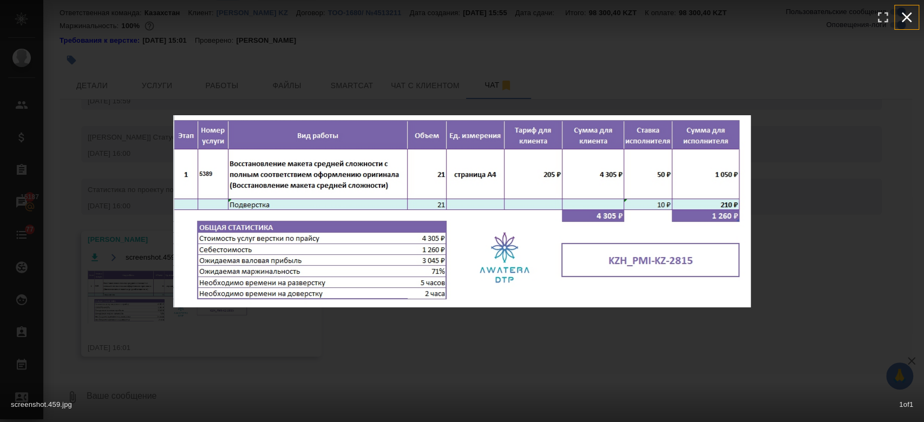
click at [903, 15] on icon "button" at bounding box center [906, 17] width 17 height 17
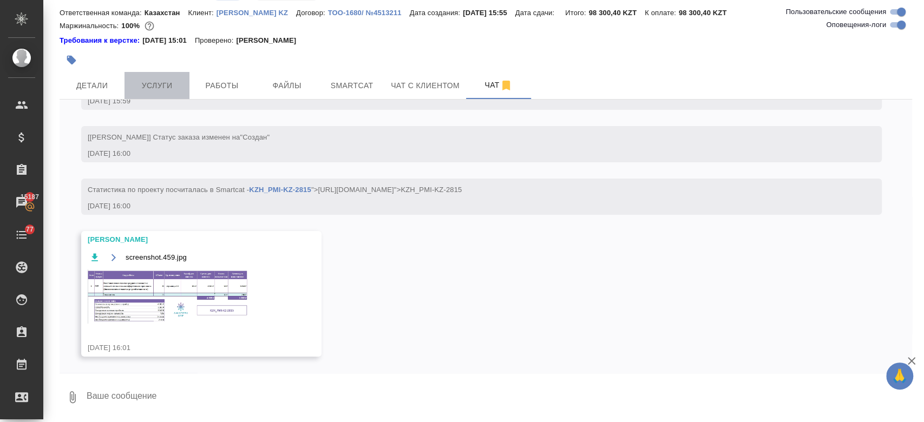
click at [157, 86] on span "Услуги" at bounding box center [157, 86] width 52 height 14
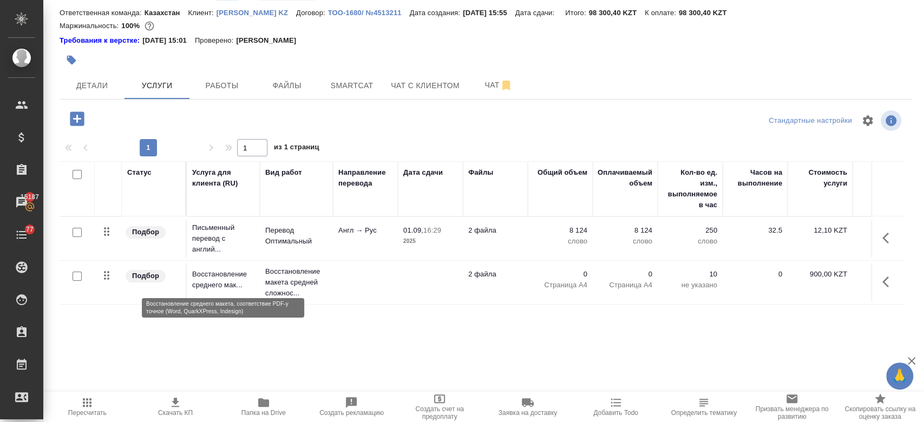
click at [251, 271] on p "Восстановление среднего мак..." at bounding box center [223, 280] width 62 height 22
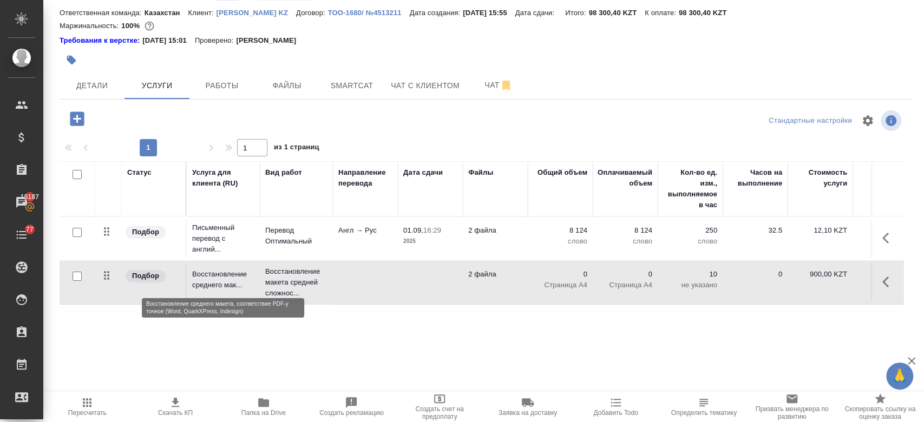
click at [251, 271] on p "Восстановление среднего мак..." at bounding box center [223, 280] width 62 height 22
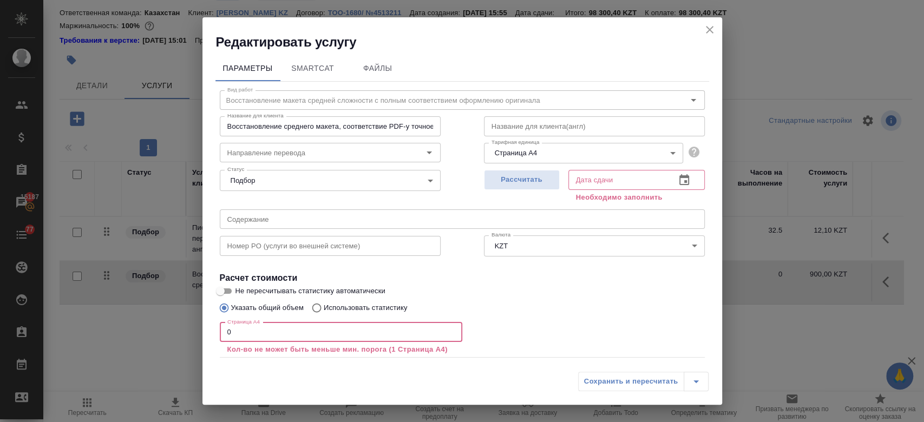
click at [270, 324] on input "0" at bounding box center [341, 332] width 243 height 19
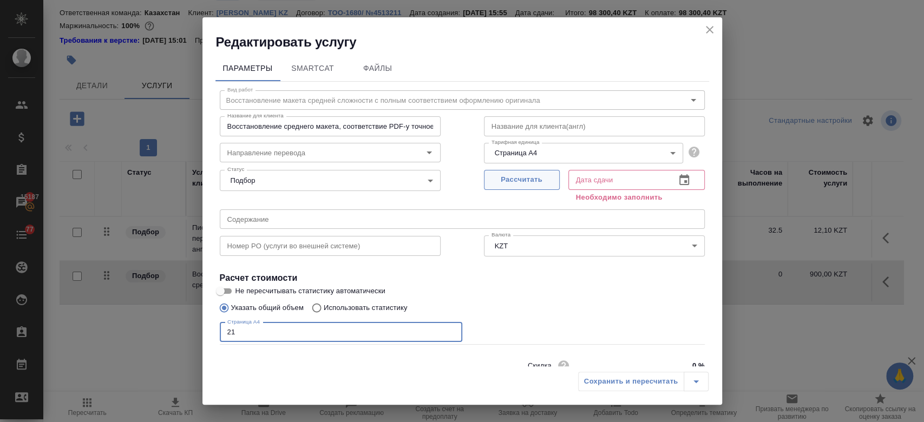
type input "21"
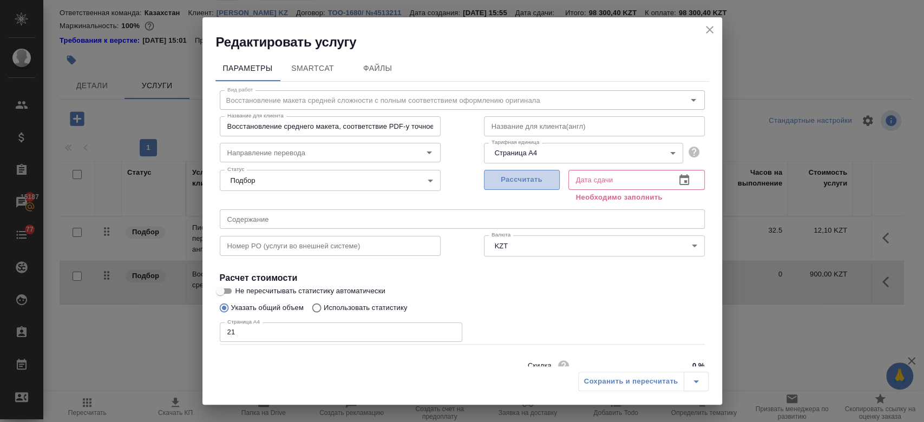
click at [511, 184] on span "Рассчитать" at bounding box center [522, 180] width 64 height 12
type input "27.08.2025 10:08"
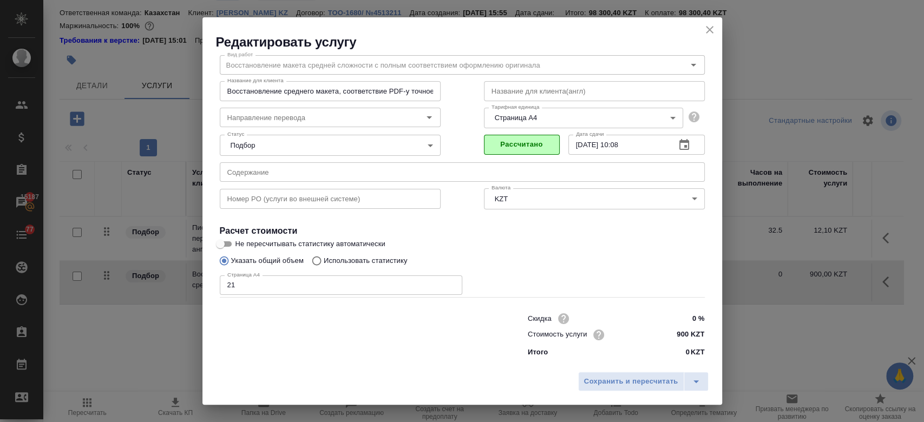
scroll to position [35, 0]
click at [604, 379] on span "Сохранить и пересчитать" at bounding box center [631, 382] width 94 height 12
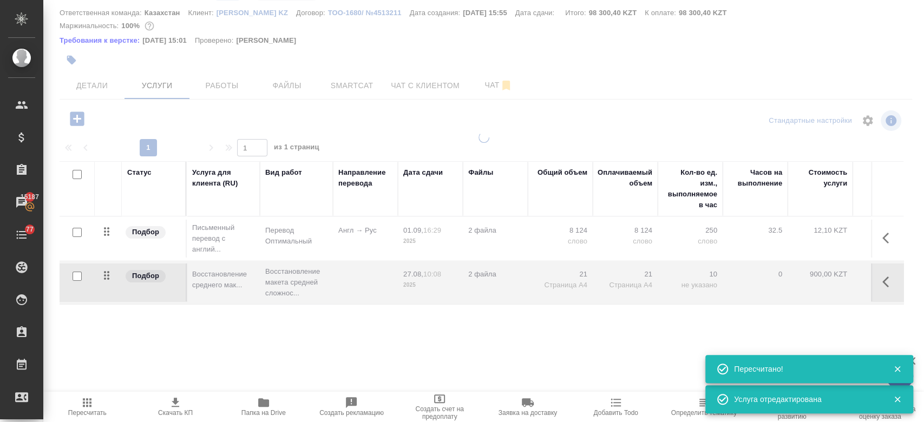
type input "new"
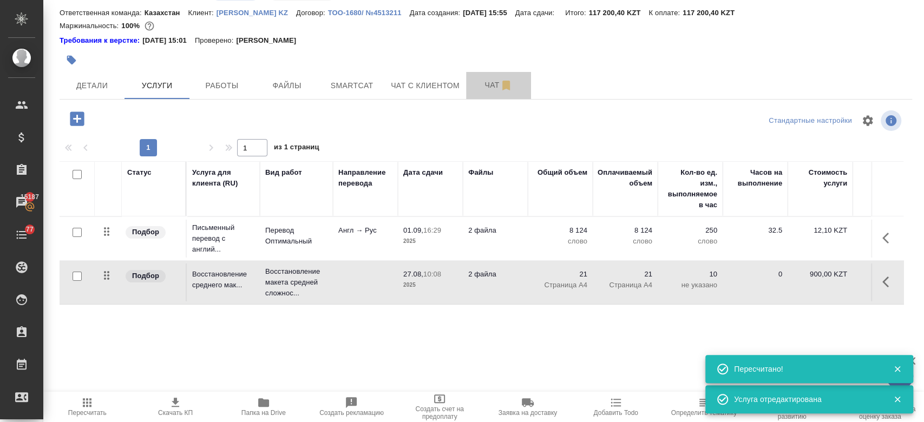
click at [487, 87] on span "Чат" at bounding box center [499, 86] width 52 height 14
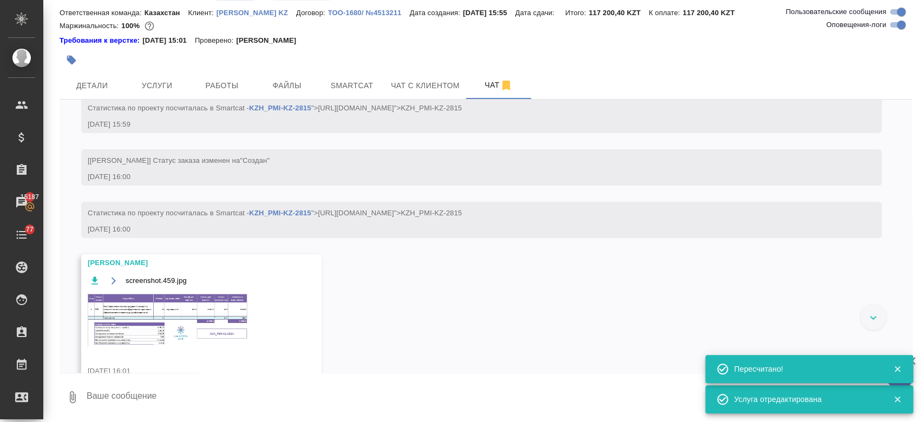
scroll to position [188, 0]
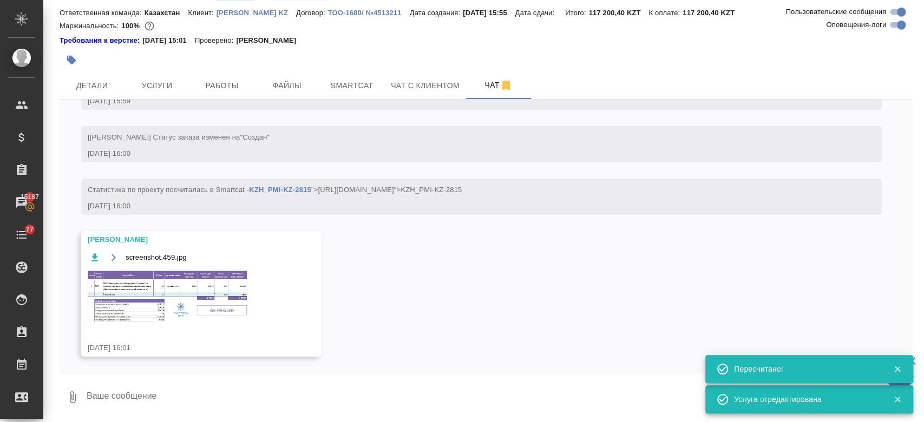
click at [210, 279] on img at bounding box center [169, 297] width 162 height 54
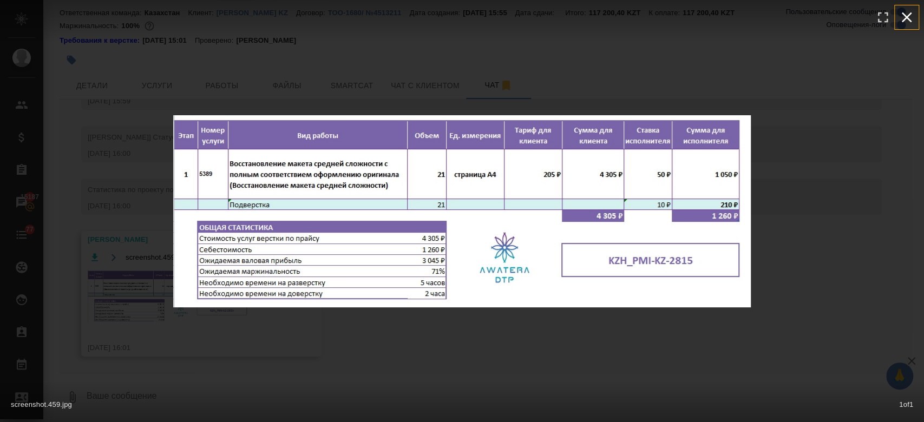
click at [914, 17] on icon "button" at bounding box center [906, 17] width 17 height 17
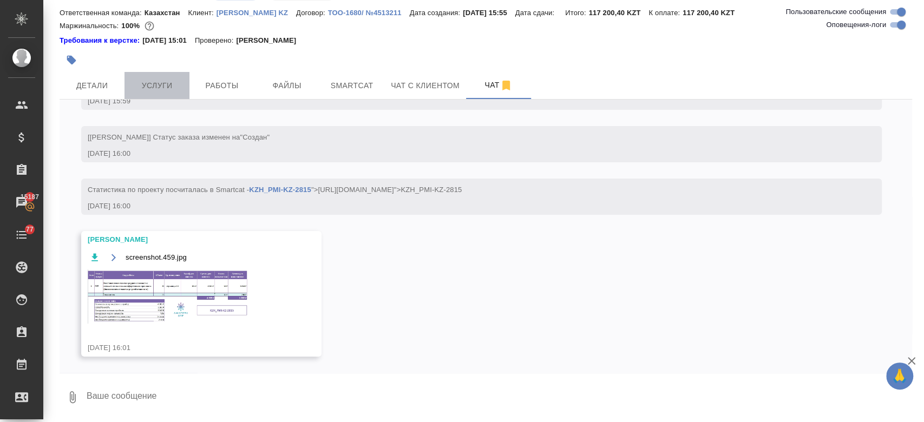
click at [156, 88] on span "Услуги" at bounding box center [157, 86] width 52 height 14
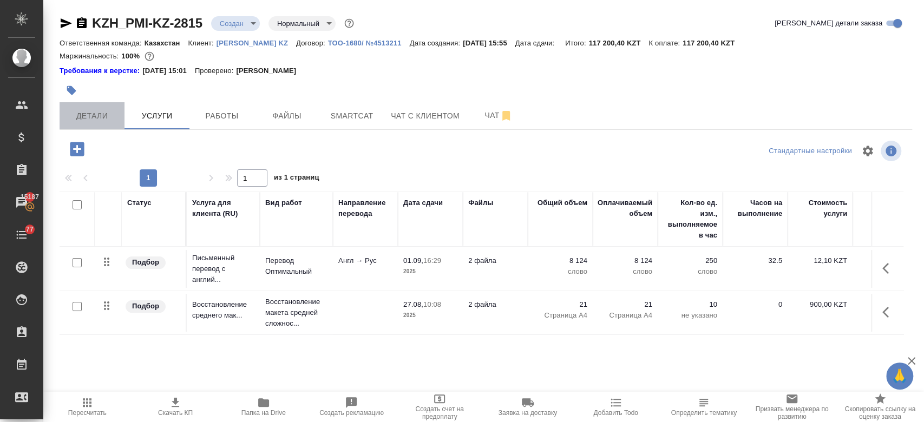
click at [101, 114] on span "Детали" at bounding box center [92, 116] width 52 height 14
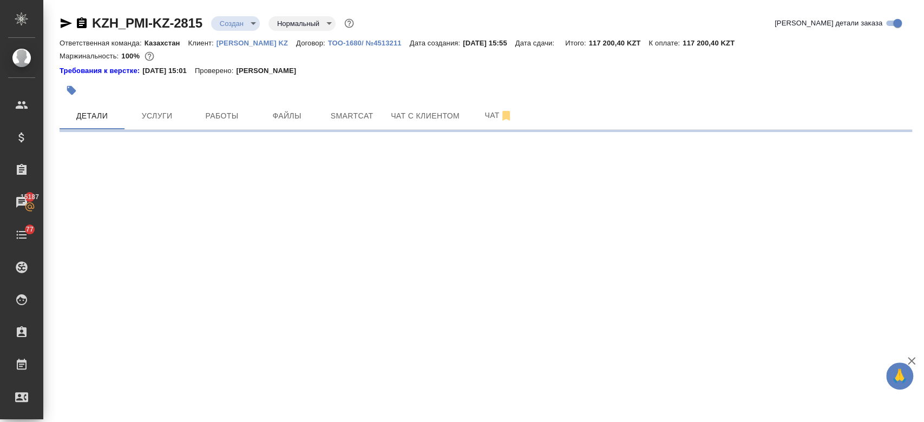
select select "RU"
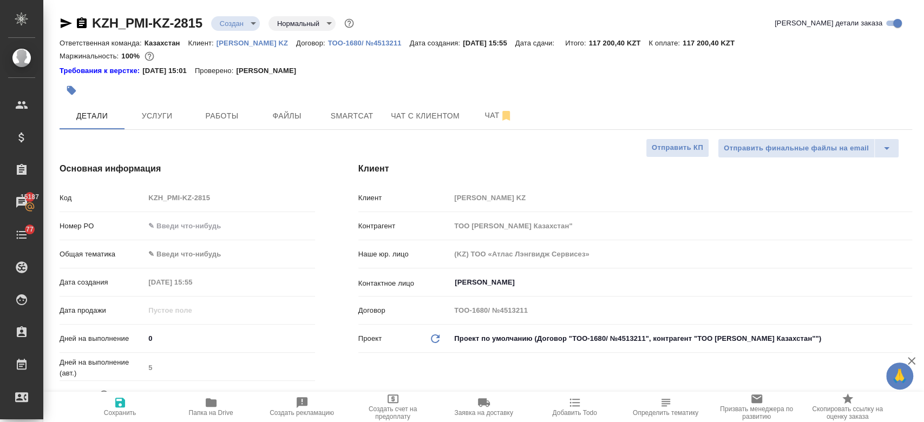
type textarea "x"
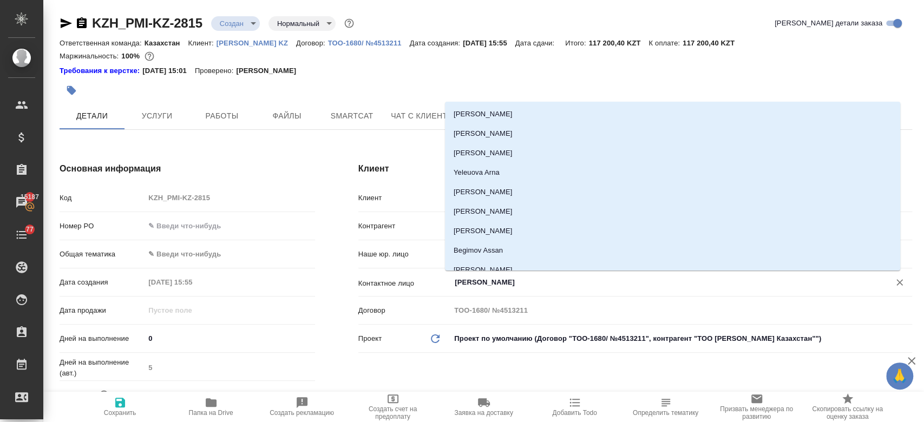
click at [471, 286] on input "Kim Darya" at bounding box center [663, 282] width 419 height 13
type textarea "x"
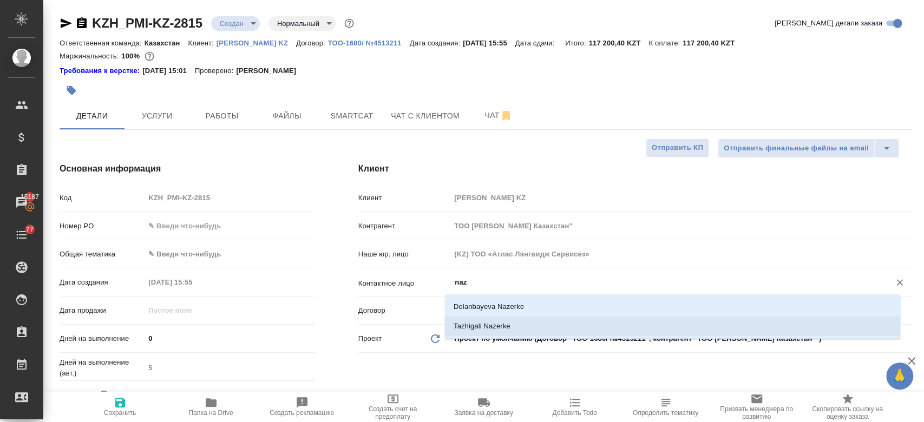
click at [485, 322] on li "Tazhigali Nazerke" at bounding box center [672, 326] width 455 height 19
type input "Tazhigali Nazerke"
type textarea "x"
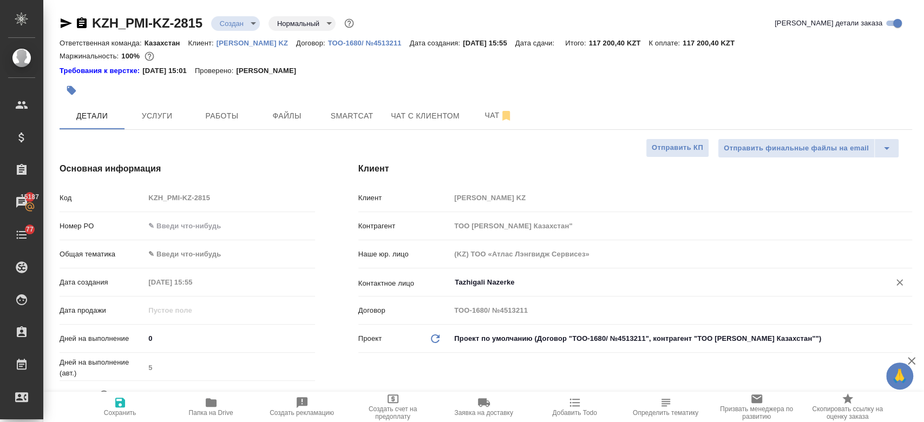
type input "Tazhigali Nazerke"
type textarea "x"
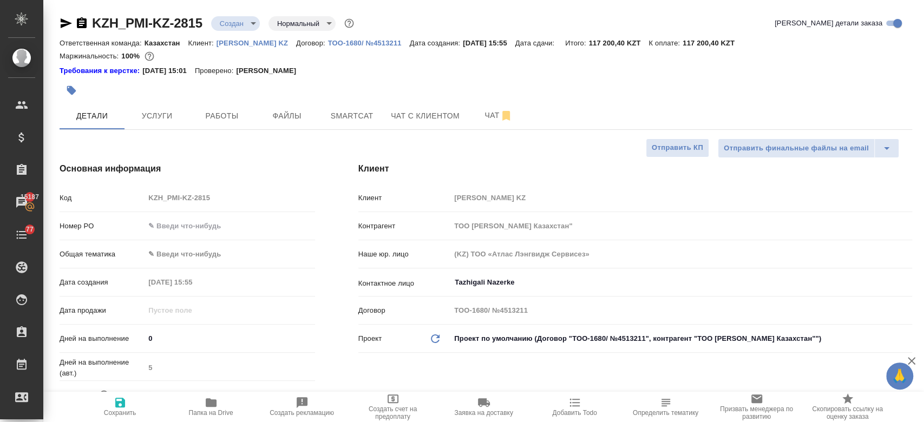
type textarea "x"
click at [473, 119] on span "Чат" at bounding box center [499, 116] width 52 height 14
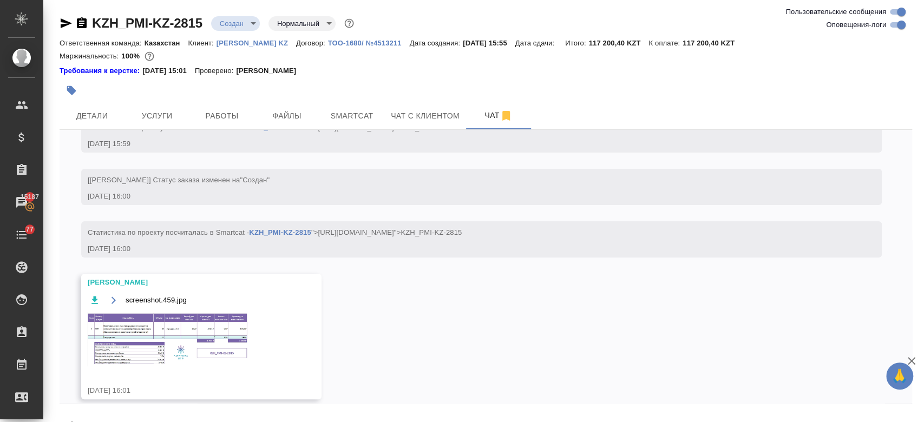
scroll to position [188, 0]
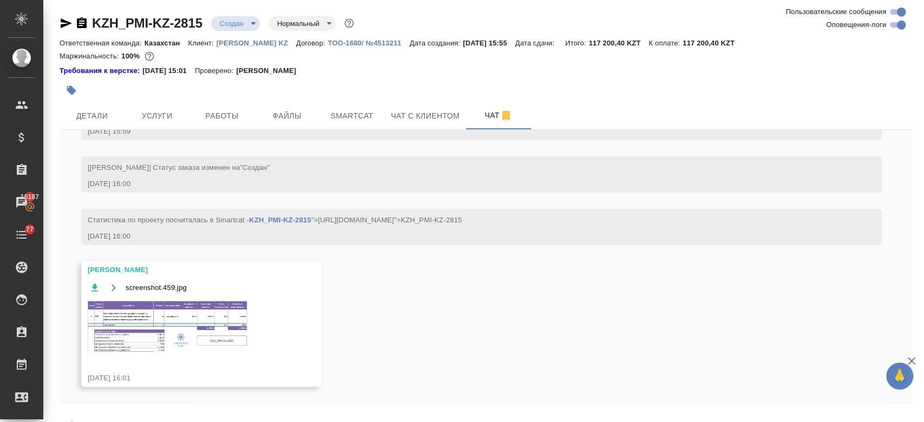
click at [193, 327] on img at bounding box center [169, 327] width 162 height 54
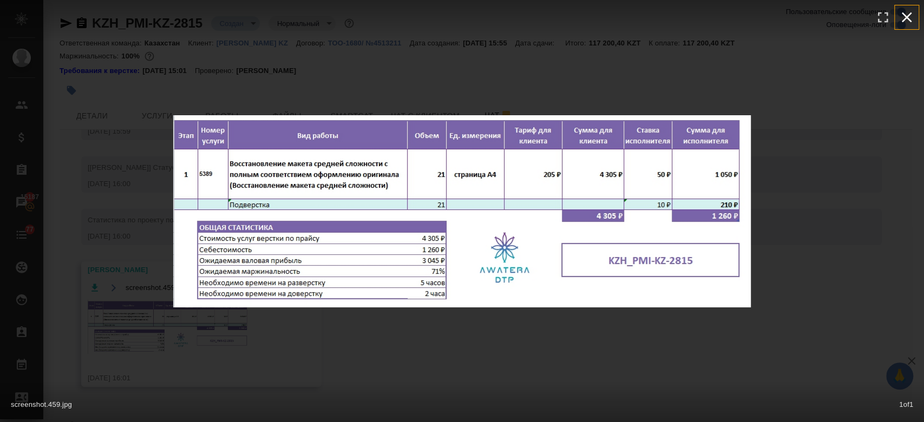
click at [905, 17] on icon "button" at bounding box center [906, 17] width 17 height 17
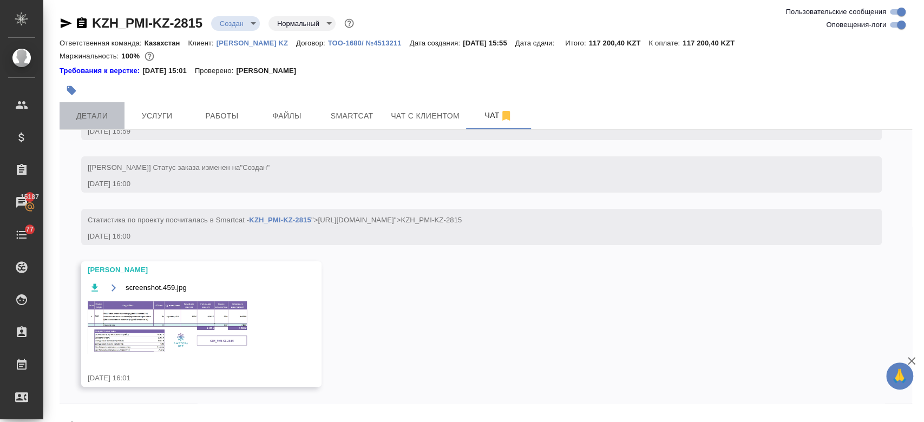
click at [99, 122] on span "Детали" at bounding box center [92, 116] width 52 height 14
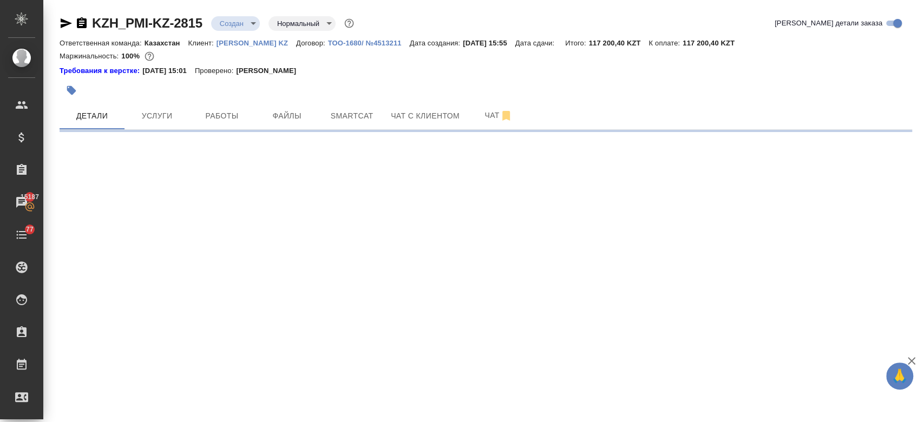
select select "RU"
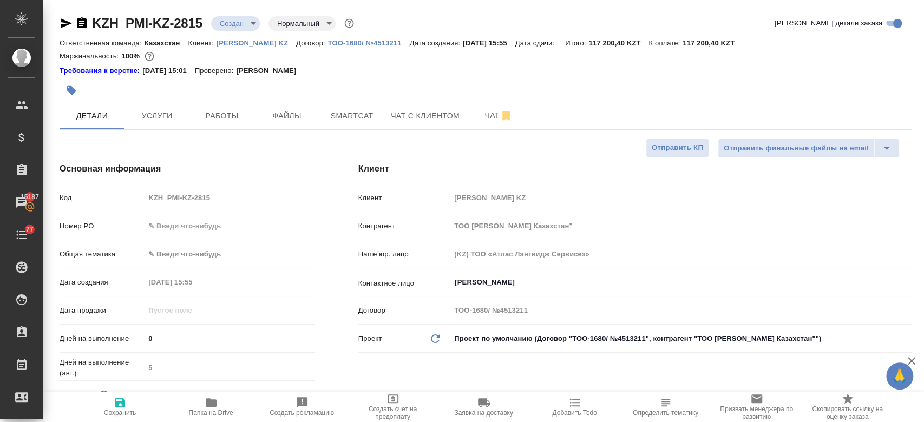
type textarea "x"
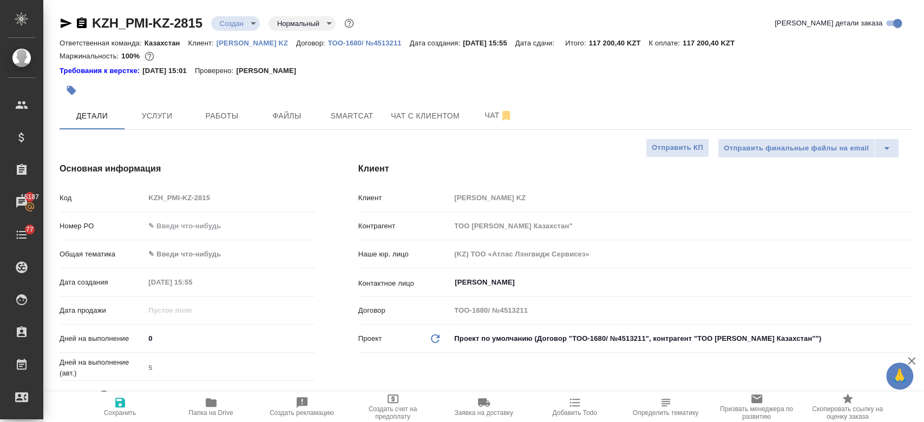
type textarea "x"
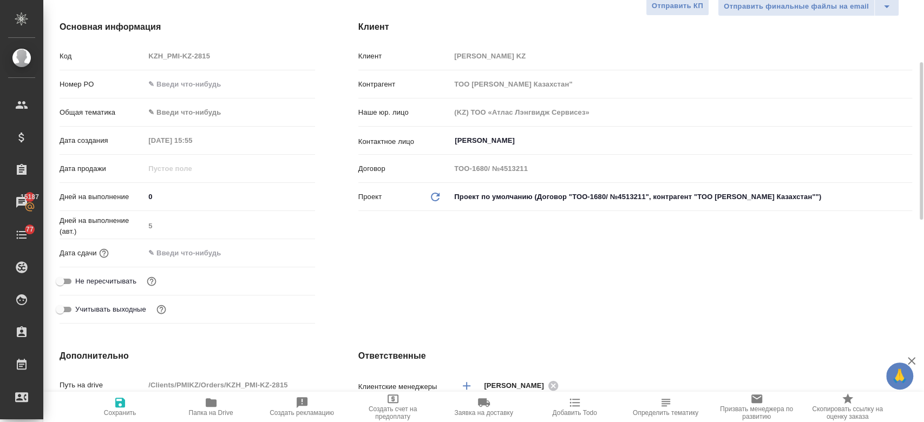
scroll to position [149, 0]
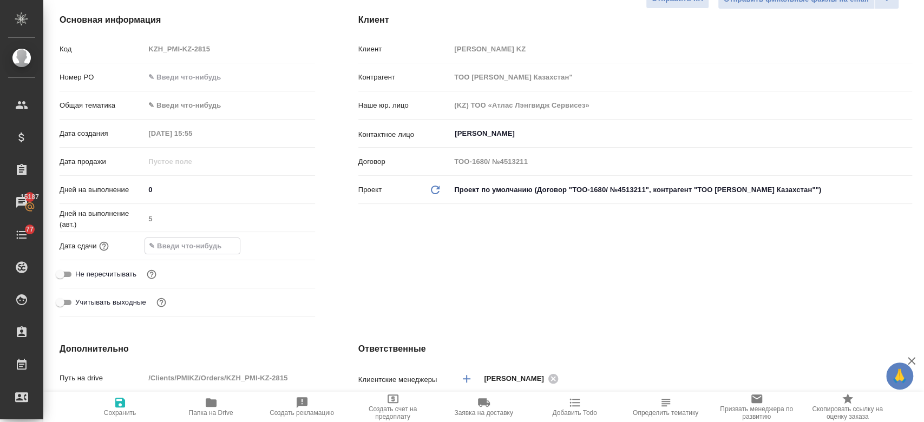
click at [178, 246] on input "text" at bounding box center [192, 246] width 95 height 16
click at [277, 250] on icon "button" at bounding box center [283, 245] width 13 height 13
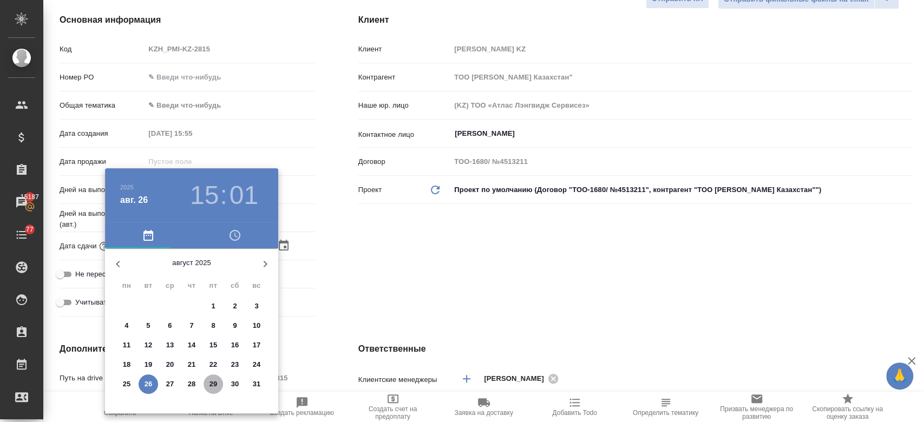
click at [217, 382] on p "29" at bounding box center [214, 384] width 8 height 11
type input "29.08.2025 15:01"
type textarea "x"
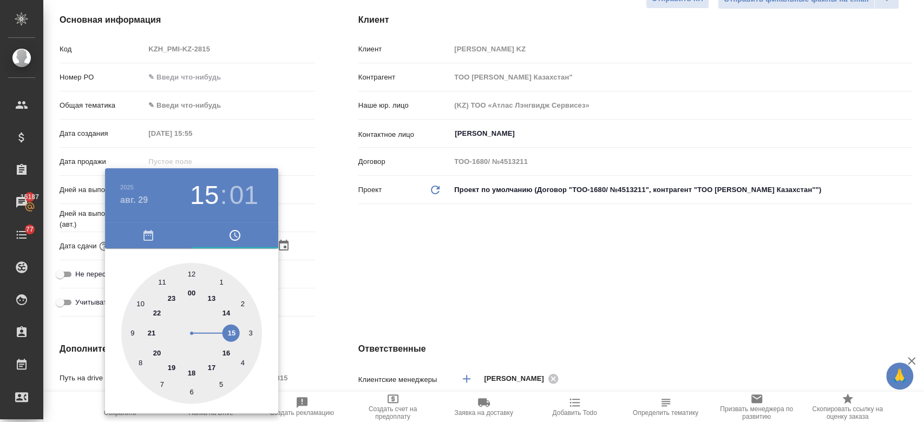
click at [191, 372] on div at bounding box center [191, 333] width 141 height 141
type input "29.08.2025 18:01"
type textarea "x"
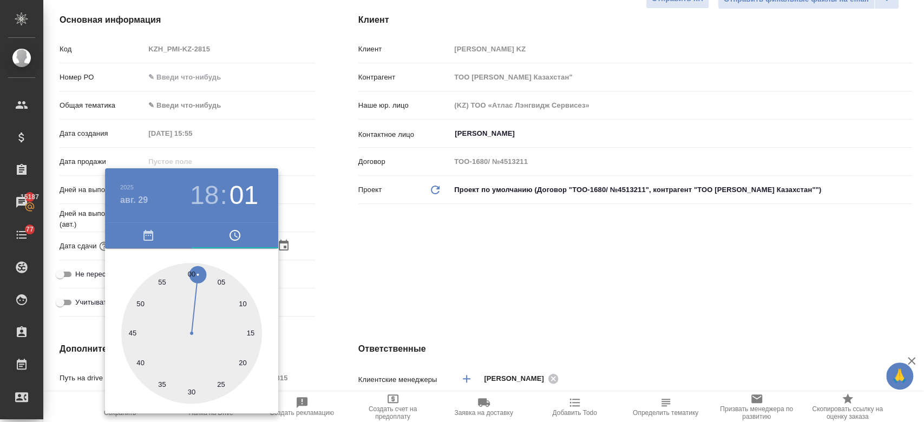
click at [193, 275] on div at bounding box center [191, 333] width 141 height 141
type input "29.08.2025 18:00"
type textarea "x"
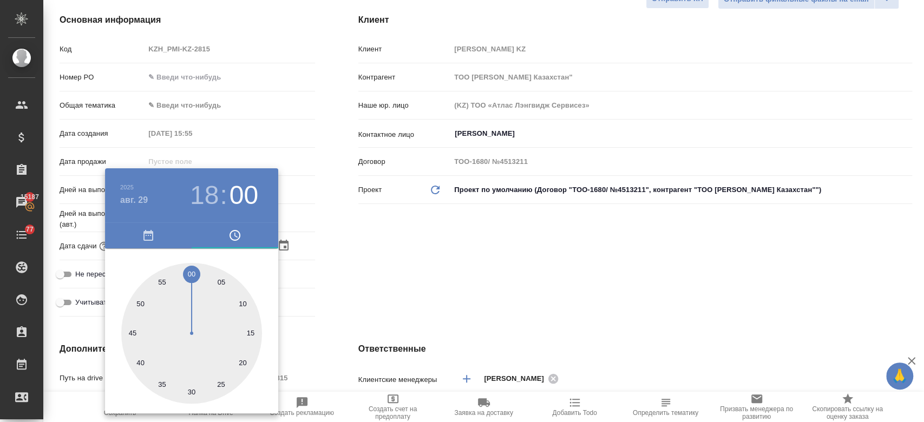
click at [425, 281] on div at bounding box center [462, 211] width 924 height 422
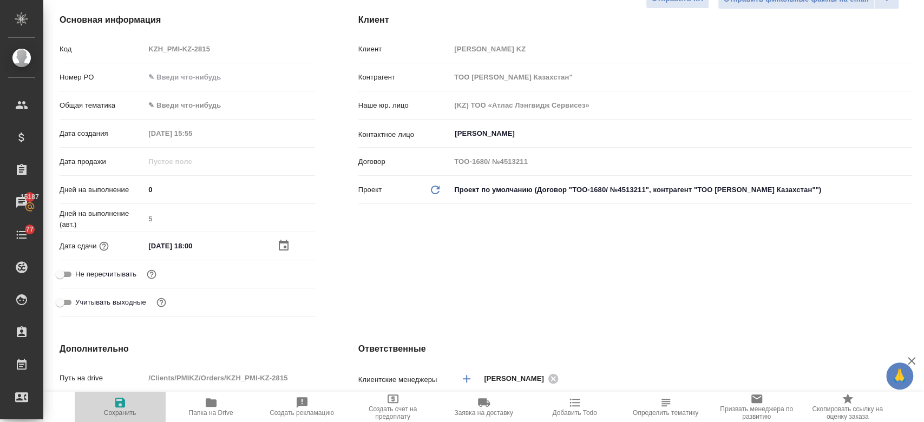
click at [125, 409] on icon "button" at bounding box center [120, 402] width 13 height 13
type textarea "x"
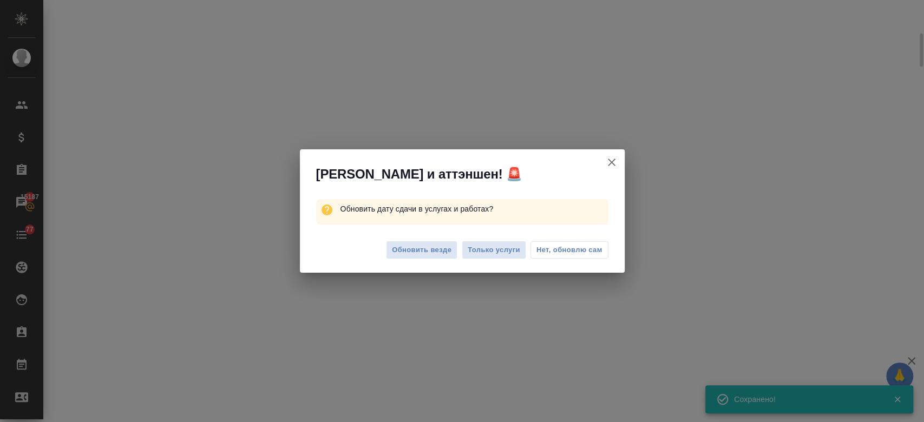
scroll to position [139, 0]
select select "RU"
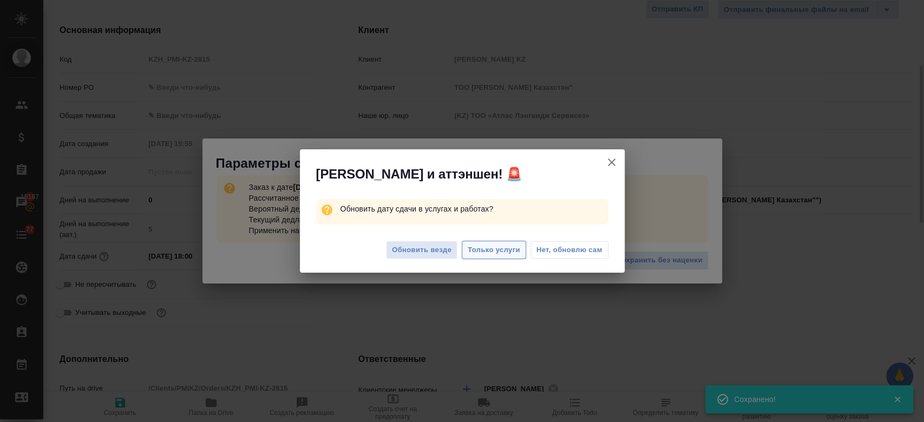
click at [498, 249] on span "Только услуги" at bounding box center [494, 250] width 53 height 12
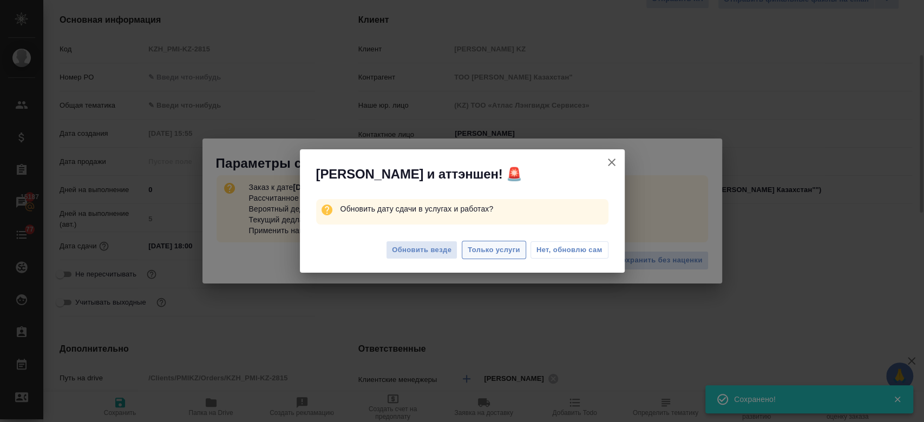
type textarea "x"
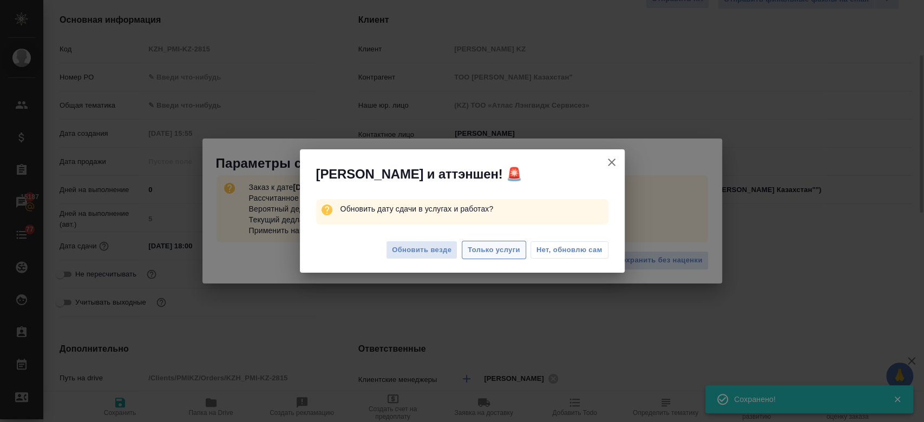
type textarea "x"
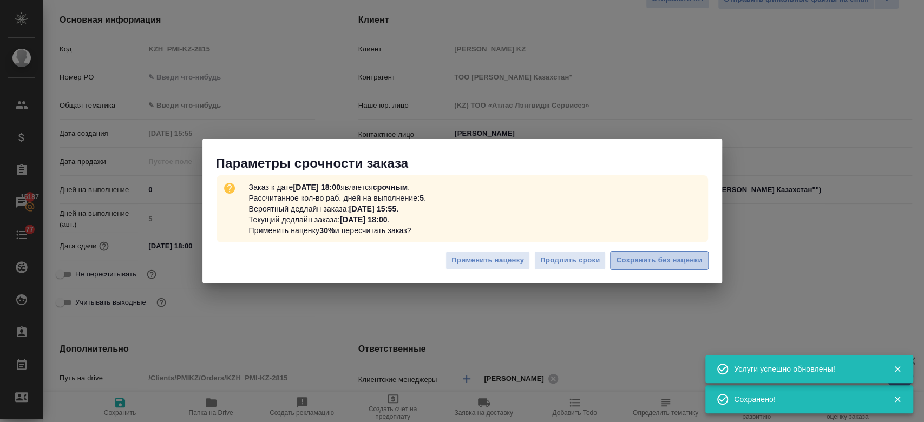
click at [635, 264] on span "Сохранить без наценки" at bounding box center [659, 261] width 86 height 12
type textarea "x"
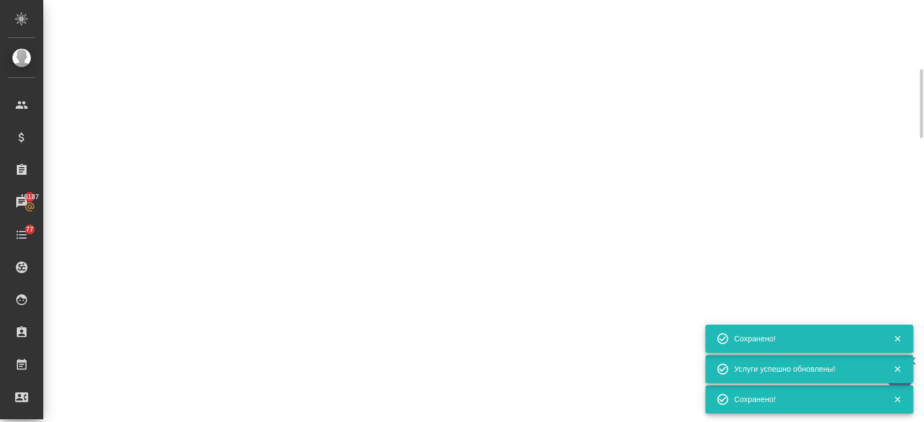
scroll to position [139, 0]
type input "urgent"
select select "RU"
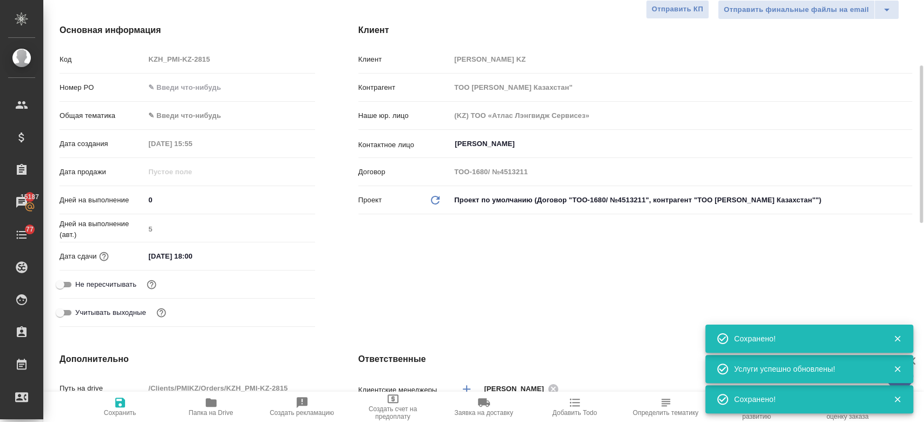
type textarea "x"
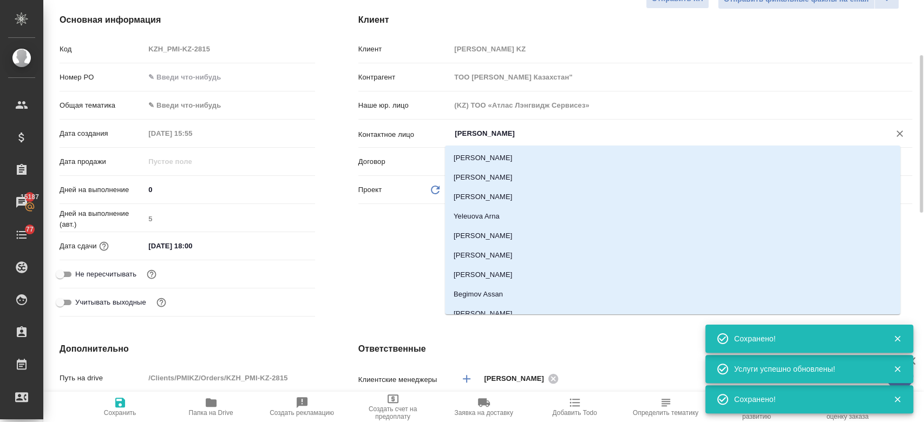
click at [468, 134] on input "Kim Darya" at bounding box center [663, 133] width 419 height 13
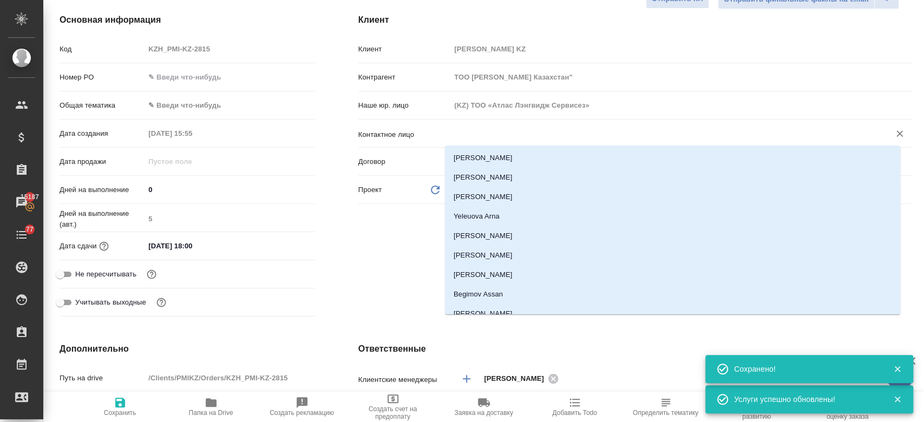
type textarea "x"
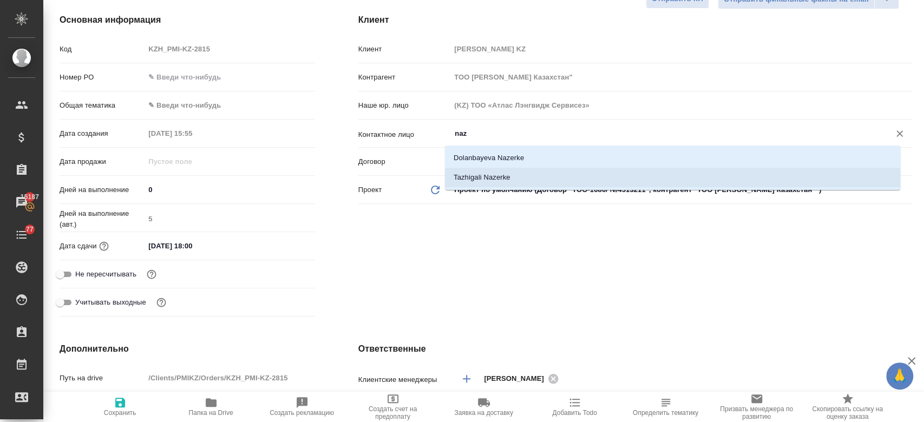
click at [475, 175] on li "Tazhigali Nazerke" at bounding box center [672, 177] width 455 height 19
type input "Tazhigali Nazerke"
type textarea "x"
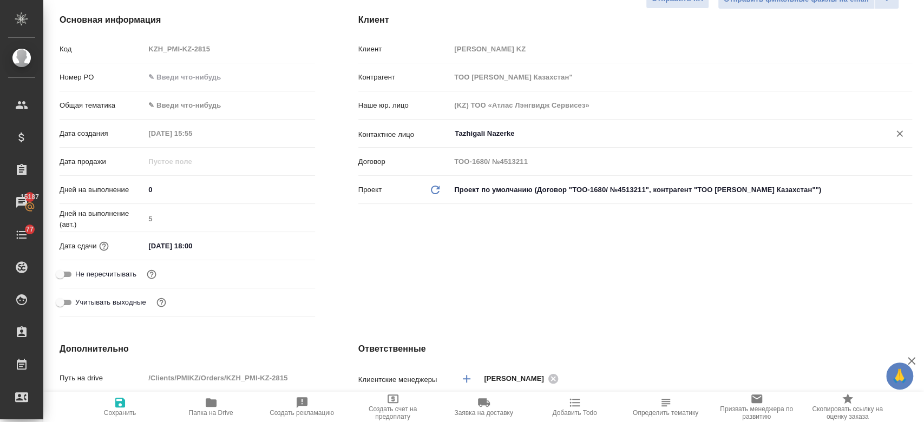
type input "Tazhigali Nazerke"
click at [125, 401] on icon "button" at bounding box center [120, 402] width 13 height 13
type textarea "x"
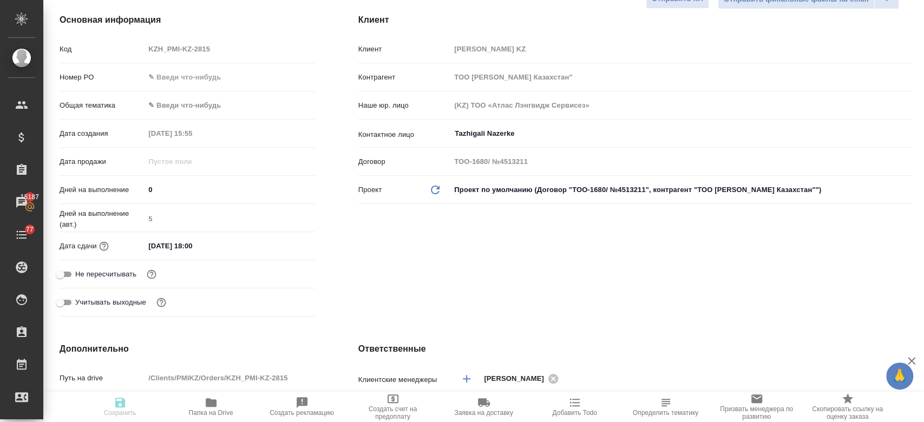
type textarea "x"
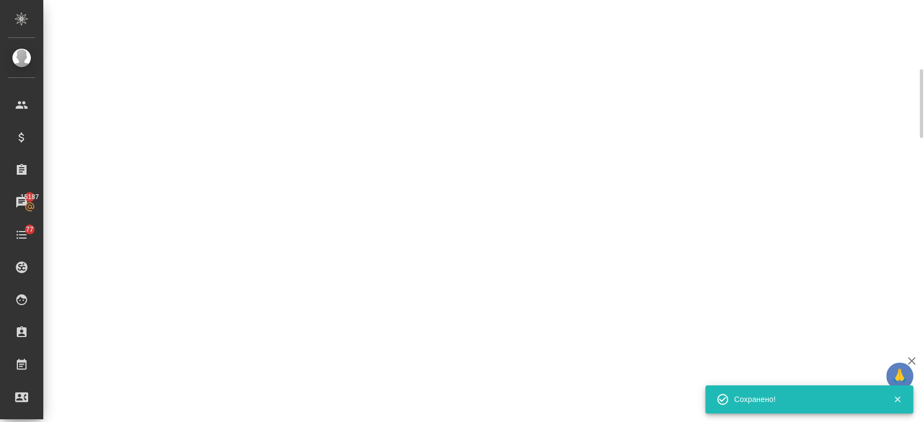
scroll to position [139, 0]
select select "RU"
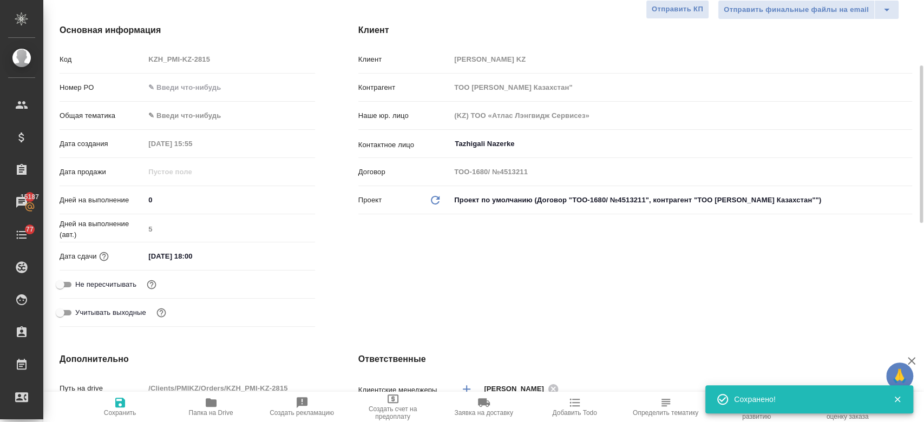
type textarea "x"
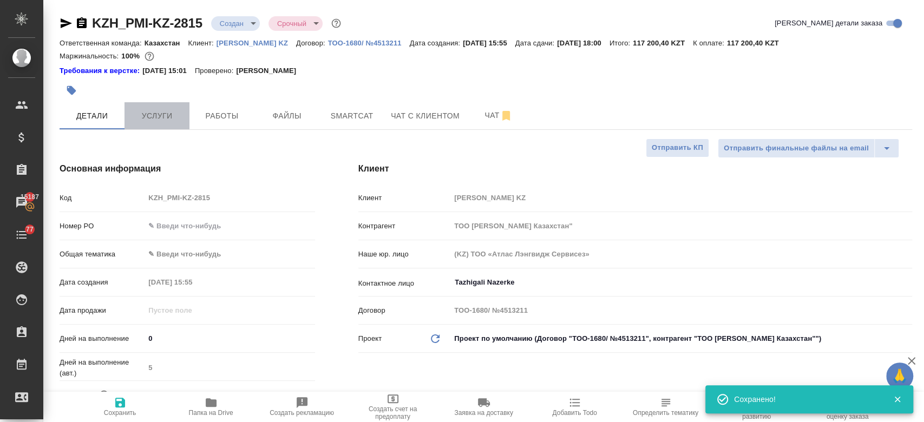
click at [153, 112] on span "Услуги" at bounding box center [157, 116] width 52 height 14
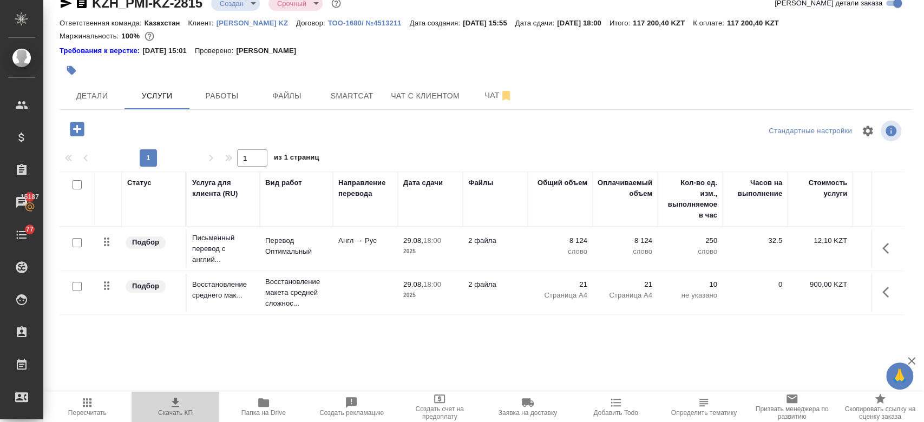
click at [173, 405] on icon "button" at bounding box center [175, 402] width 13 height 13
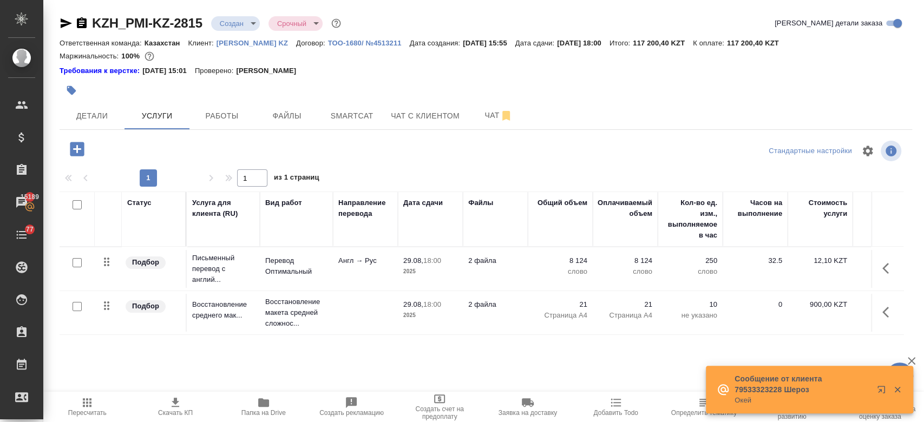
click at [367, 81] on div at bounding box center [344, 91] width 569 height 24
click at [331, 71] on div "Требования к верстке: 28.08.2024 15:01 Проверено: Петрова Валерия" at bounding box center [486, 71] width 853 height 11
click at [485, 118] on span "Чат" at bounding box center [499, 116] width 52 height 14
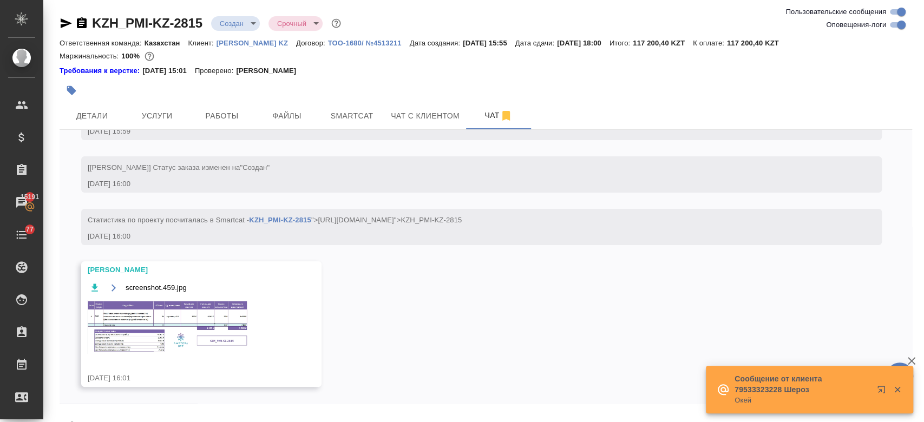
scroll to position [30, 0]
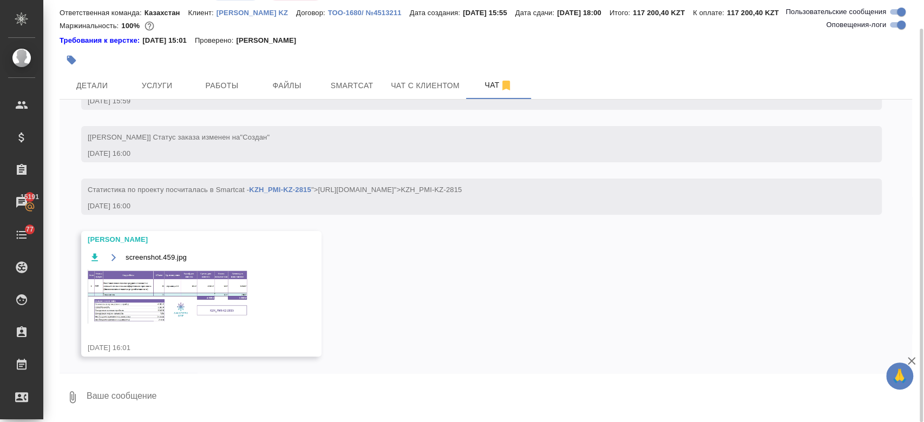
click at [227, 296] on img at bounding box center [169, 297] width 162 height 54
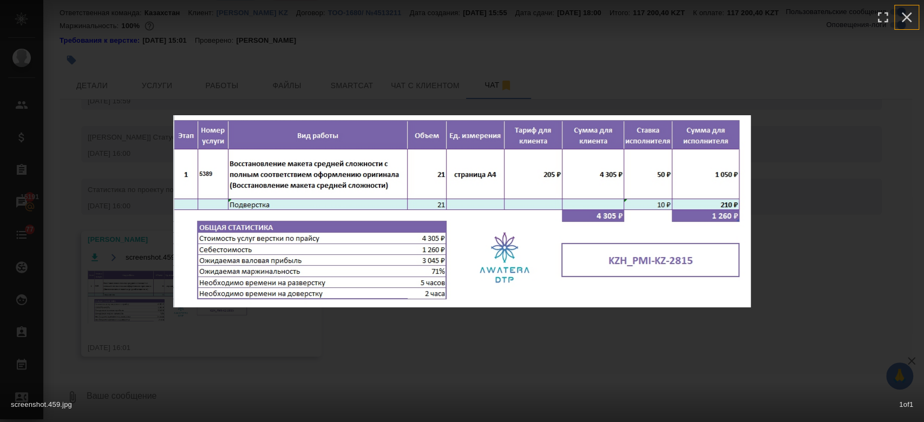
drag, startPoint x: 910, startPoint y: 17, endPoint x: 380, endPoint y: 154, distance: 547.1
click at [380, 154] on div "screenshot.459.jpg 1 of 1" at bounding box center [462, 211] width 578 height 192
click at [901, 19] on icon "button" at bounding box center [906, 17] width 17 height 17
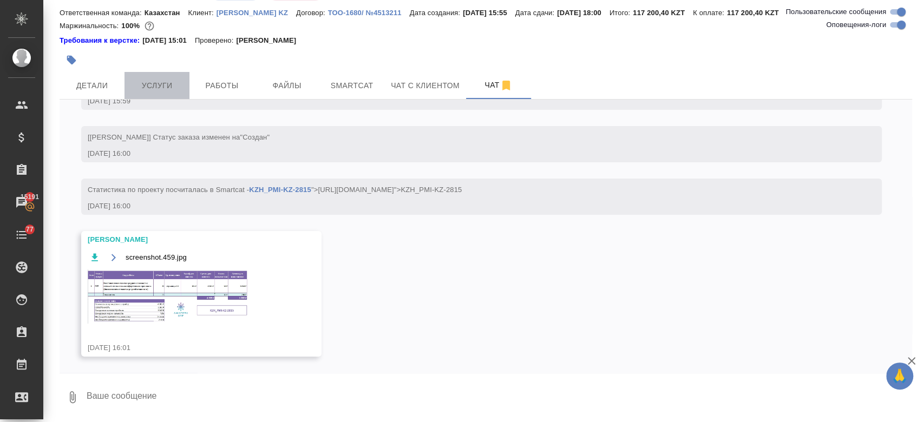
click at [156, 79] on span "Услуги" at bounding box center [157, 86] width 52 height 14
click at [158, 81] on span "Услуги" at bounding box center [157, 86] width 52 height 14
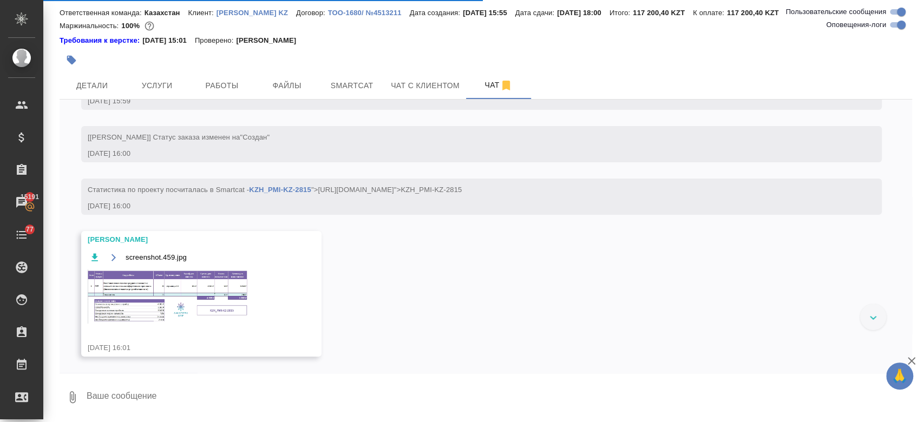
scroll to position [0, 0]
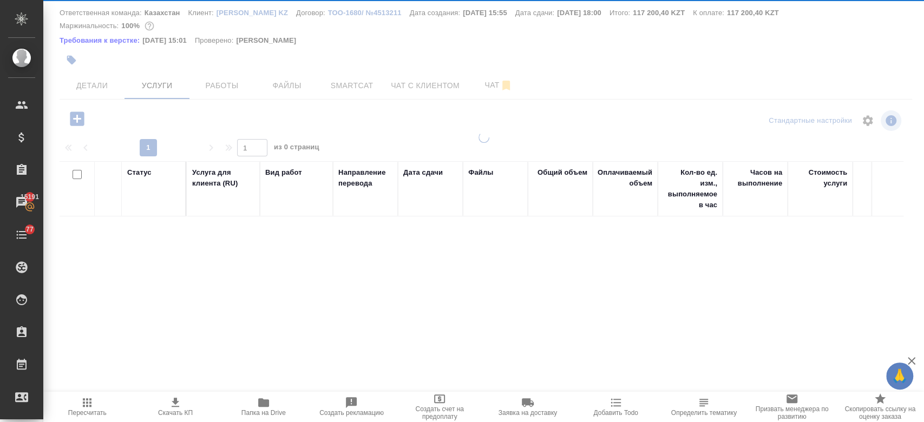
drag, startPoint x: 160, startPoint y: 70, endPoint x: 160, endPoint y: 100, distance: 29.8
click at [160, 100] on div "KZH_PMI-KZ-2815 Создан new Срочный urgent Кратко детали заказа Ответственная ко…" at bounding box center [486, 196] width 865 height 452
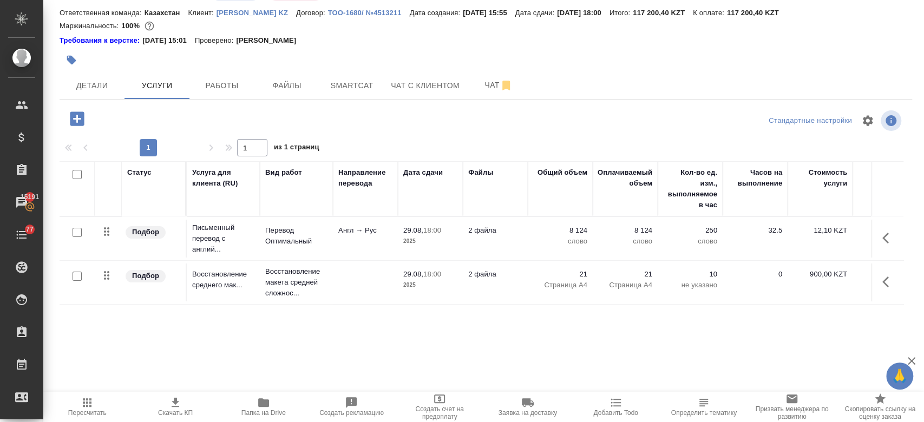
click at [186, 64] on div at bounding box center [344, 60] width 569 height 24
click at [163, 55] on div at bounding box center [344, 60] width 569 height 24
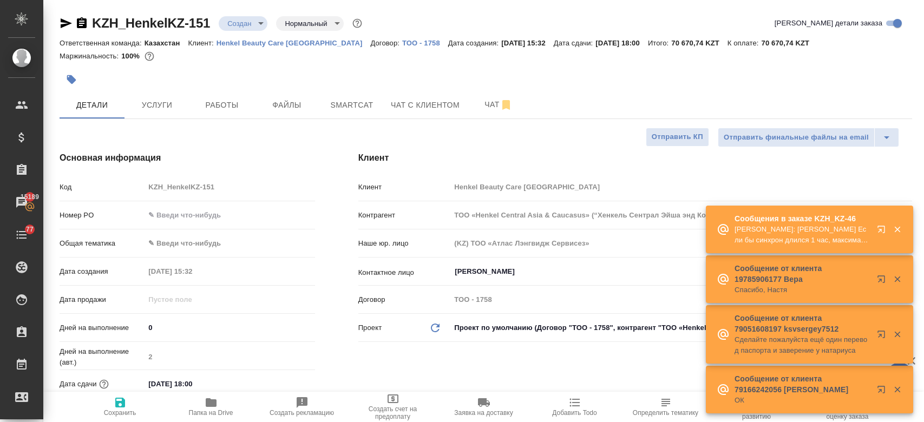
select select "RU"
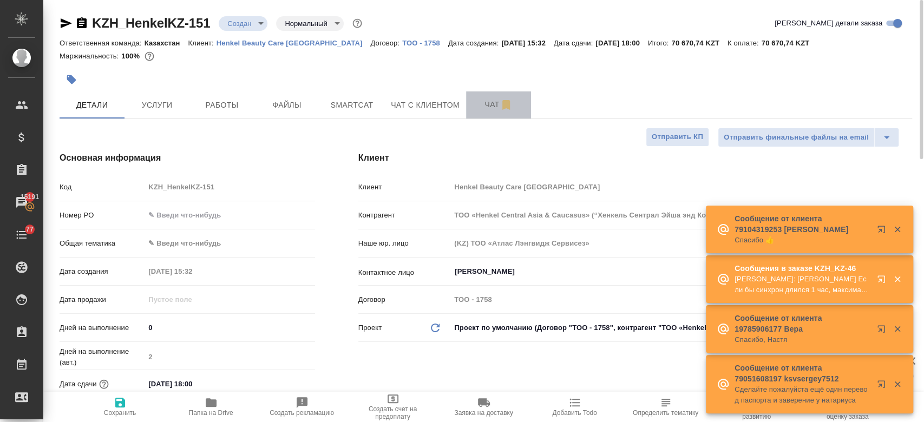
click at [489, 110] on span "Чат" at bounding box center [499, 105] width 52 height 14
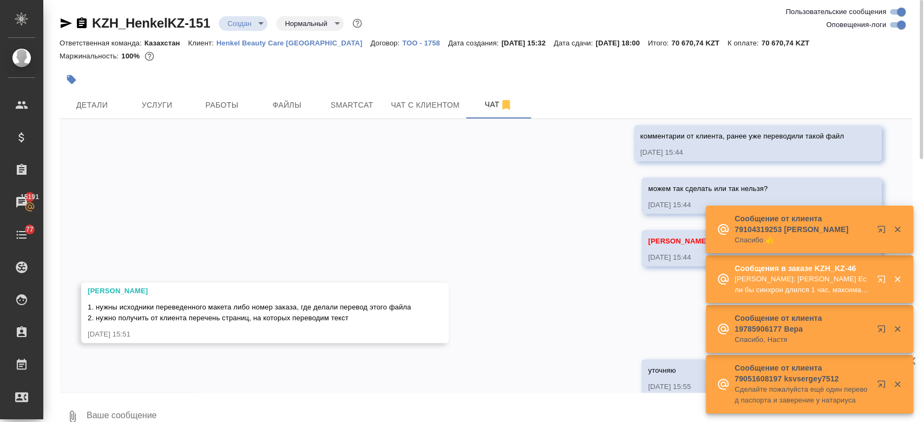
scroll to position [995, 0]
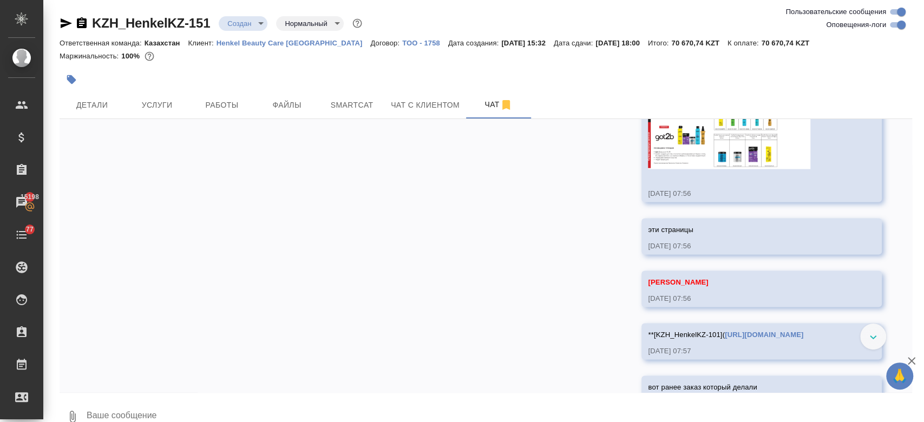
click at [472, 82] on div at bounding box center [344, 80] width 569 height 24
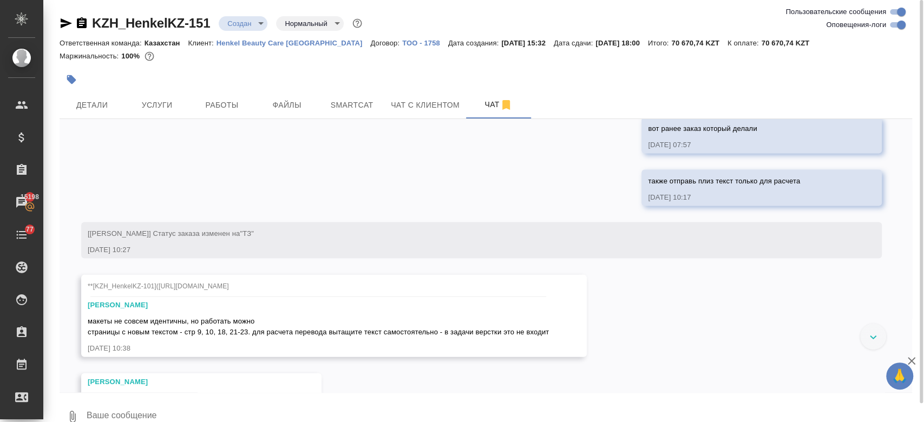
scroll to position [1594, 0]
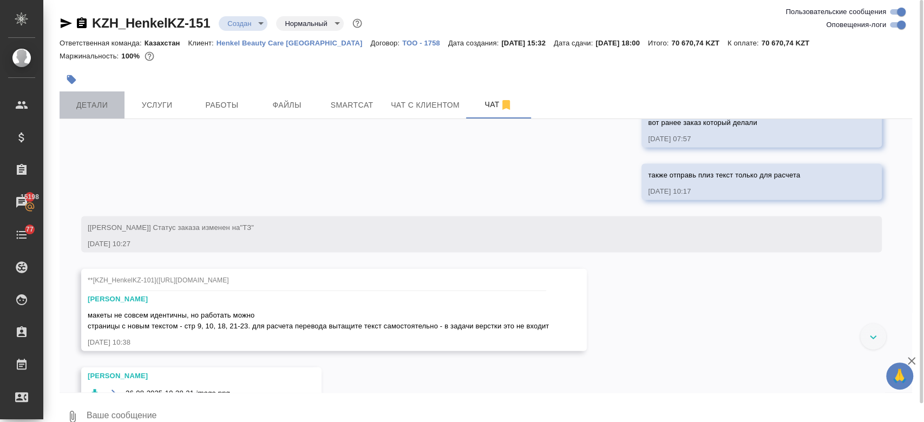
click at [108, 110] on span "Детали" at bounding box center [92, 106] width 52 height 14
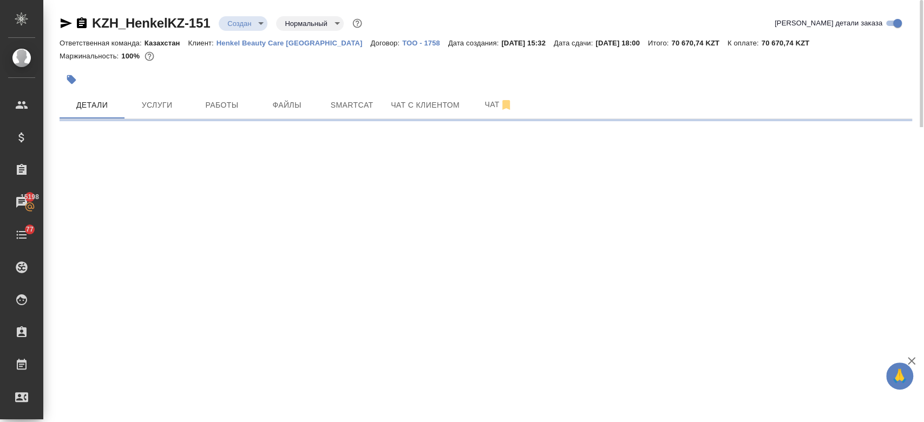
select select "RU"
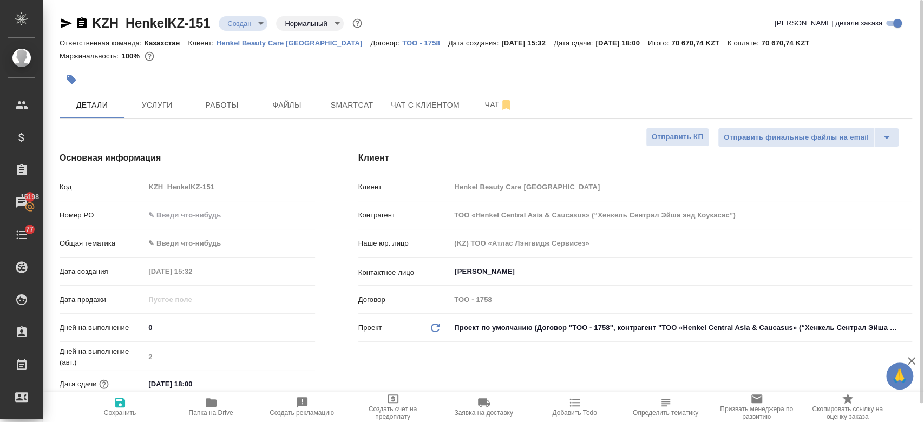
type textarea "x"
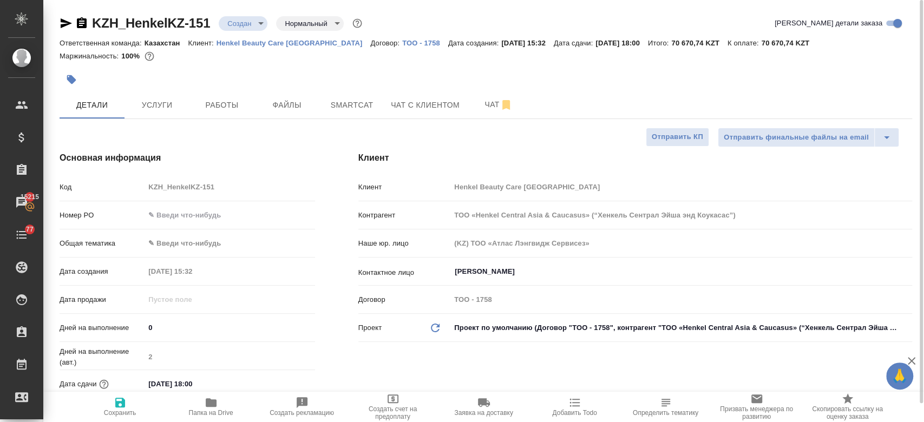
type textarea "x"
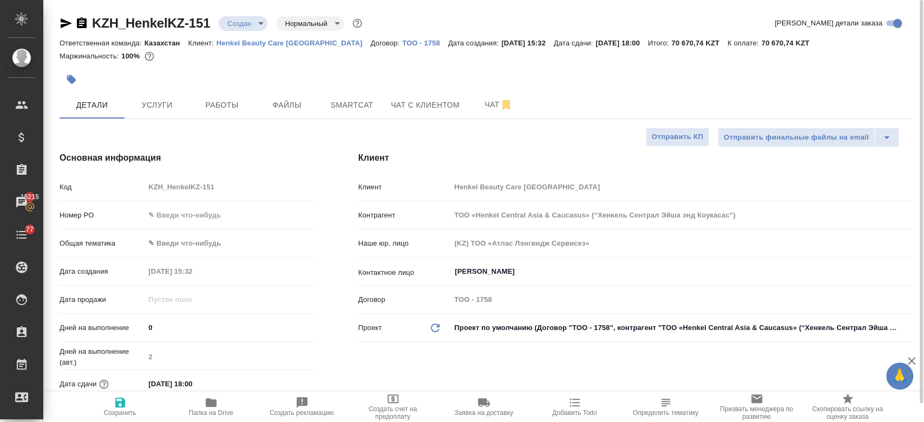
type textarea "x"
click at [412, 57] on div "Маржинальность: 100%" at bounding box center [486, 56] width 853 height 14
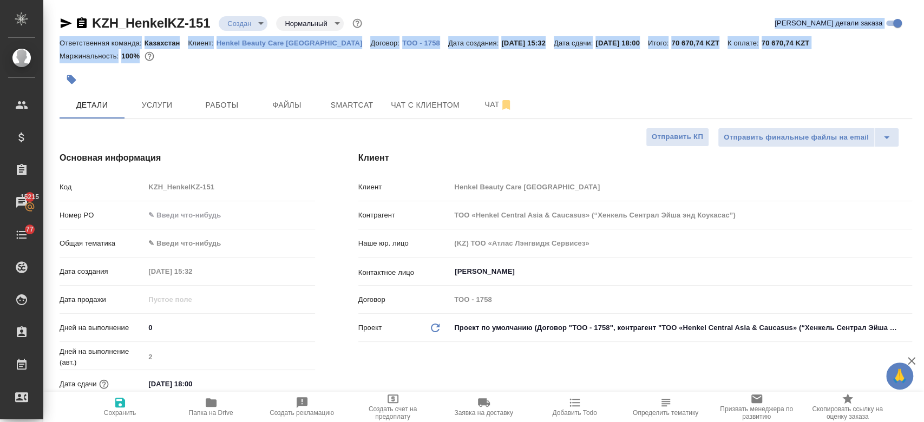
drag, startPoint x: 399, startPoint y: 56, endPoint x: 693, endPoint y: -63, distance: 317.1
click at [693, 0] on html "🙏 .cls-1 fill:#fff; AWATERA Kosherbayeva Nazerke Клиенты Спецификации Заказы 15…" at bounding box center [462, 211] width 924 height 422
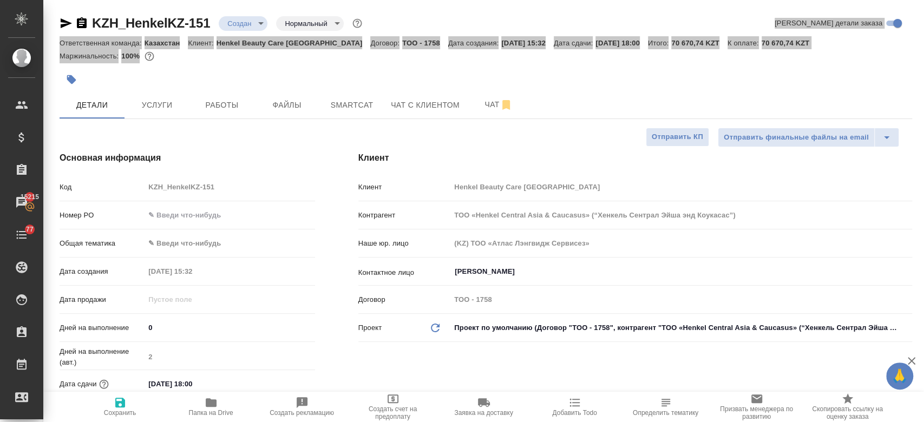
type textarea "x"
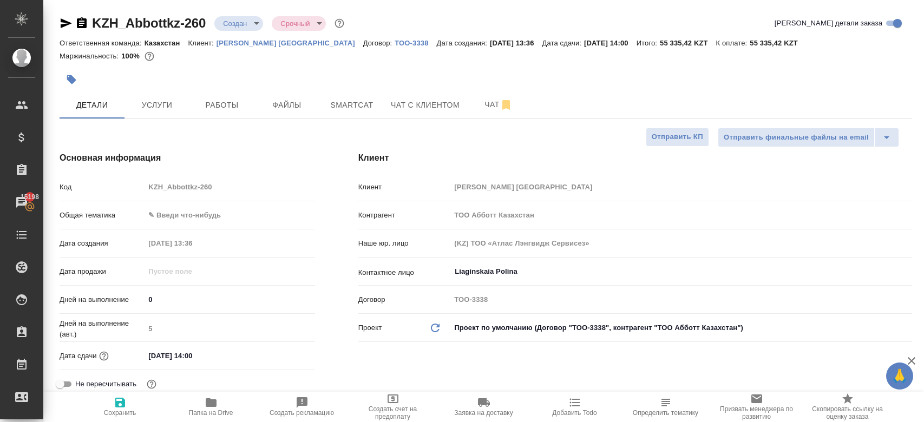
select select "RU"
type textarea "x"
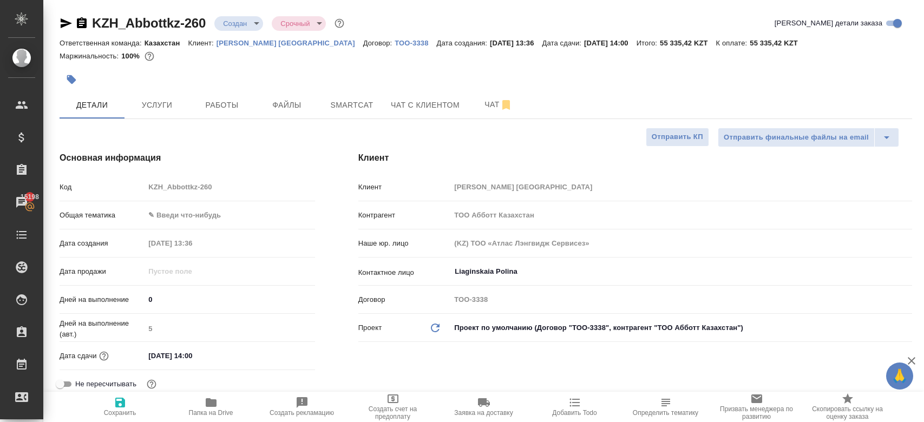
type textarea "x"
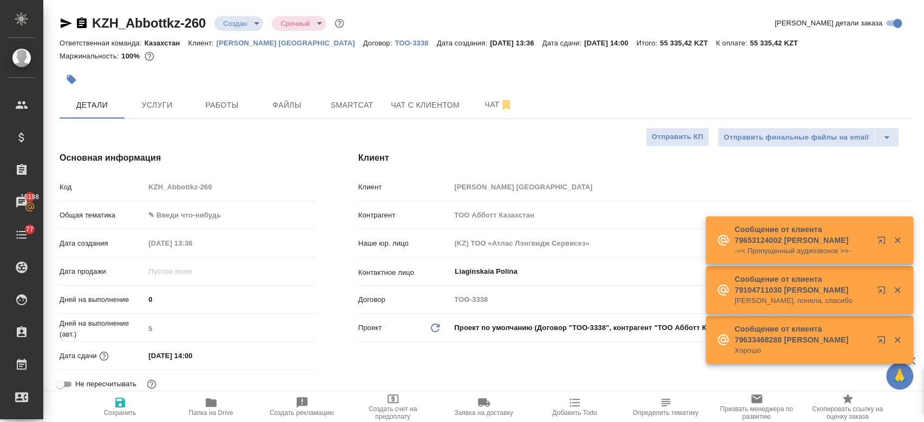
type textarea "x"
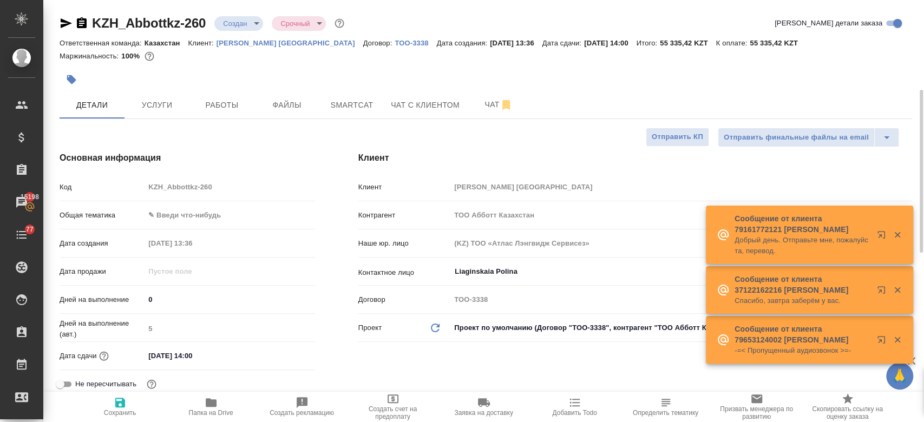
scroll to position [66, 0]
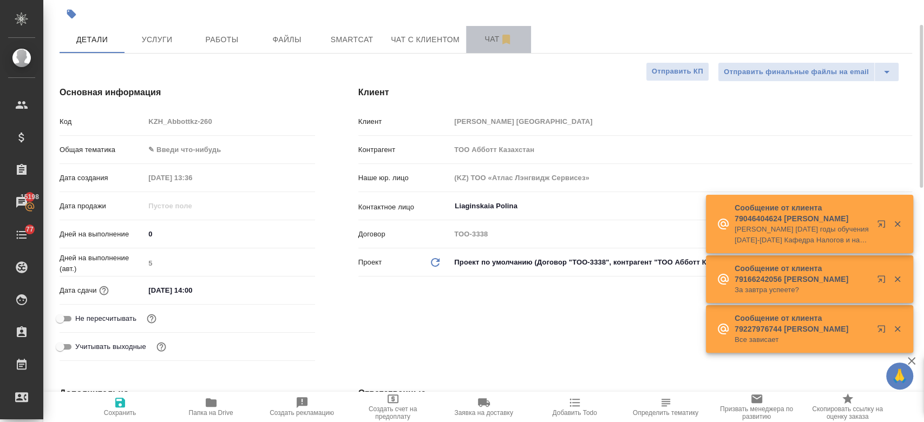
click at [478, 43] on span "Чат" at bounding box center [499, 39] width 52 height 14
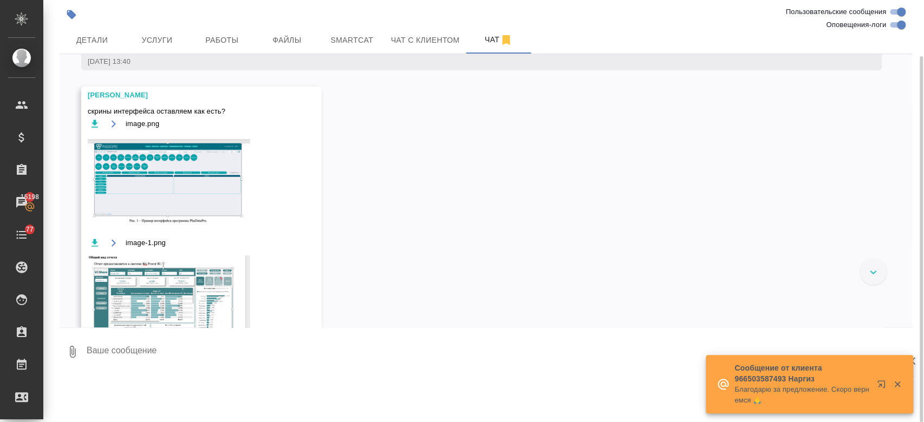
scroll to position [671, 0]
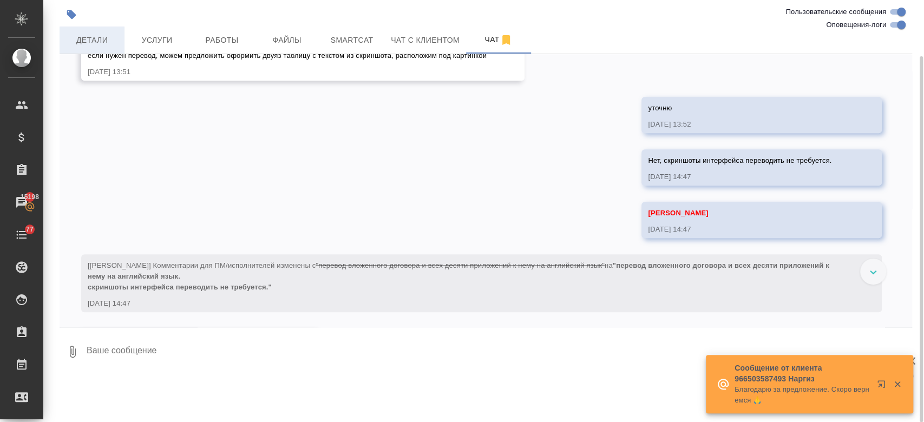
click at [113, 45] on span "Детали" at bounding box center [92, 41] width 52 height 14
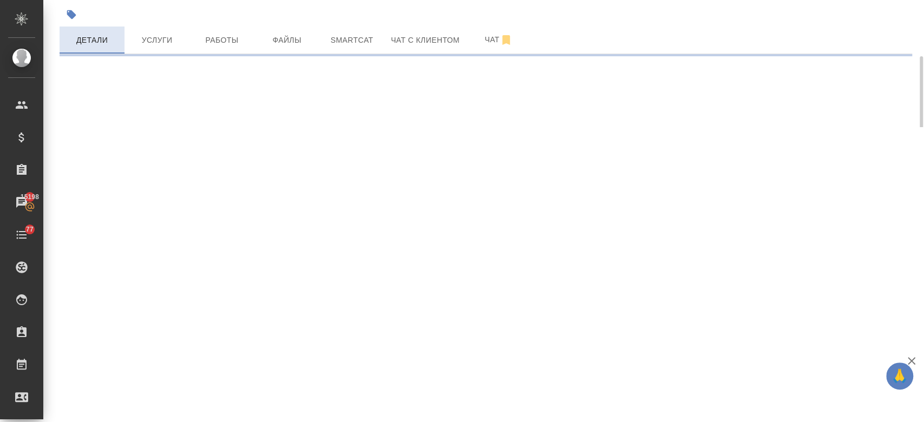
select select "RU"
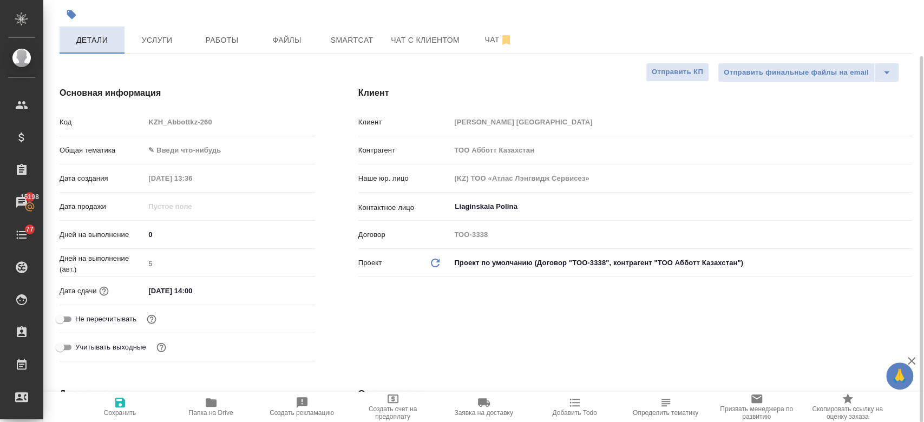
type textarea "x"
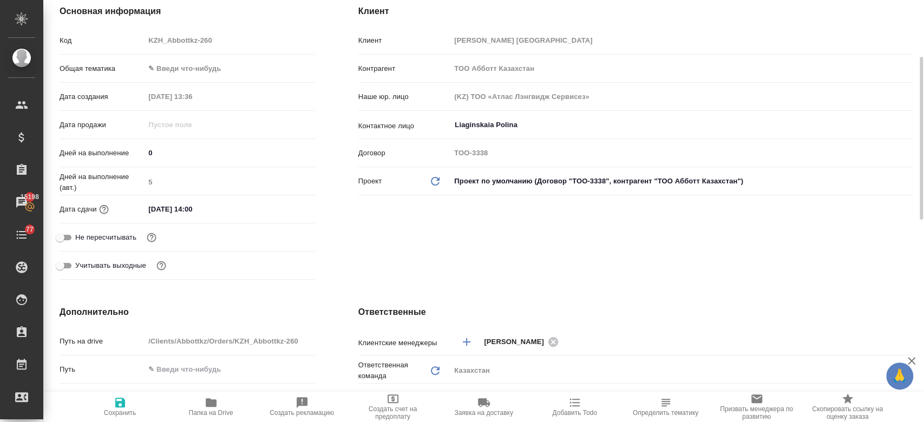
scroll to position [147, 0]
click at [191, 212] on input "27.08.2025 14:00" at bounding box center [192, 209] width 95 height 16
click at [283, 207] on icon "button" at bounding box center [283, 208] width 13 height 13
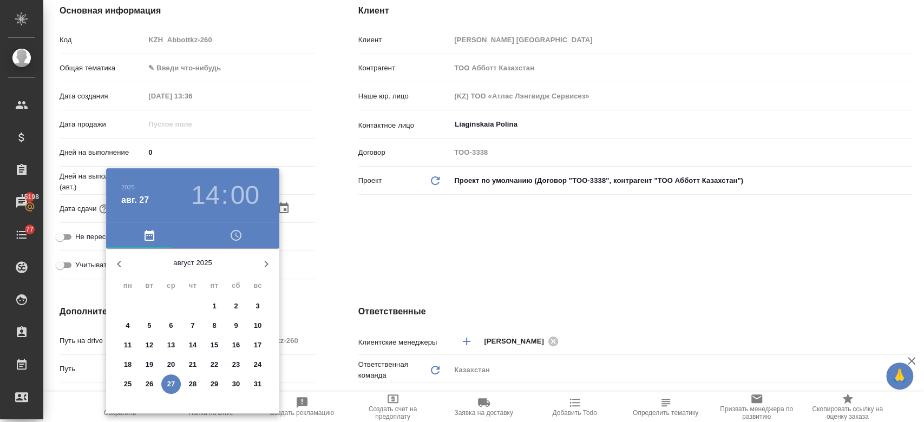
click at [186, 378] on button "28" at bounding box center [192, 384] width 19 height 19
type input "28.08.2025 14:00"
type textarea "x"
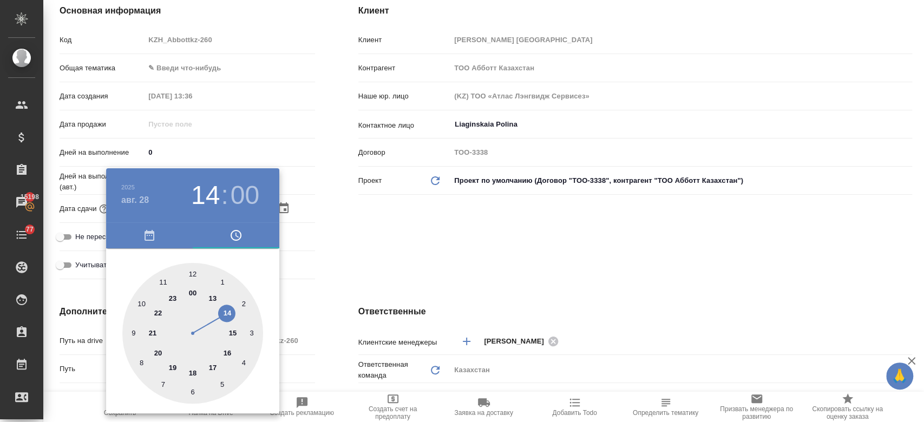
click at [197, 371] on div at bounding box center [192, 333] width 141 height 141
type input "28.08.2025 18:00"
type textarea "x"
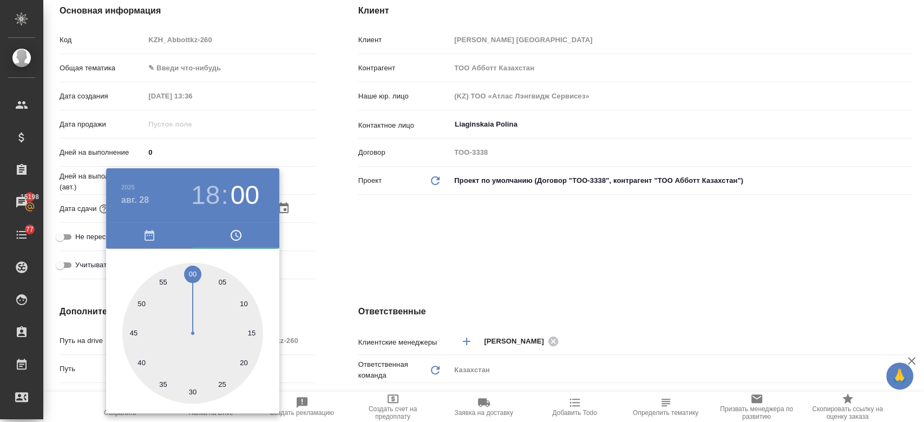
click at [381, 245] on div at bounding box center [462, 211] width 924 height 422
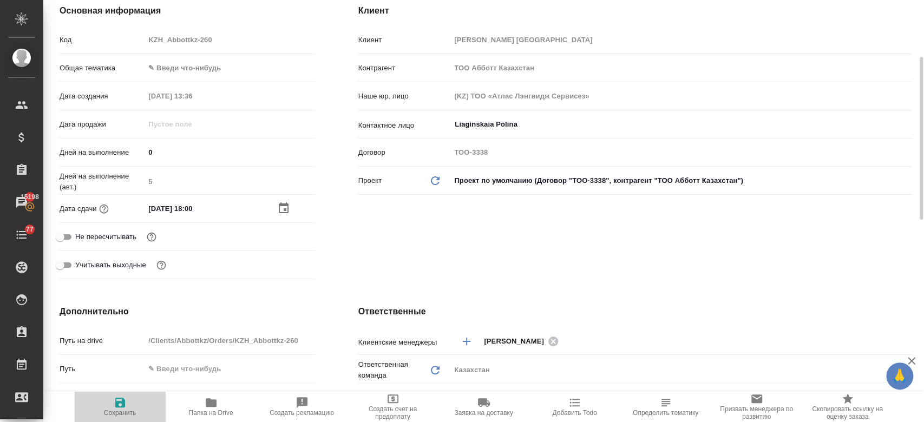
click at [116, 415] on span "Сохранить" at bounding box center [120, 413] width 32 height 8
type textarea "x"
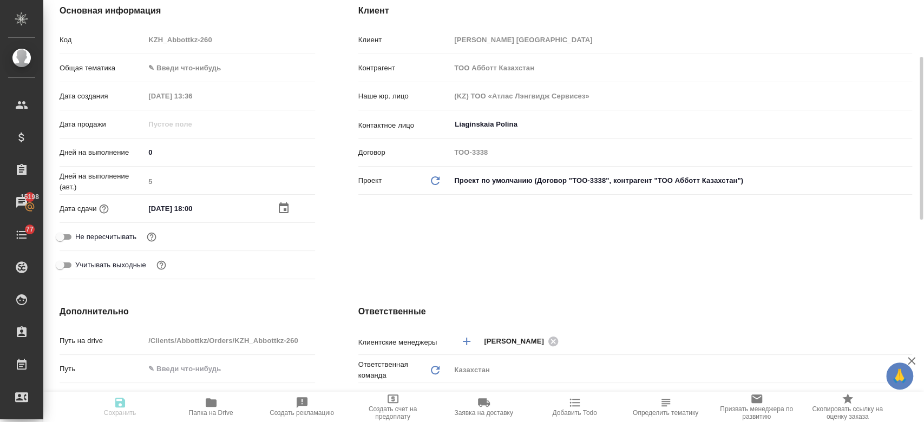
type textarea "x"
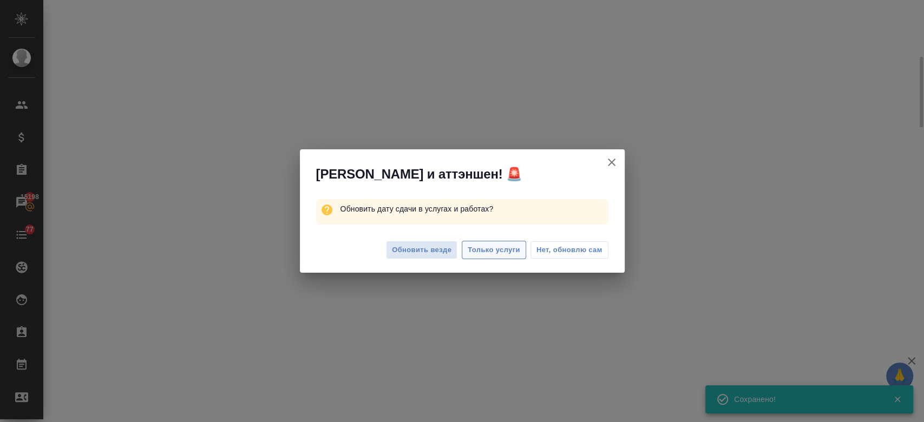
click at [503, 250] on span "Только услуги" at bounding box center [494, 250] width 53 height 12
select select "RU"
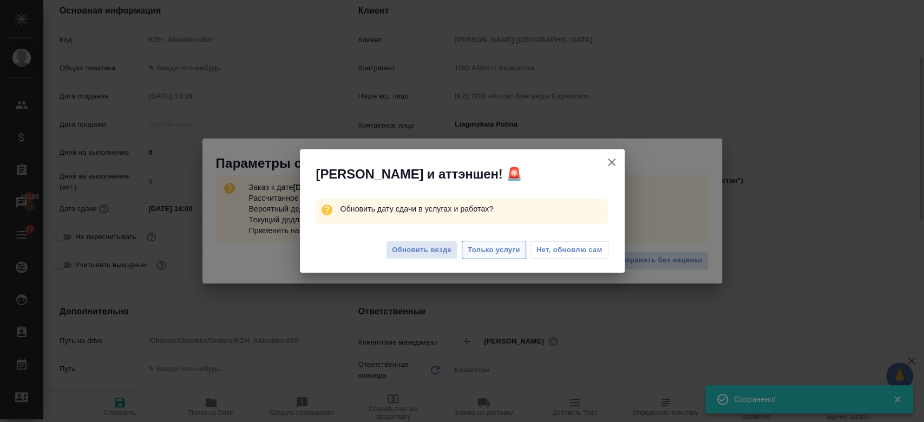
click at [503, 250] on span "Только услуги" at bounding box center [494, 250] width 53 height 12
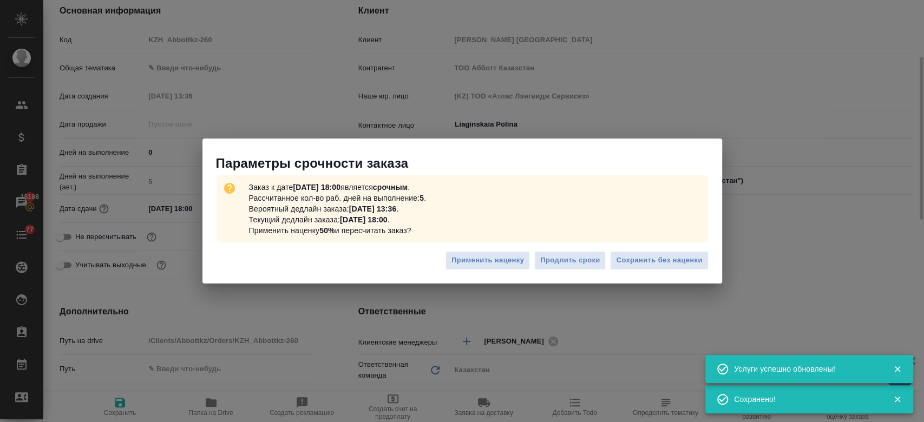
type textarea "x"
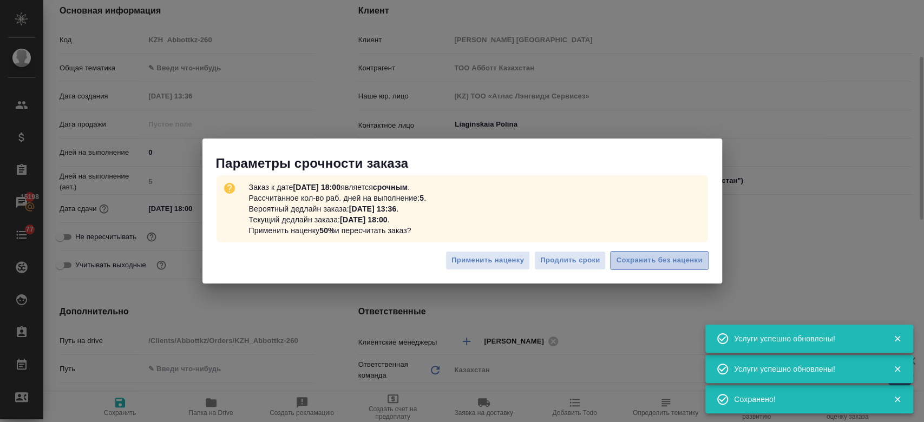
click at [654, 257] on span "Сохранить без наценки" at bounding box center [659, 261] width 86 height 12
type textarea "x"
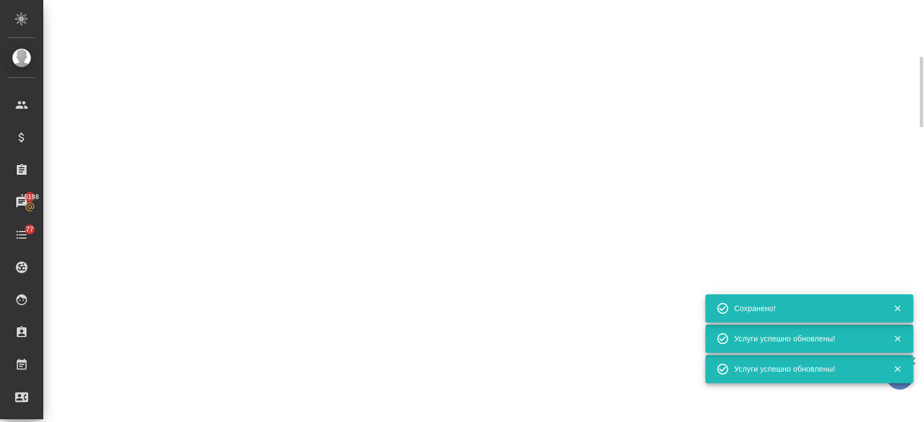
select select "RU"
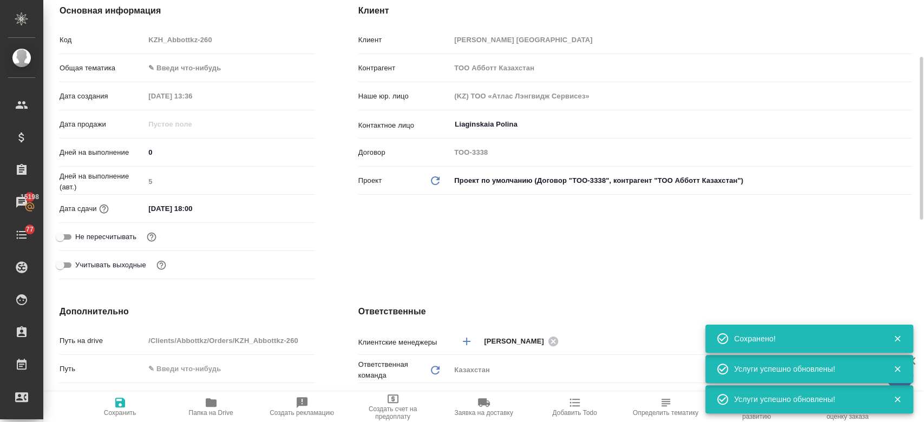
type textarea "x"
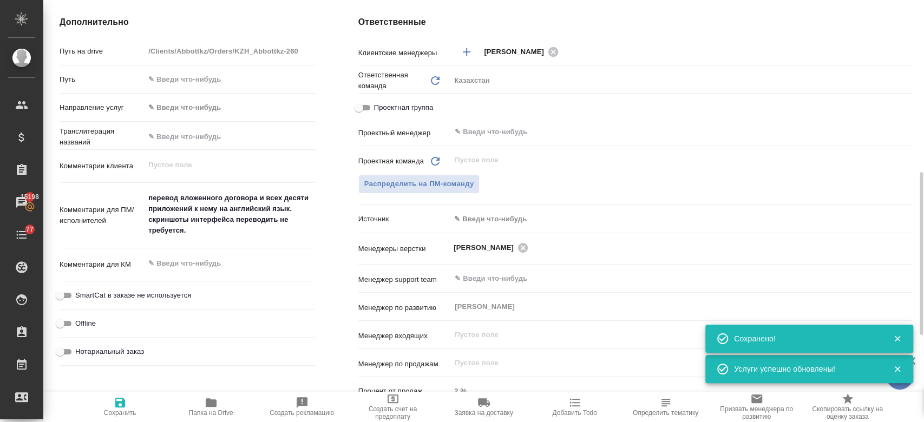
scroll to position [440, 0]
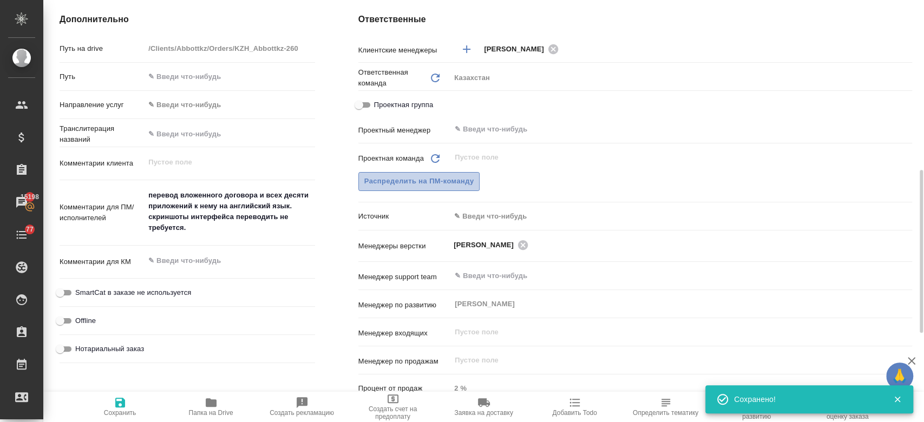
click at [464, 181] on span "Распределить на ПМ-команду" at bounding box center [419, 181] width 110 height 12
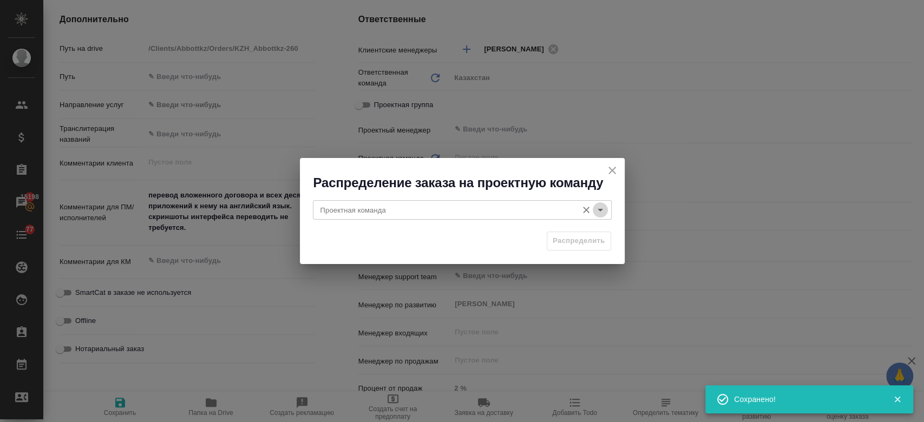
click at [598, 210] on icon "Open" at bounding box center [600, 210] width 5 height 3
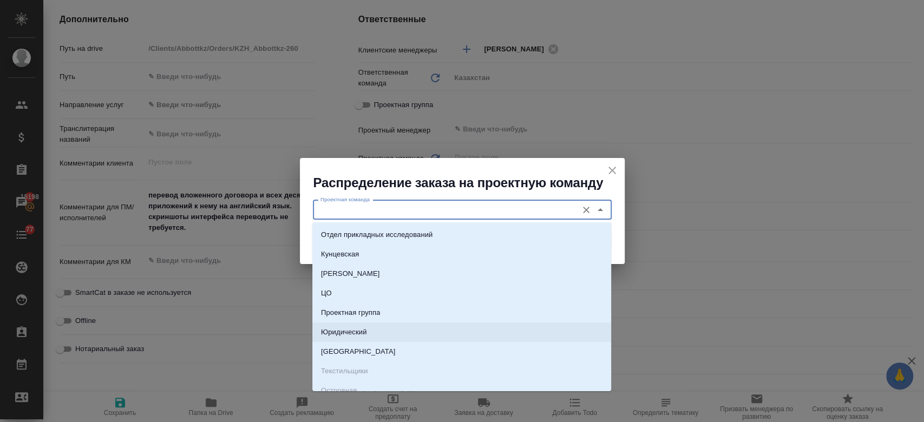
click at [453, 327] on li "Юридический" at bounding box center [461, 332] width 299 height 19
type input "Юридический"
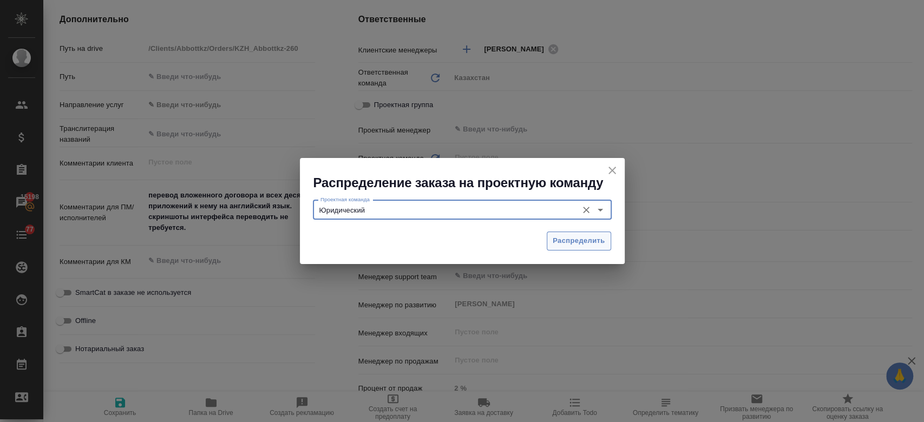
click at [559, 244] on span "Распределить" at bounding box center [579, 241] width 53 height 12
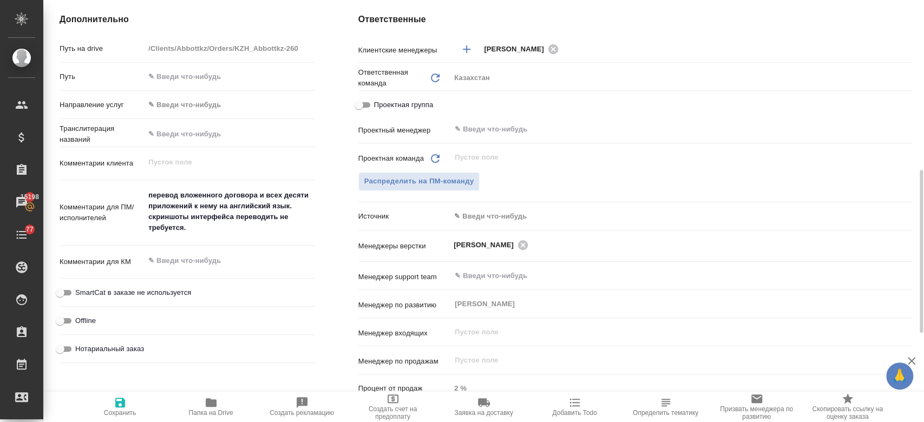
type textarea "x"
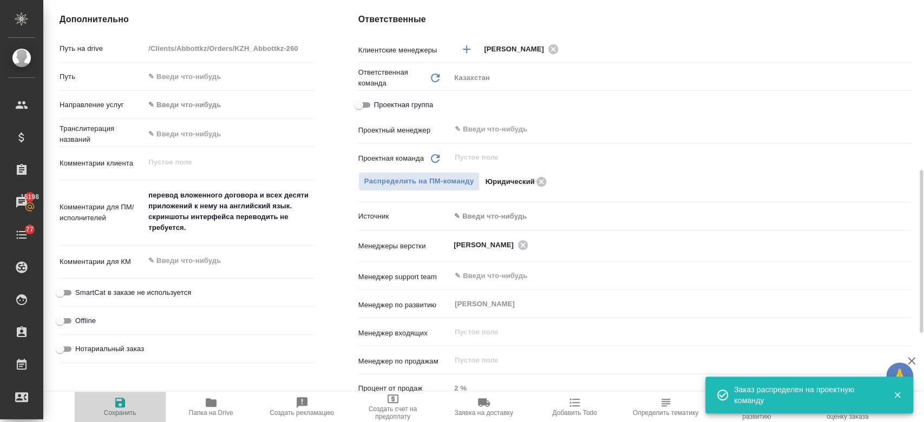
click at [117, 406] on icon "button" at bounding box center [120, 403] width 10 height 10
type textarea "x"
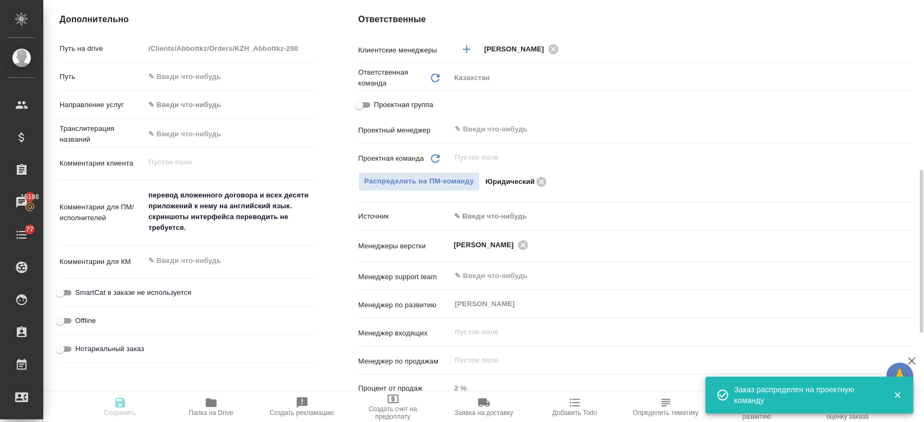
type textarea "x"
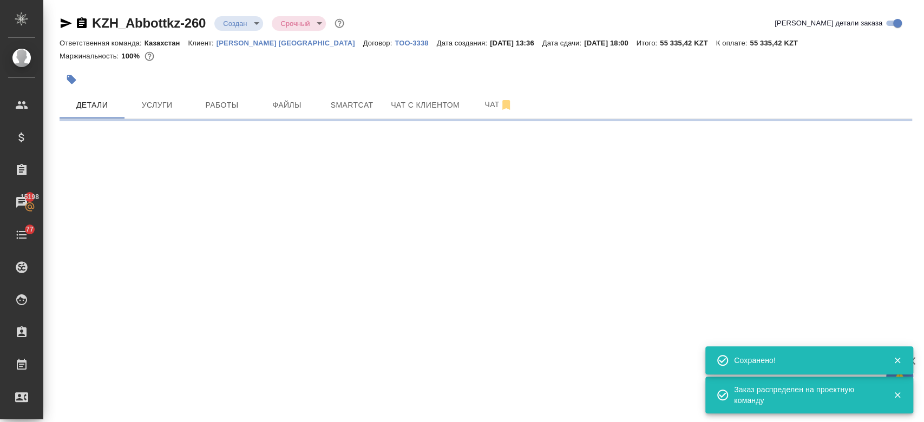
scroll to position [0, 0]
select select "RU"
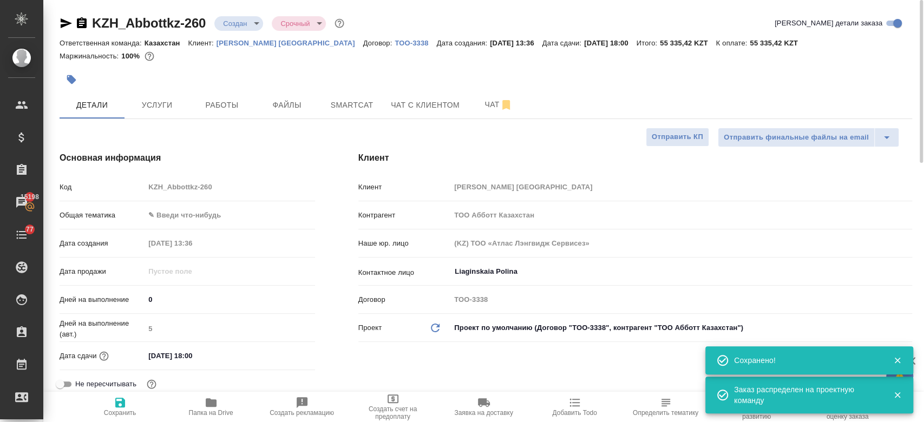
type textarea "x"
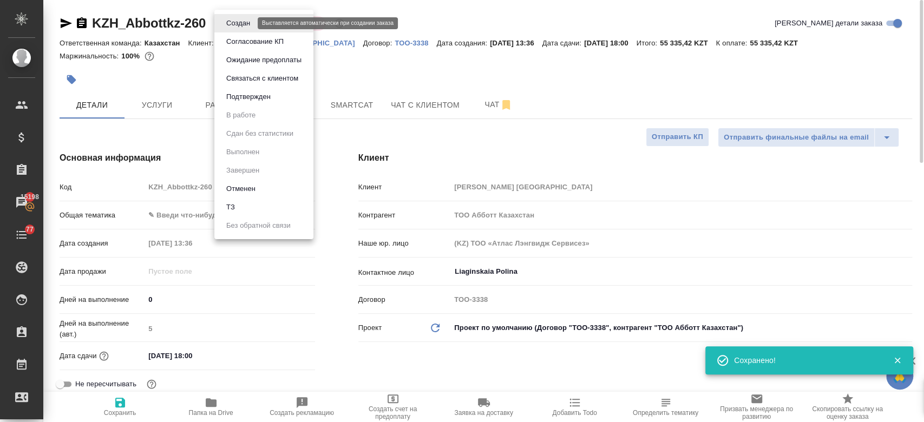
click at [240, 23] on body "🙏 .cls-1 fill:#fff; AWATERA Kosherbayeva Nazerke Клиенты Спецификации Заказы 15…" at bounding box center [462, 211] width 924 height 422
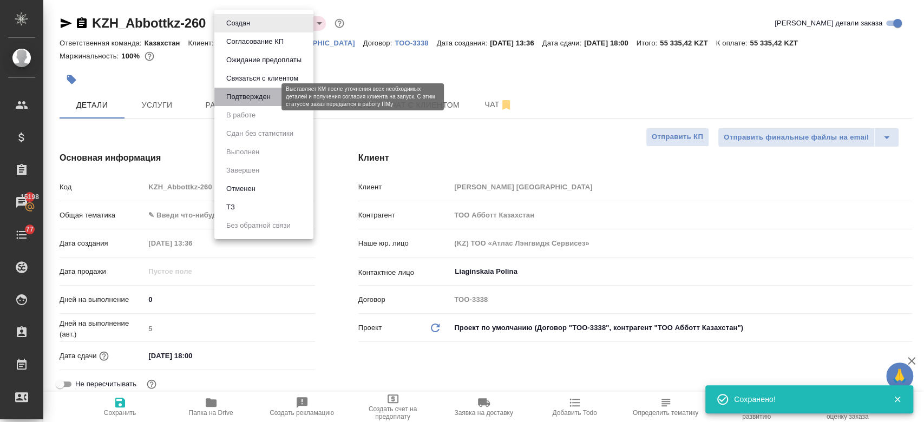
click at [243, 94] on button "Подтвержден" at bounding box center [248, 97] width 51 height 12
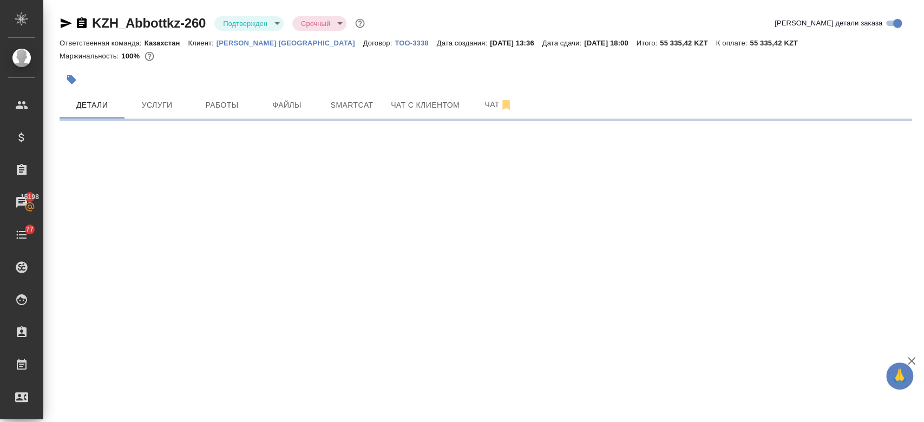
select select "RU"
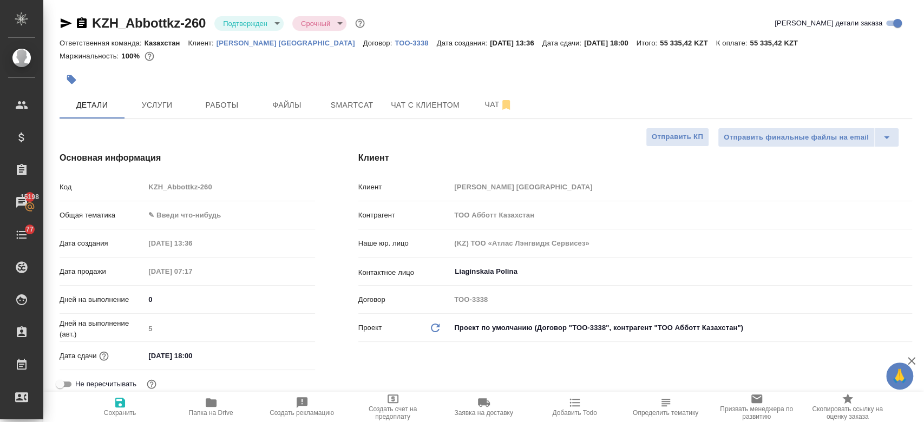
type textarea "x"
click at [61, 24] on icon "button" at bounding box center [66, 23] width 13 height 13
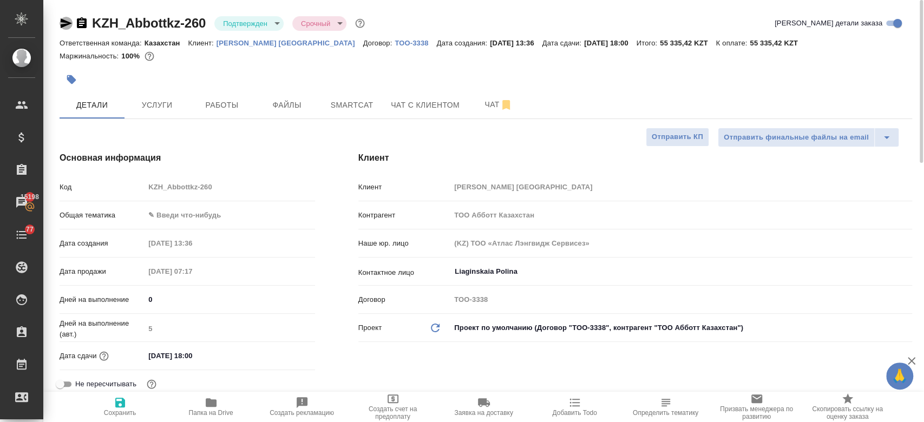
click at [66, 20] on icon "button" at bounding box center [66, 23] width 13 height 13
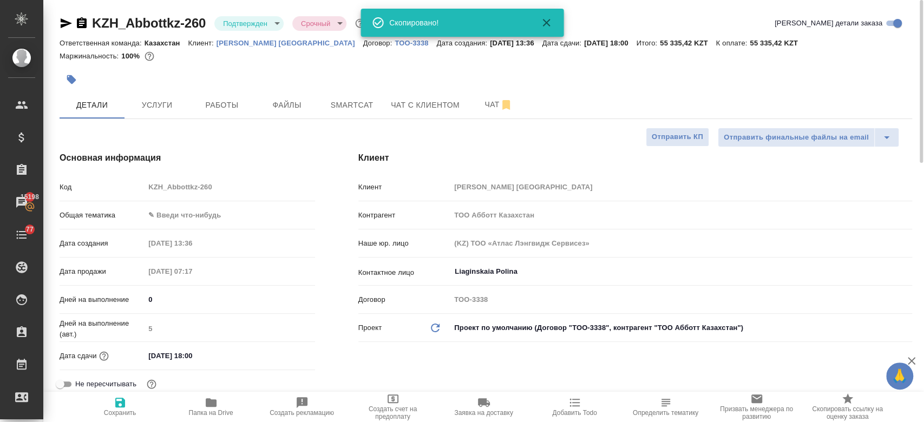
type textarea "x"
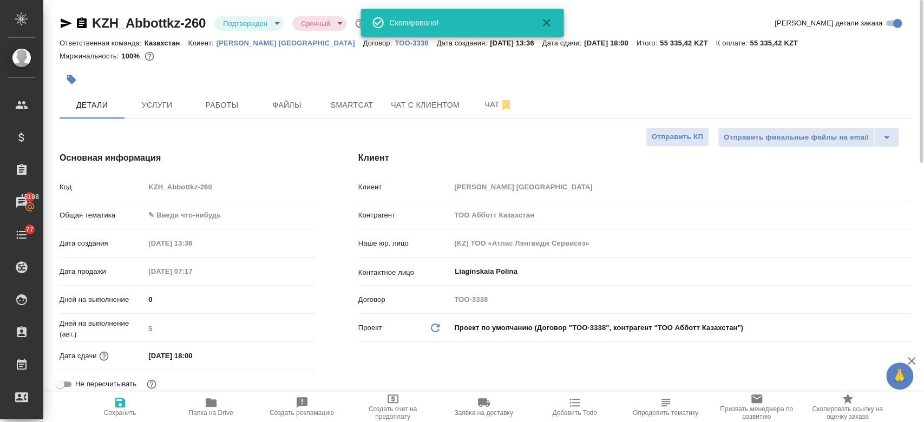
type textarea "x"
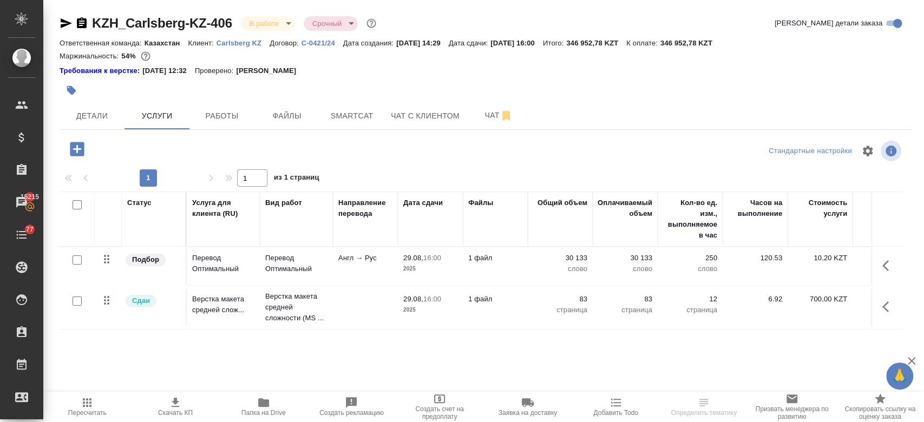
click at [232, 45] on p "Carlsberg KZ" at bounding box center [243, 43] width 53 height 8
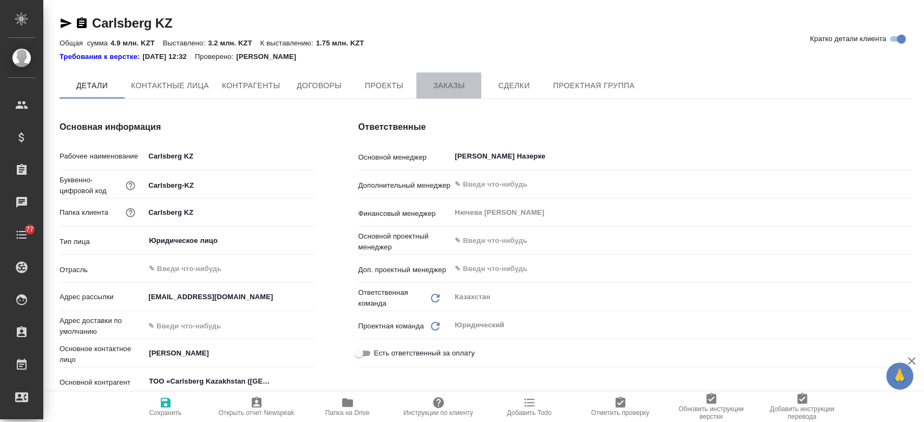
click at [451, 90] on span "Заказы" at bounding box center [449, 86] width 52 height 14
type textarea "x"
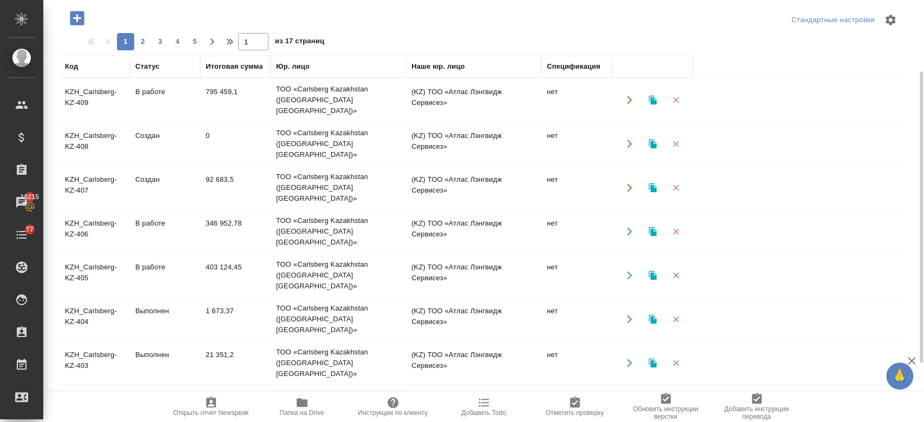
scroll to position [103, 0]
click at [86, 256] on td "KZH_Carlsberg-KZ-405" at bounding box center [95, 274] width 70 height 38
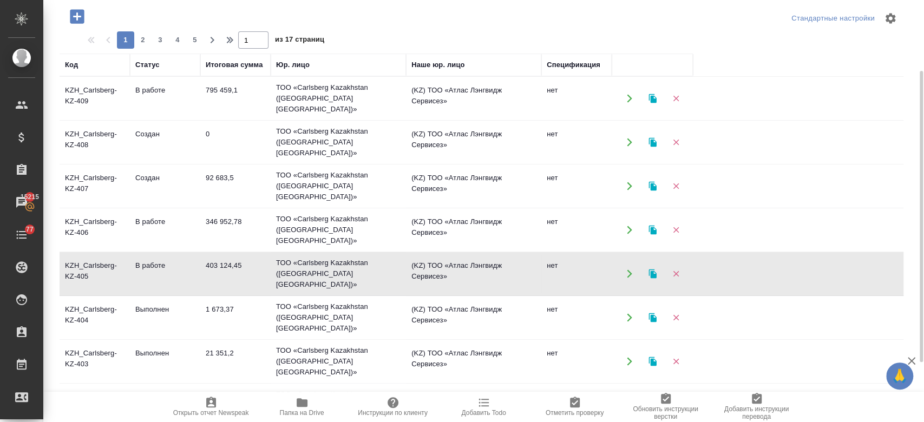
click at [86, 256] on td "KZH_Carlsberg-KZ-405" at bounding box center [95, 274] width 70 height 38
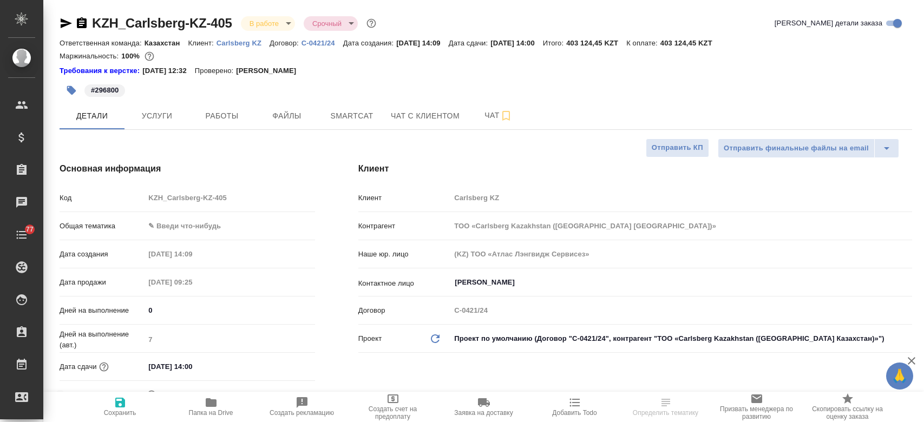
select select "RU"
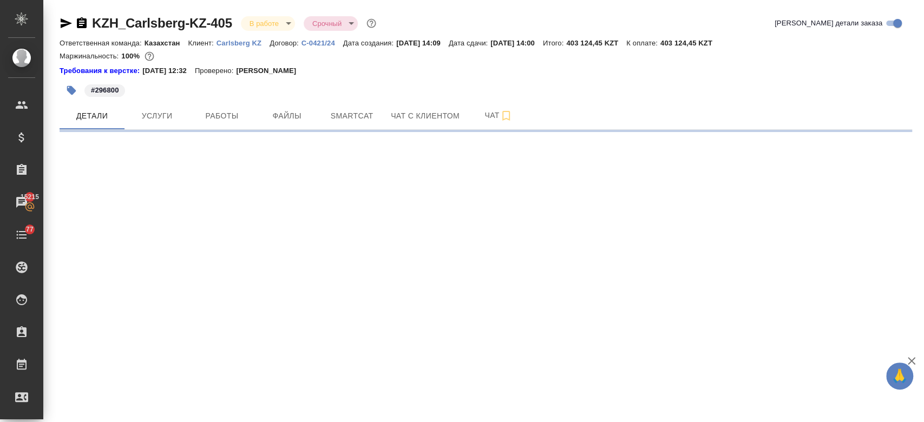
select select "RU"
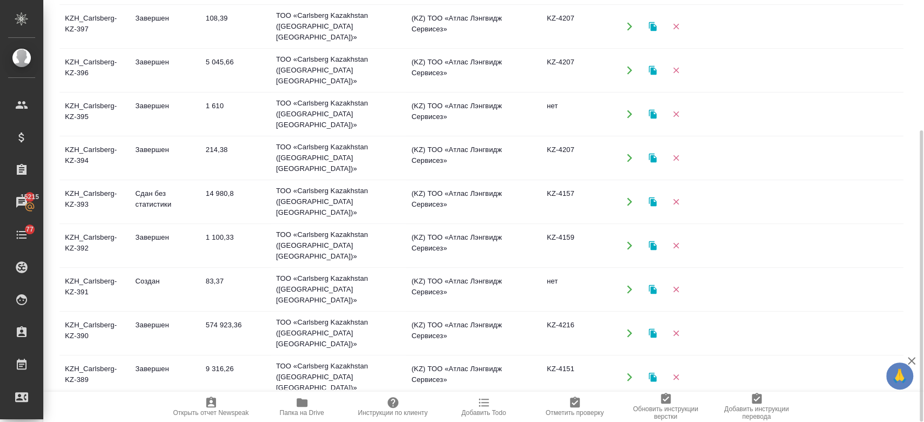
scroll to position [519, 0]
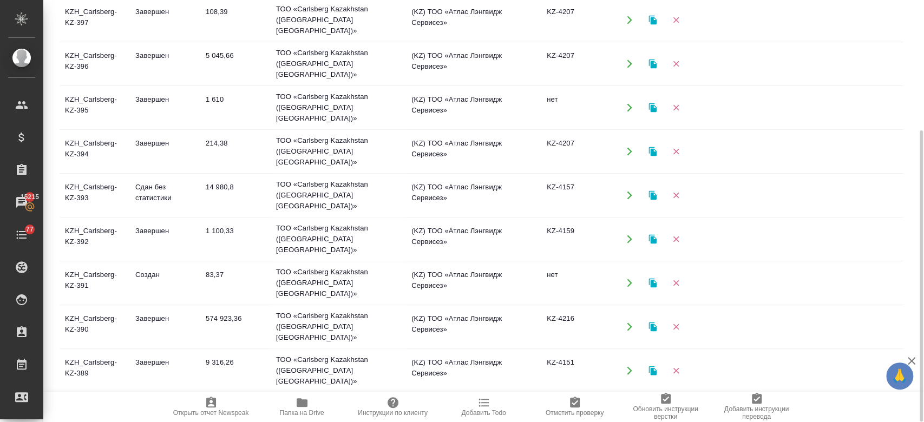
click at [146, 308] on td "Завершен" at bounding box center [165, 327] width 70 height 38
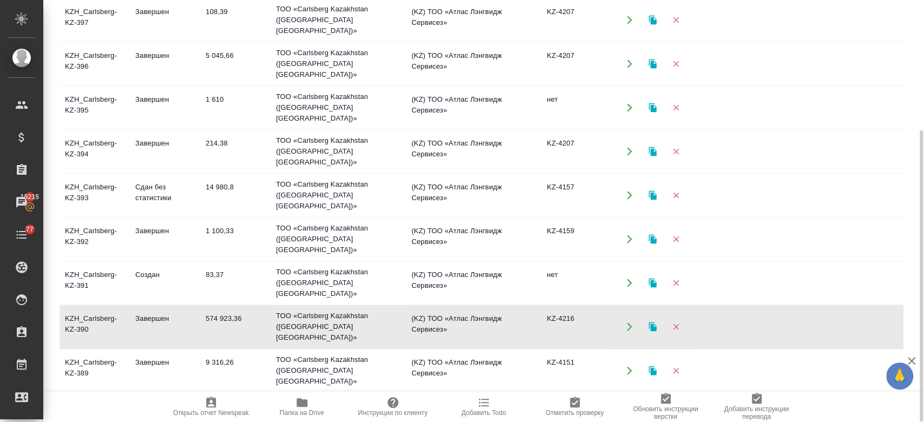
click at [146, 308] on td "Завершен" at bounding box center [165, 327] width 70 height 38
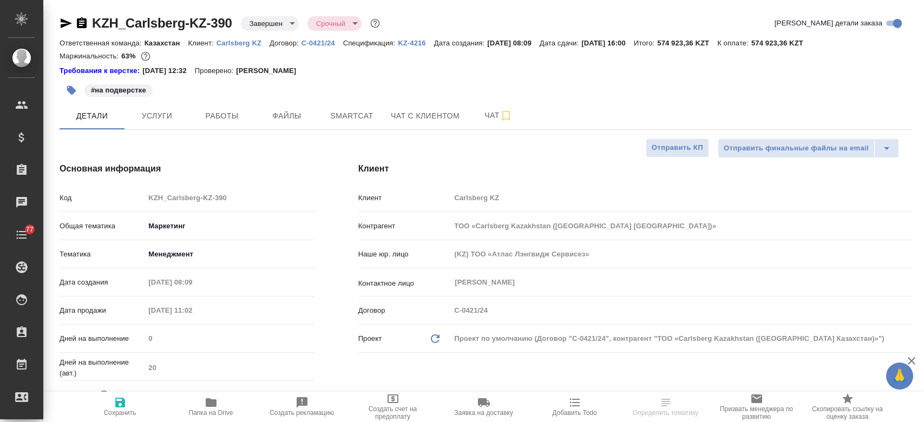
select select "RU"
click at [411, 40] on p "KZ-4216" at bounding box center [416, 43] width 36 height 8
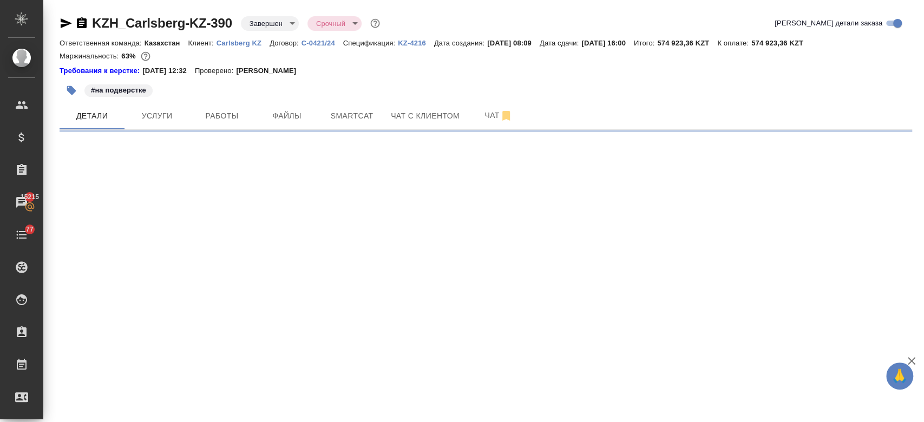
select select "RU"
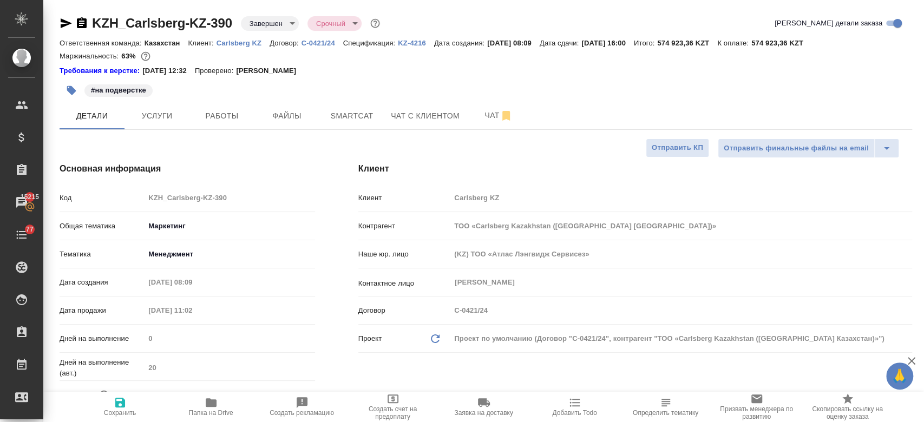
type textarea "x"
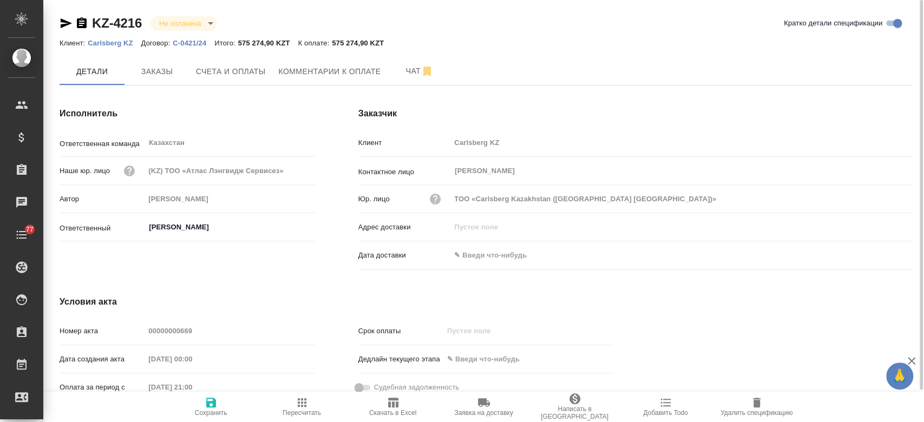
click at [275, 9] on div "KZ-4216 Не оплачена notPayed [PERSON_NAME] детали спецификации Клиент: Carlsber…" at bounding box center [486, 231] width 865 height 462
